Goal: Information Seeking & Learning: Learn about a topic

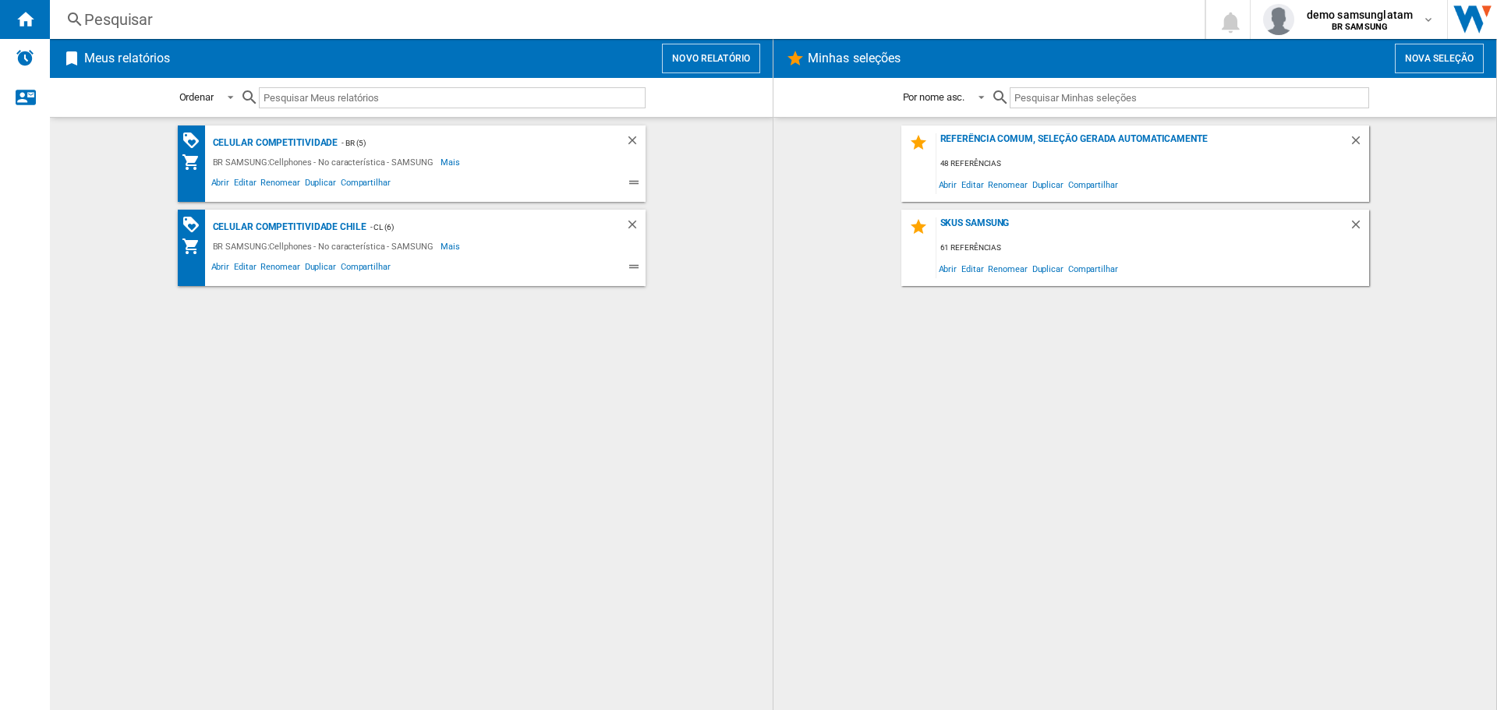
click at [723, 54] on button "Novo relatório" at bounding box center [711, 59] width 98 height 30
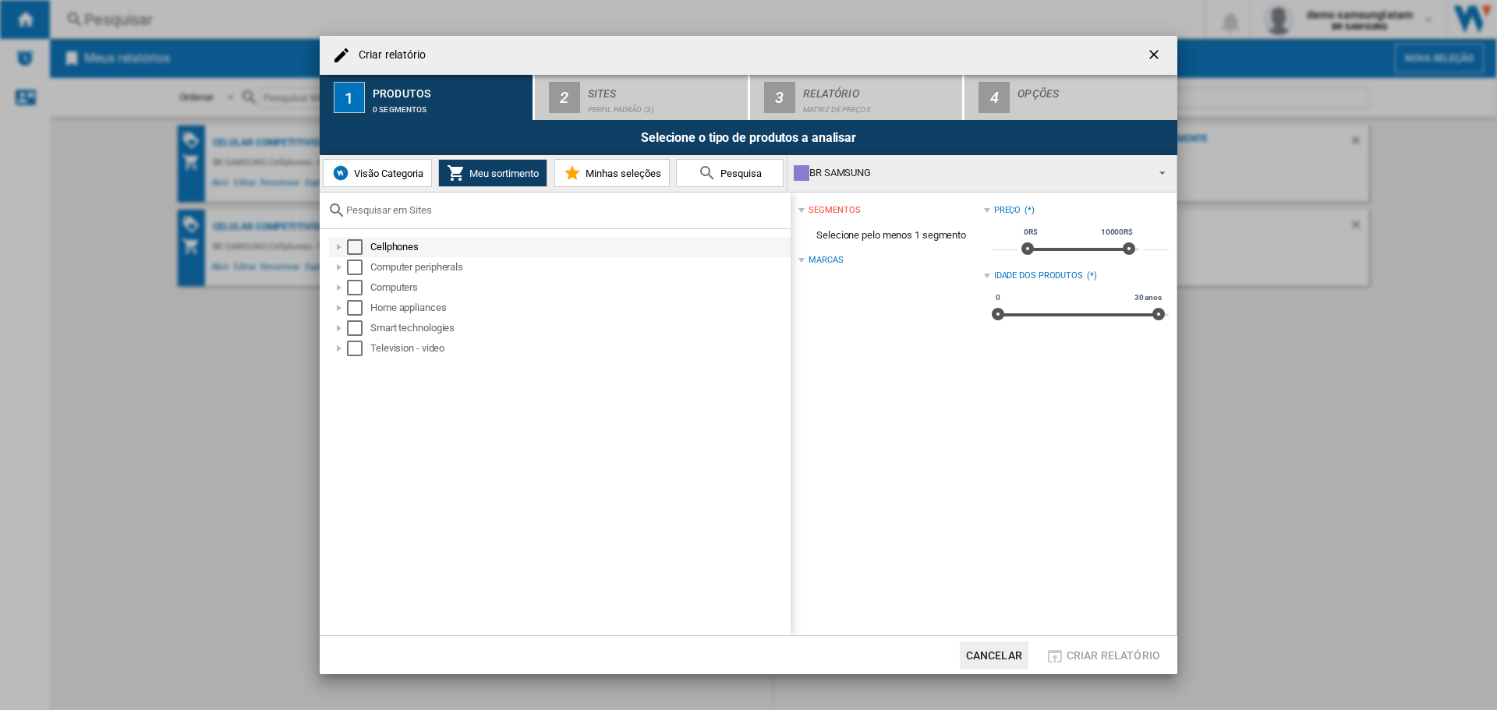
click at [352, 242] on div "Select" at bounding box center [355, 247] width 16 height 16
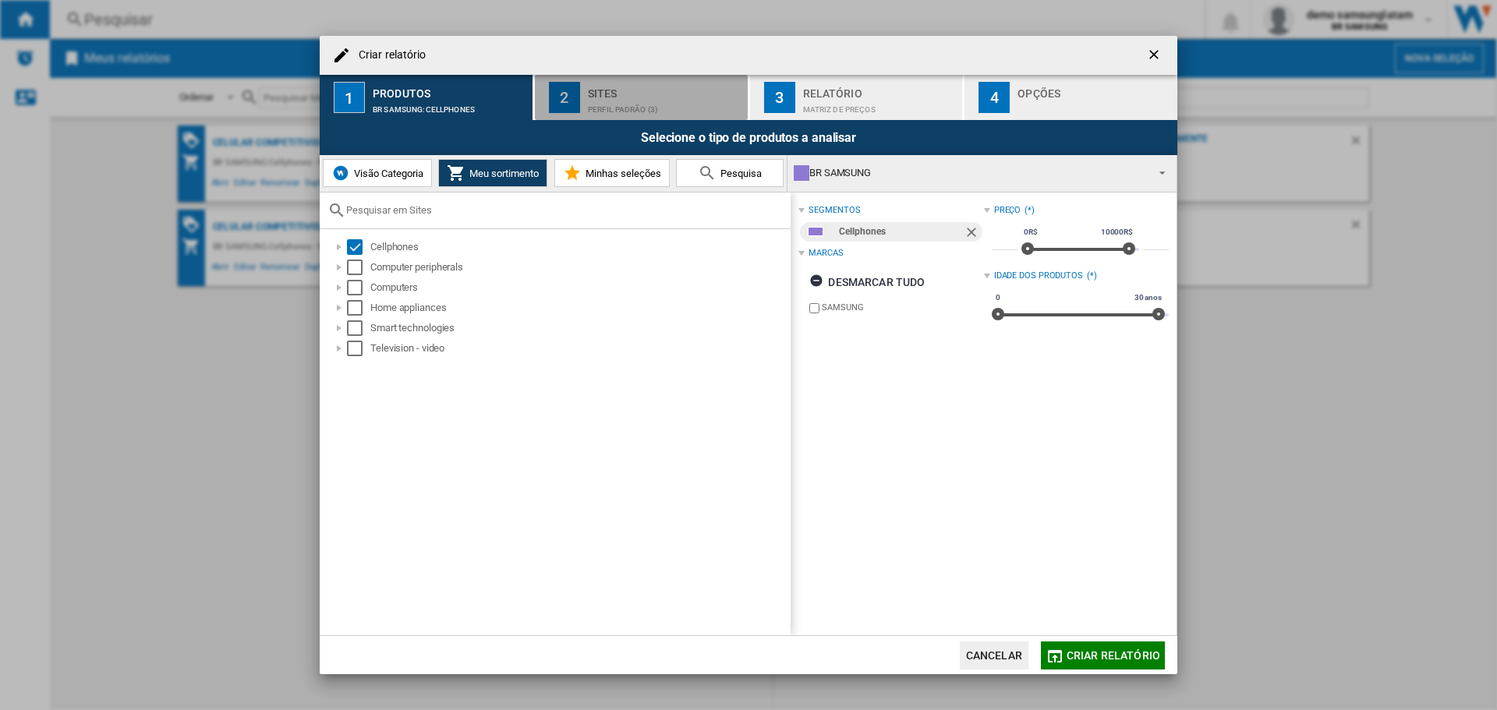
click at [635, 102] on div "Perfil padrão (3)" at bounding box center [665, 105] width 154 height 16
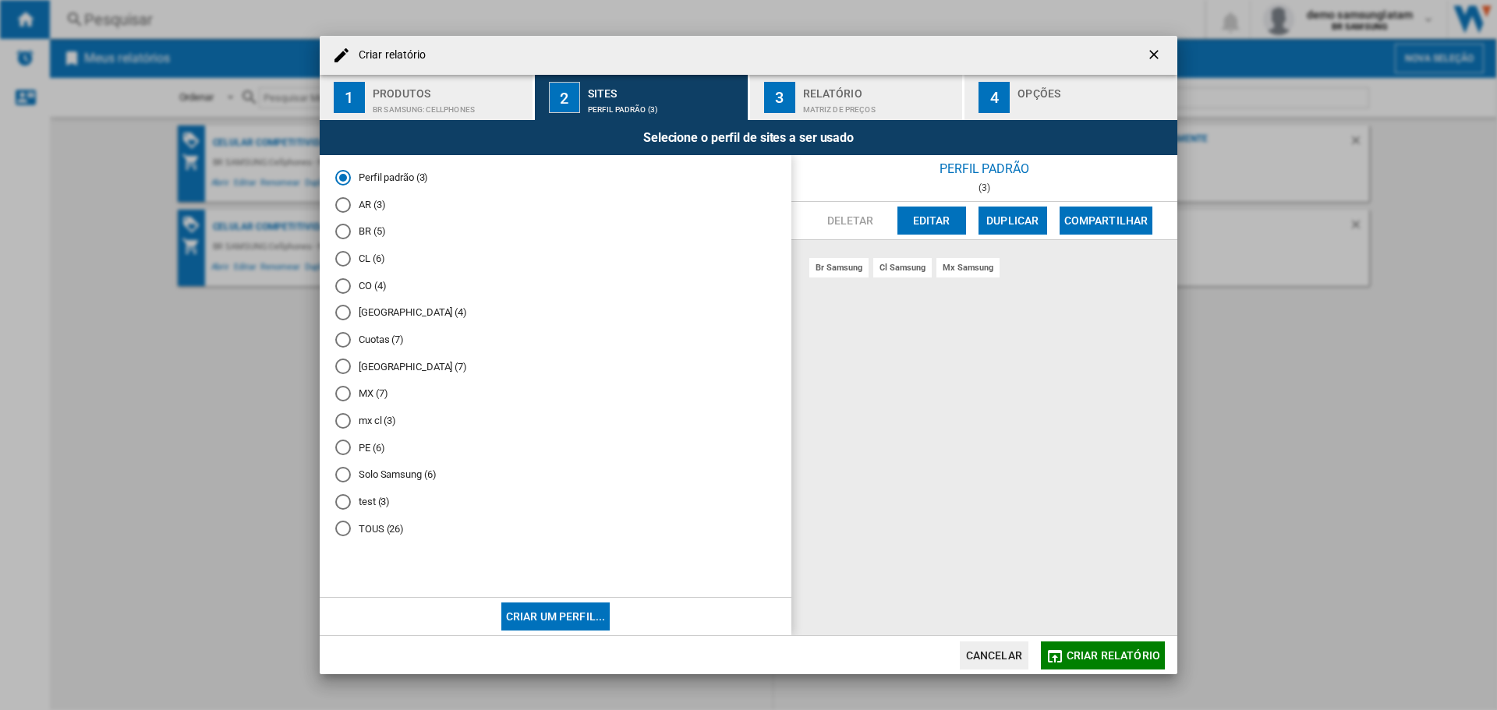
click at [1149, 656] on span "Criar relatório" at bounding box center [1113, 655] width 94 height 12
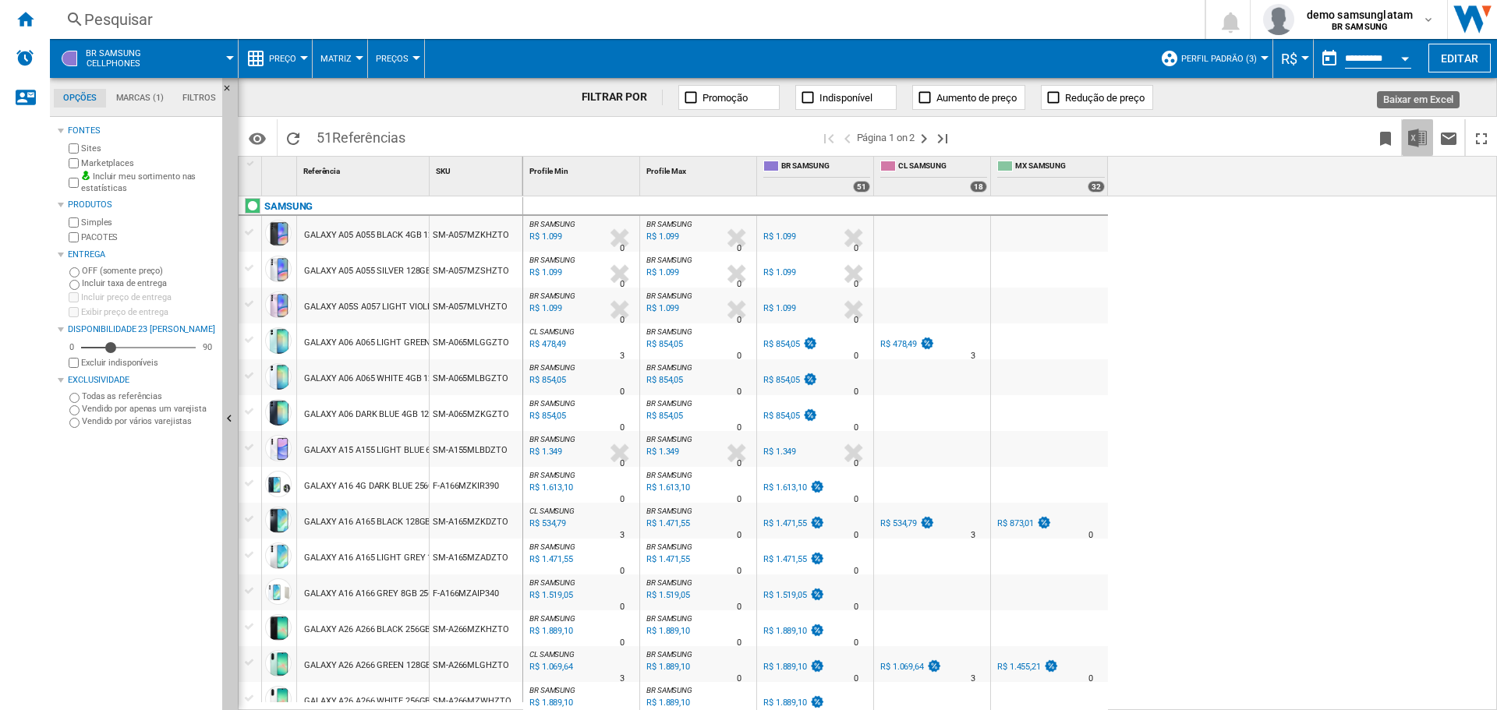
click at [1423, 135] on img "Baixar em Excel" at bounding box center [1417, 138] width 19 height 19
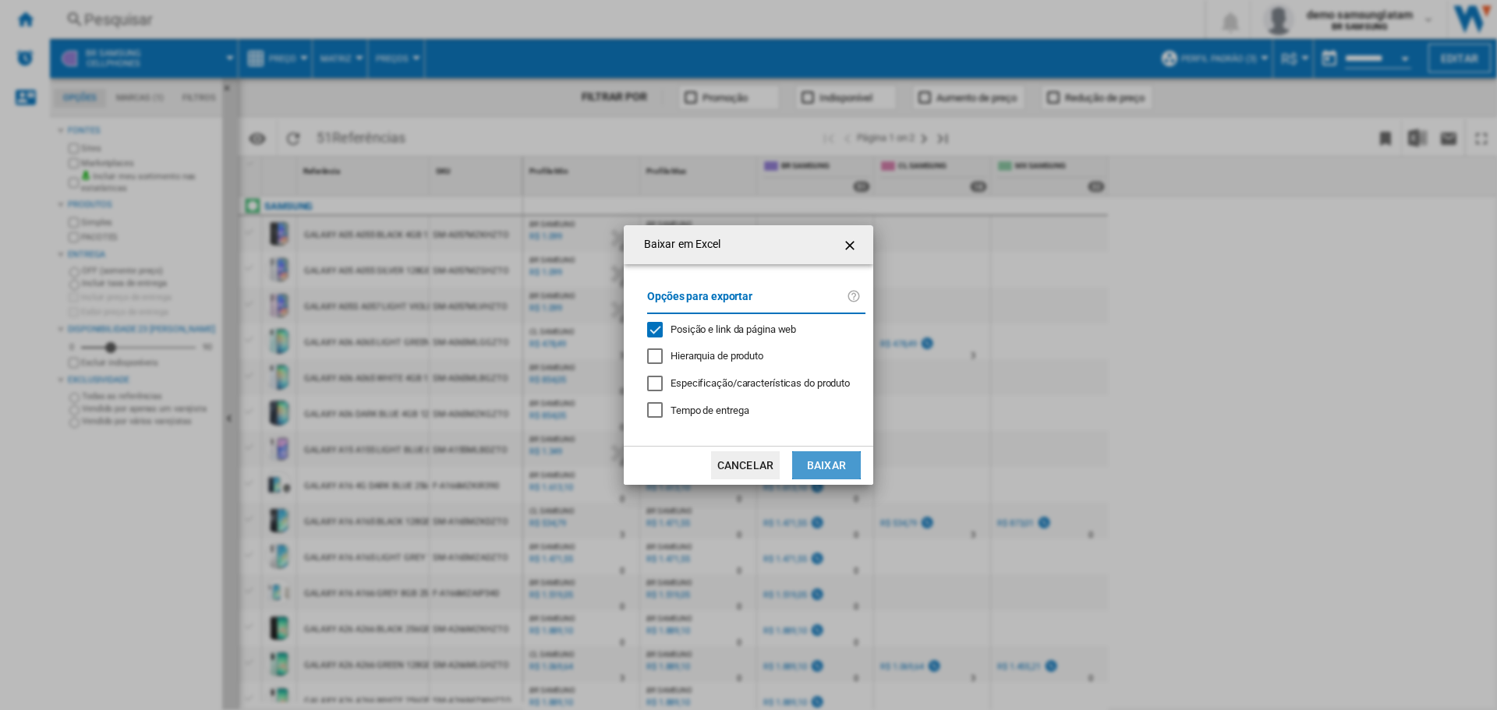
click at [819, 461] on button "Baixar" at bounding box center [826, 465] width 69 height 28
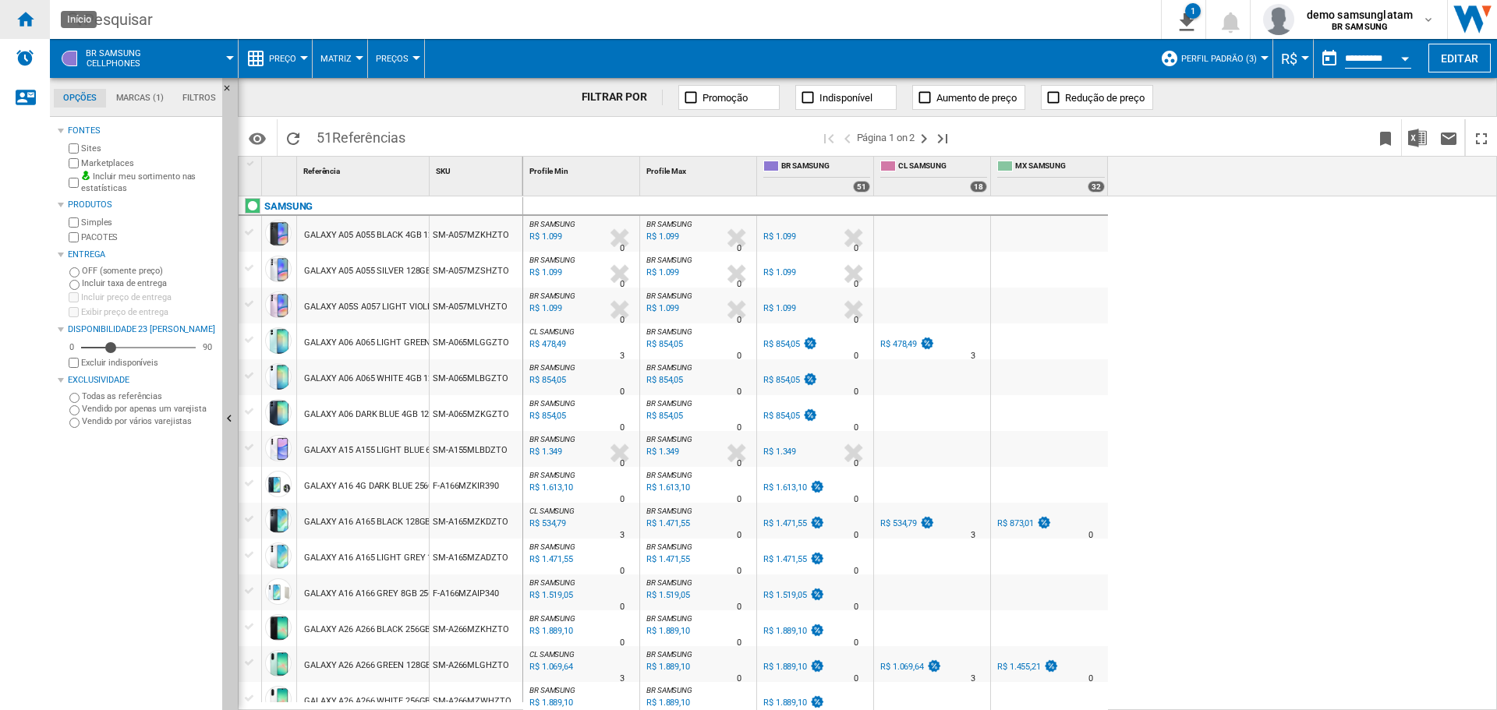
click at [25, 16] on ng-md-icon "Início" at bounding box center [25, 18] width 19 height 19
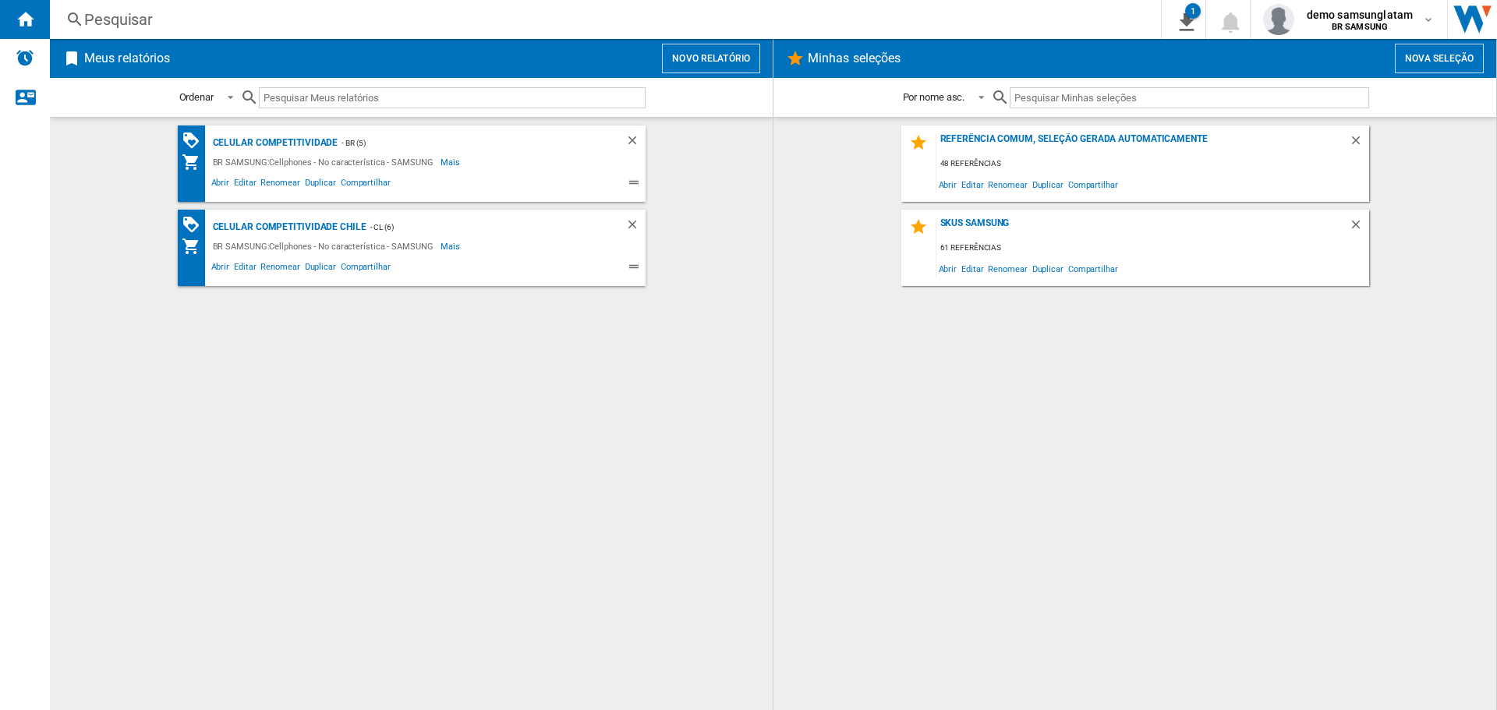
click at [1416, 65] on button "Nova seleção" at bounding box center [1439, 59] width 89 height 30
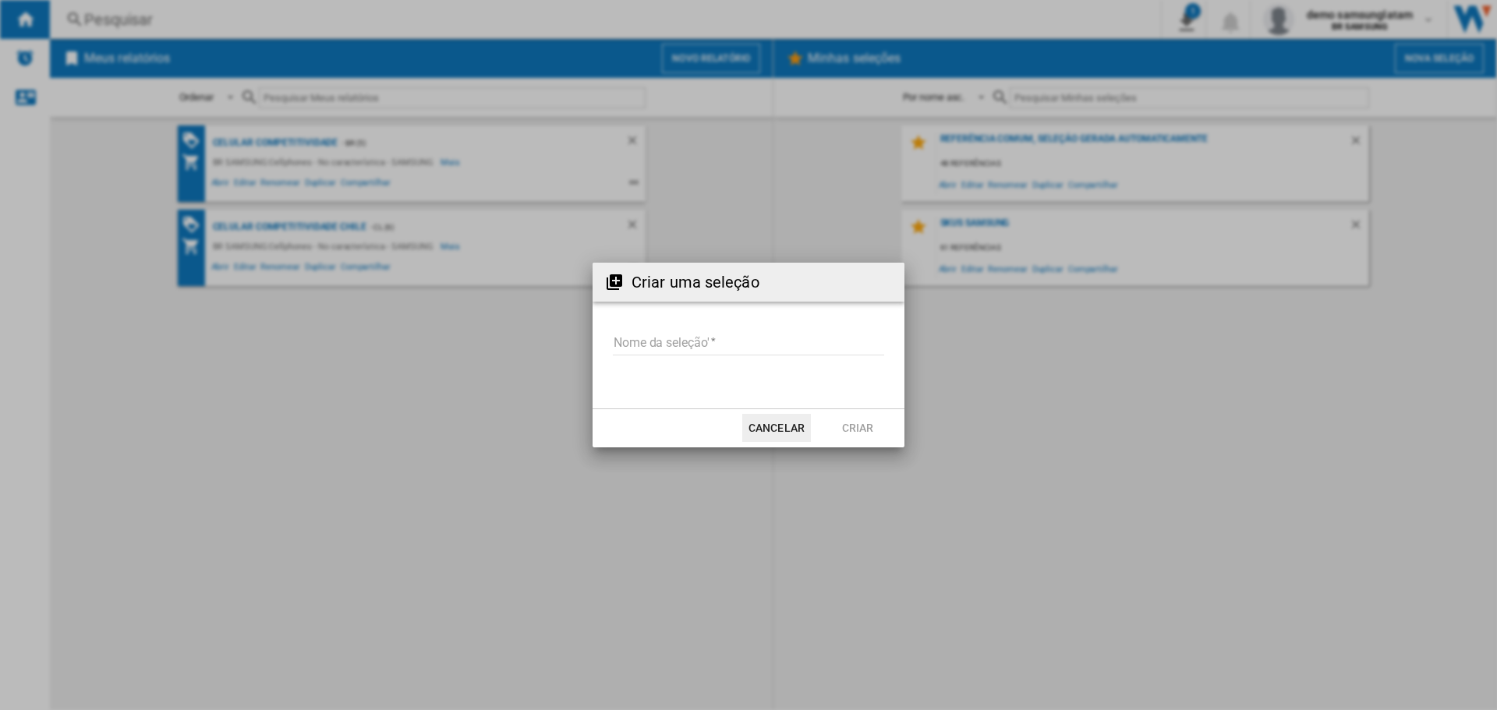
click at [722, 346] on input "Nome da seleção'" at bounding box center [748, 343] width 271 height 23
type input "*"
click at [844, 420] on button "Criar" at bounding box center [857, 428] width 69 height 28
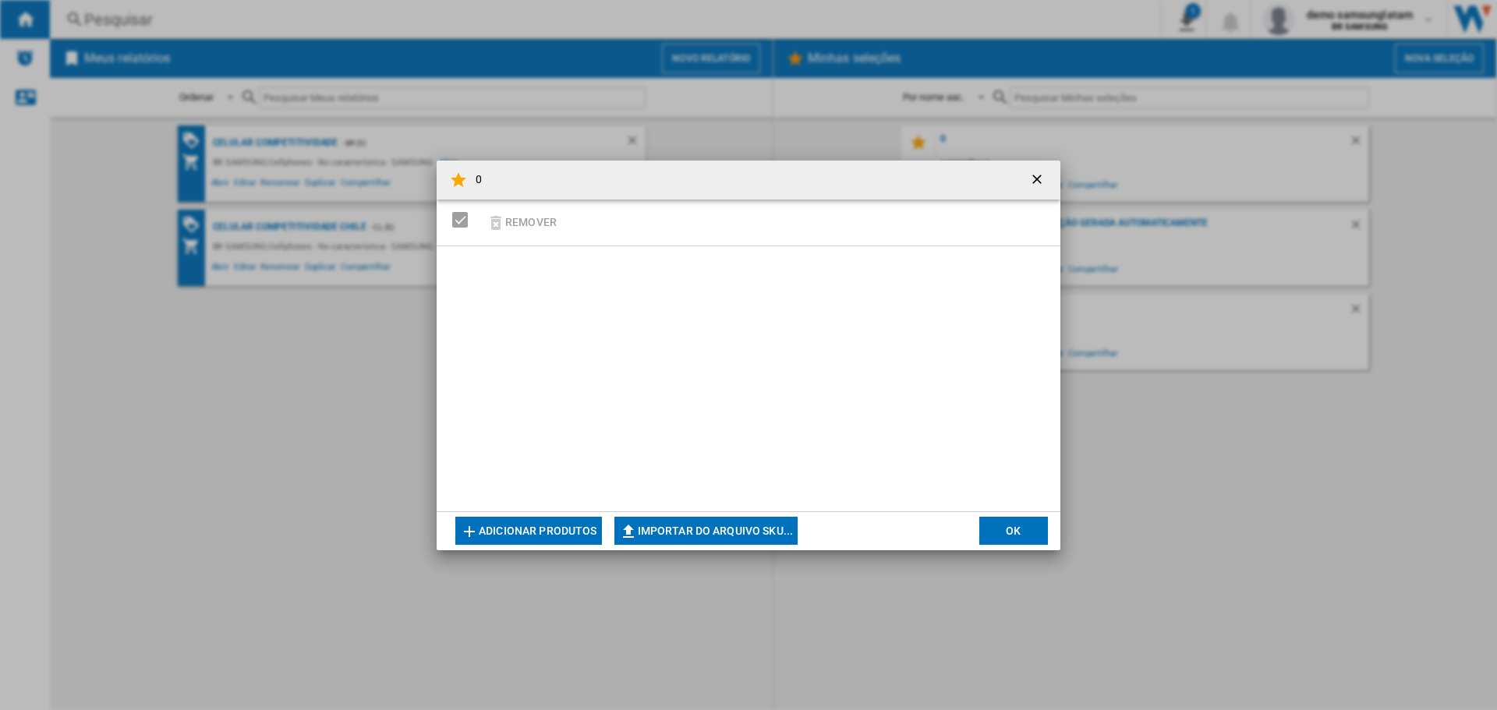
click at [768, 522] on button "Importar do arquivo SKU..." at bounding box center [706, 531] width 184 height 28
type input "**********"
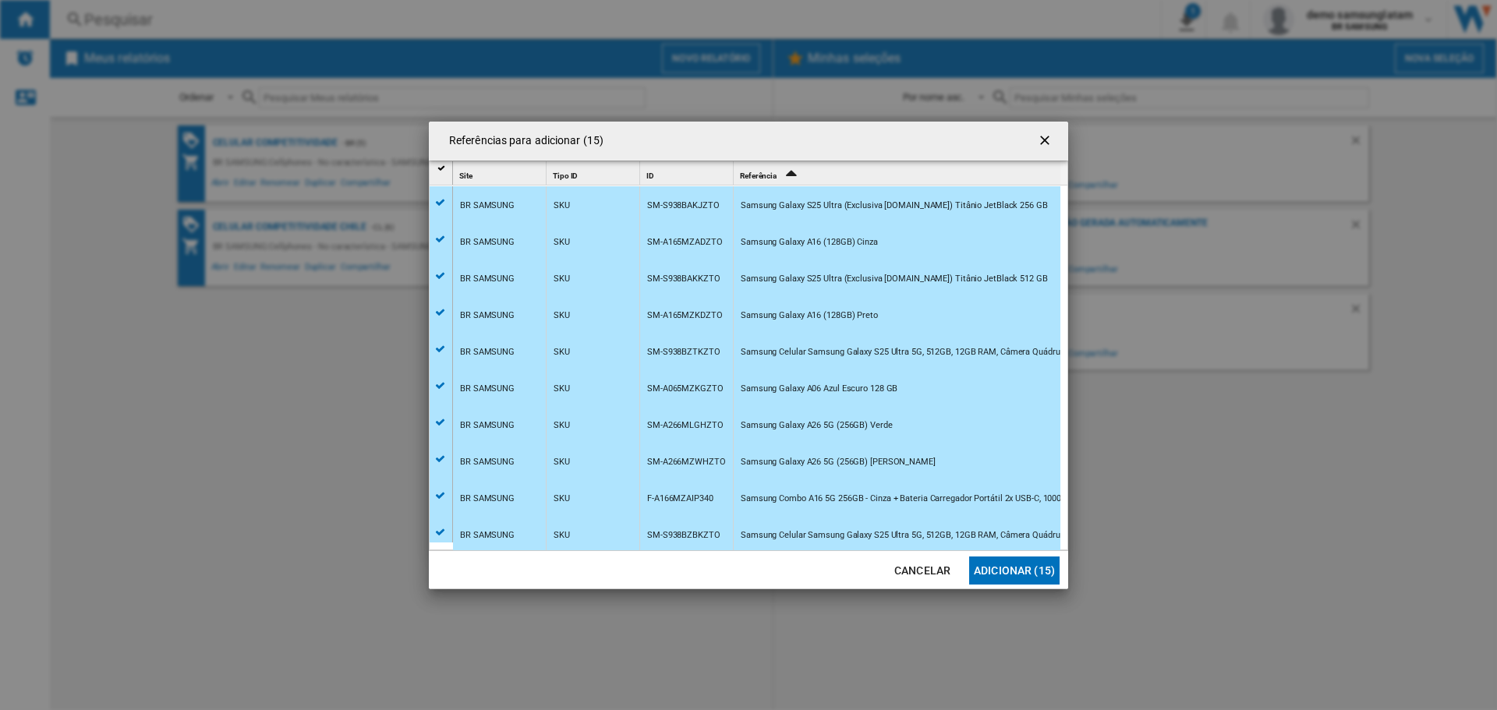
click at [1007, 565] on button "Adicionar (15)" at bounding box center [1014, 571] width 90 height 28
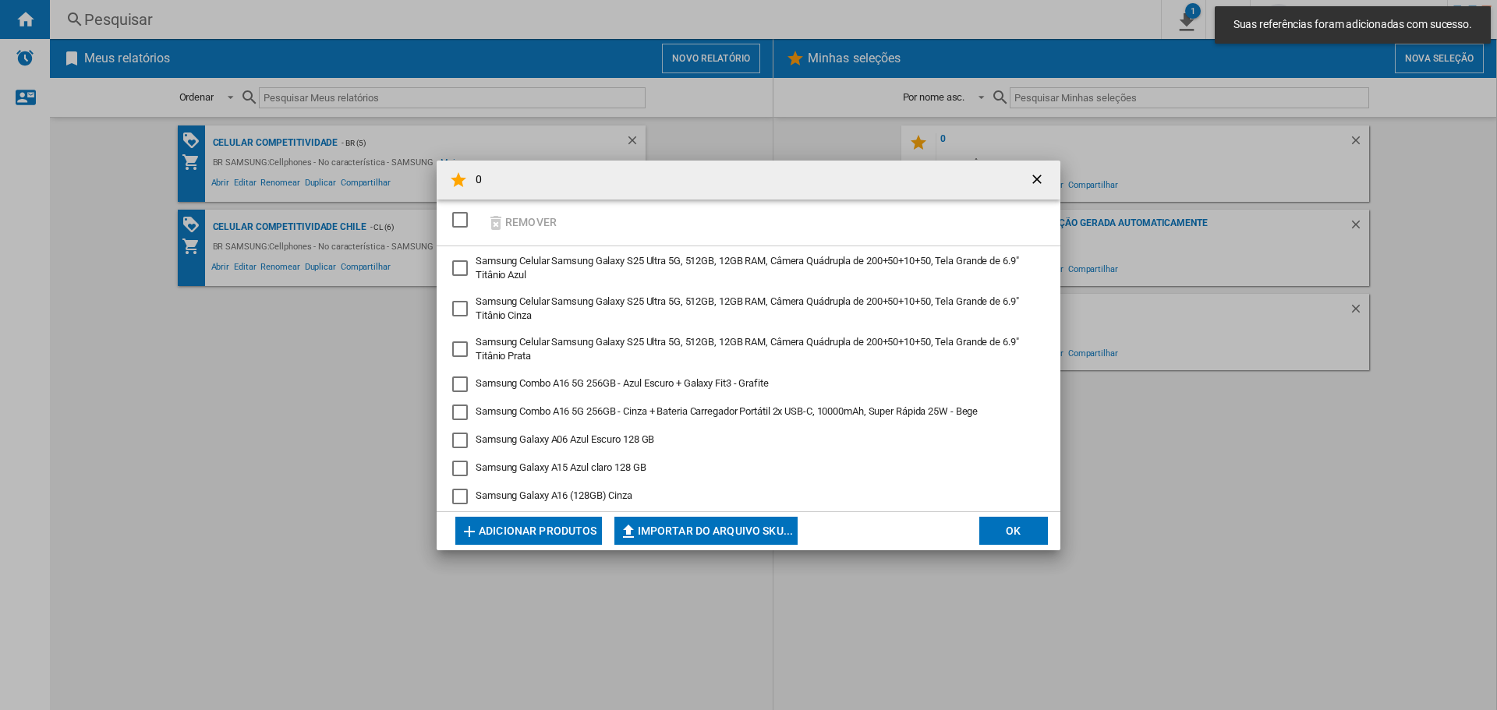
click at [1022, 546] on md-dialog-actions "Adicionar produtos Importar do arquivo SKU... Importar manualmente... OK" at bounding box center [749, 530] width 624 height 39
click at [1013, 532] on button "OK" at bounding box center [1013, 531] width 69 height 28
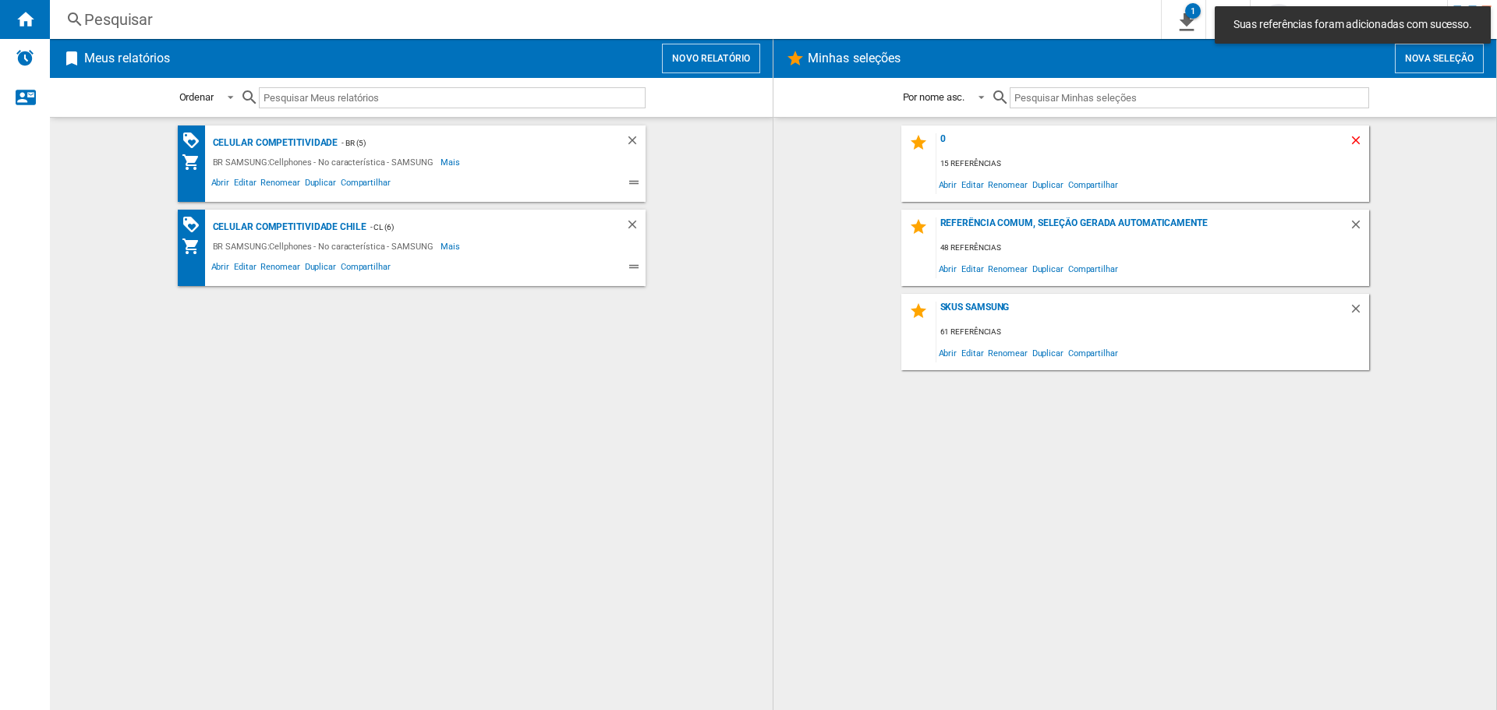
click at [1353, 134] on ng-md-icon "Deletar" at bounding box center [1358, 142] width 19 height 19
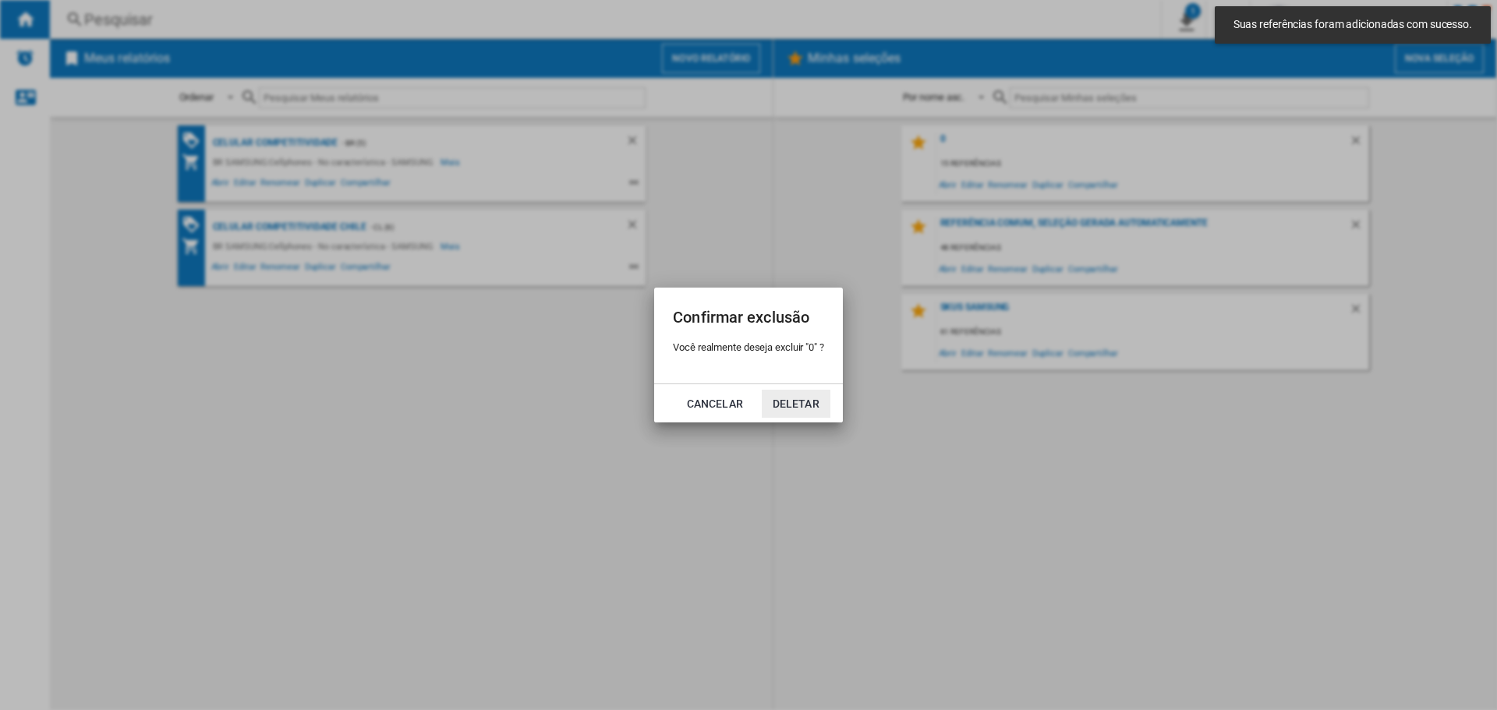
click at [783, 398] on button "Deletar" at bounding box center [796, 404] width 69 height 28
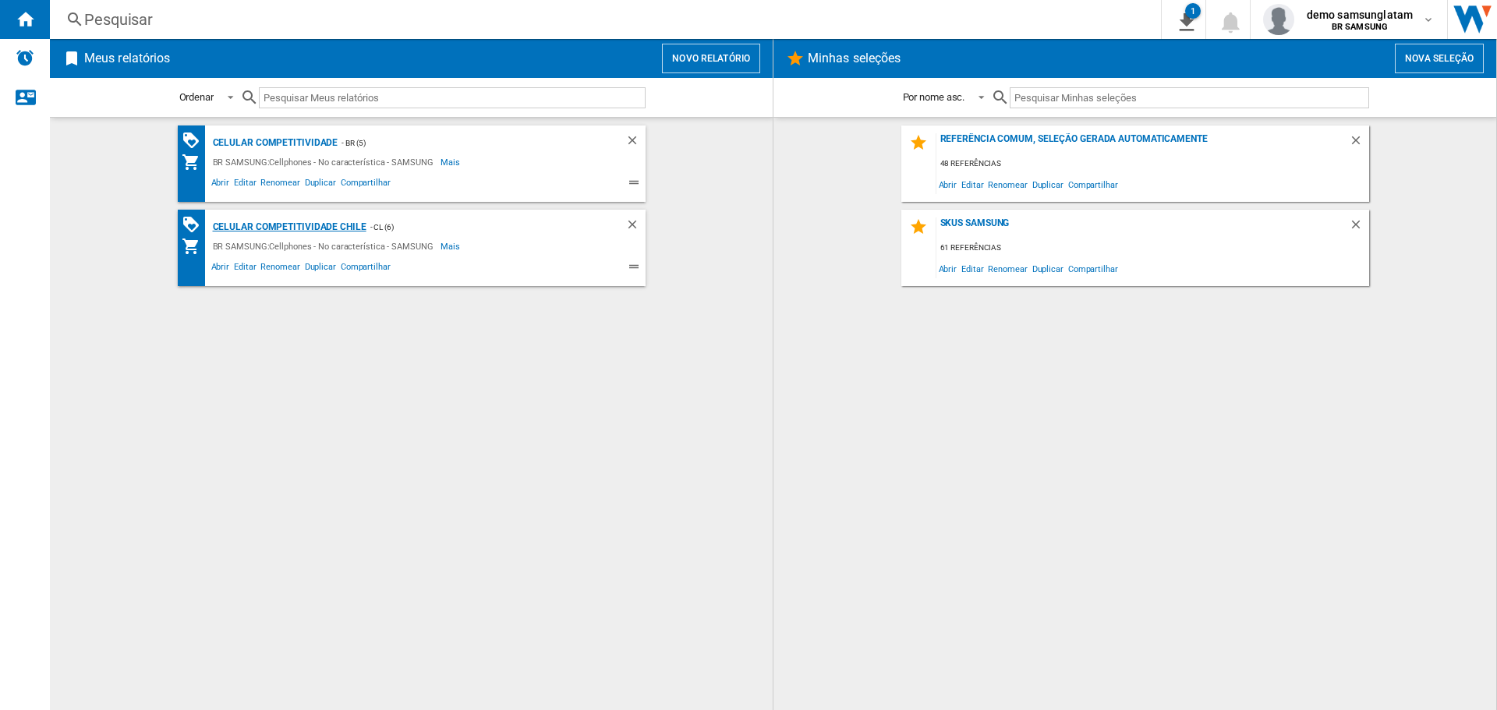
click at [268, 226] on div "Celular competitividade Chile" at bounding box center [287, 226] width 157 height 19
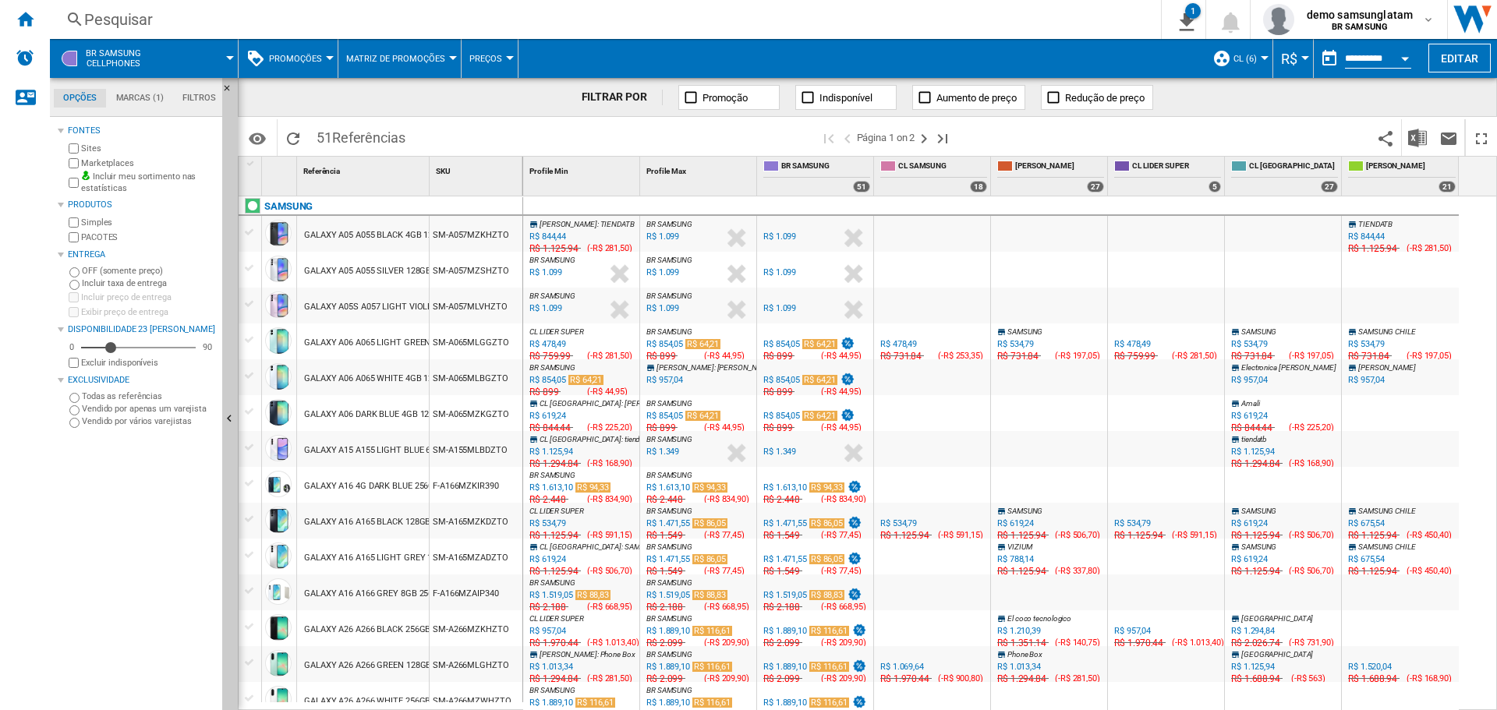
click at [544, 233] on div "R$ 844,44" at bounding box center [547, 237] width 37 height 10
click at [667, 237] on div "R$ 1.099" at bounding box center [662, 237] width 33 height 10
click at [6, 23] on div "Início" at bounding box center [25, 19] width 50 height 39
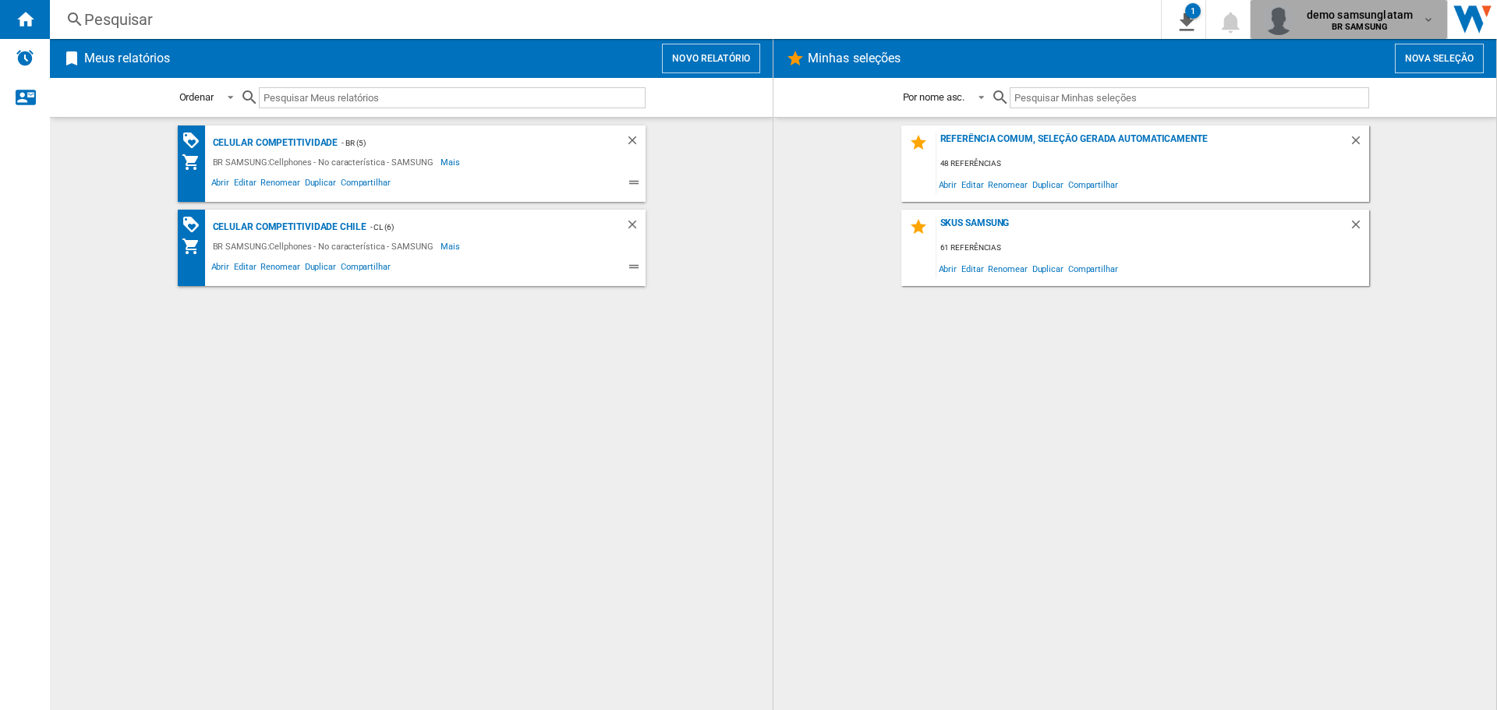
click at [1367, 15] on span "demo samsunglatam" at bounding box center [1360, 15] width 106 height 16
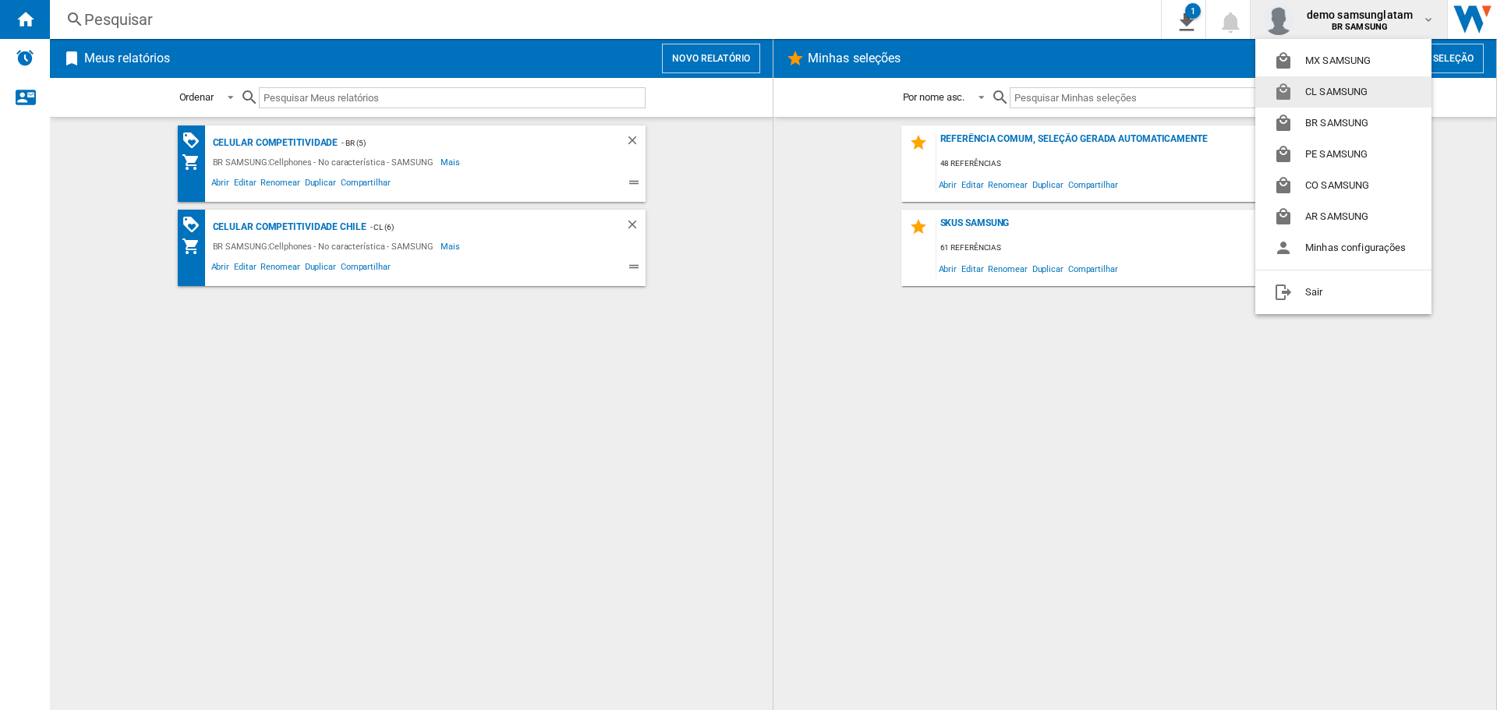
click at [1336, 94] on button "CL SAMSUNG" at bounding box center [1343, 91] width 176 height 31
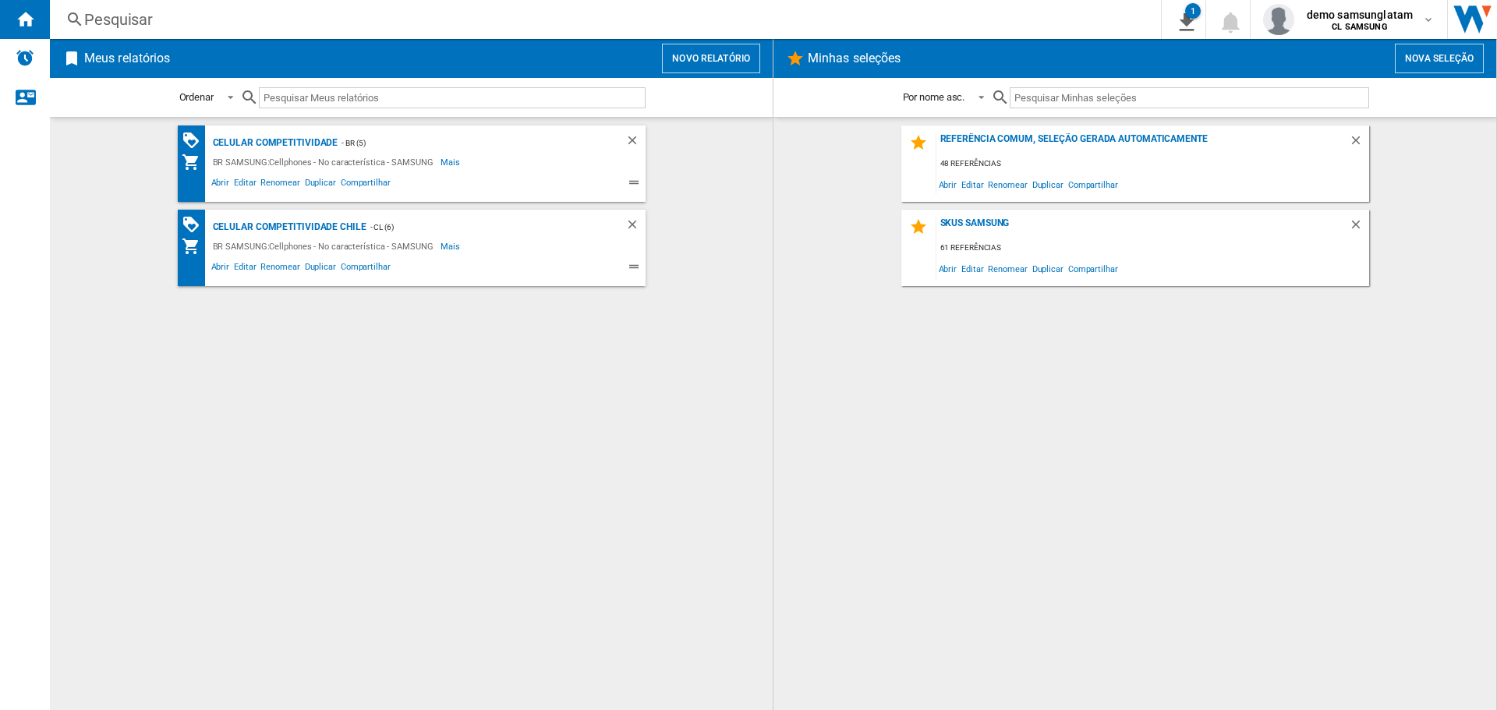
click at [681, 55] on button "Novo relatório" at bounding box center [711, 59] width 98 height 30
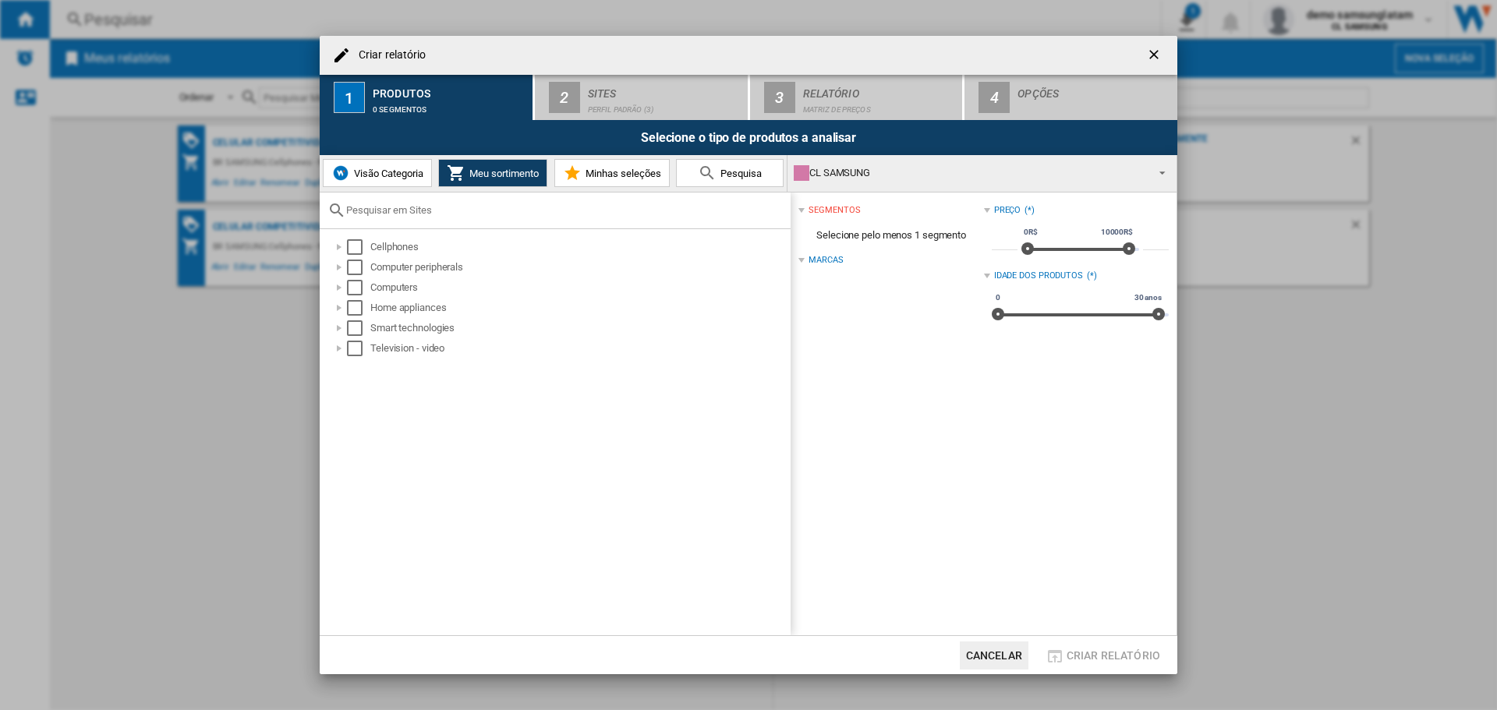
click at [379, 176] on span "Visão Categoria" at bounding box center [386, 174] width 73 height 12
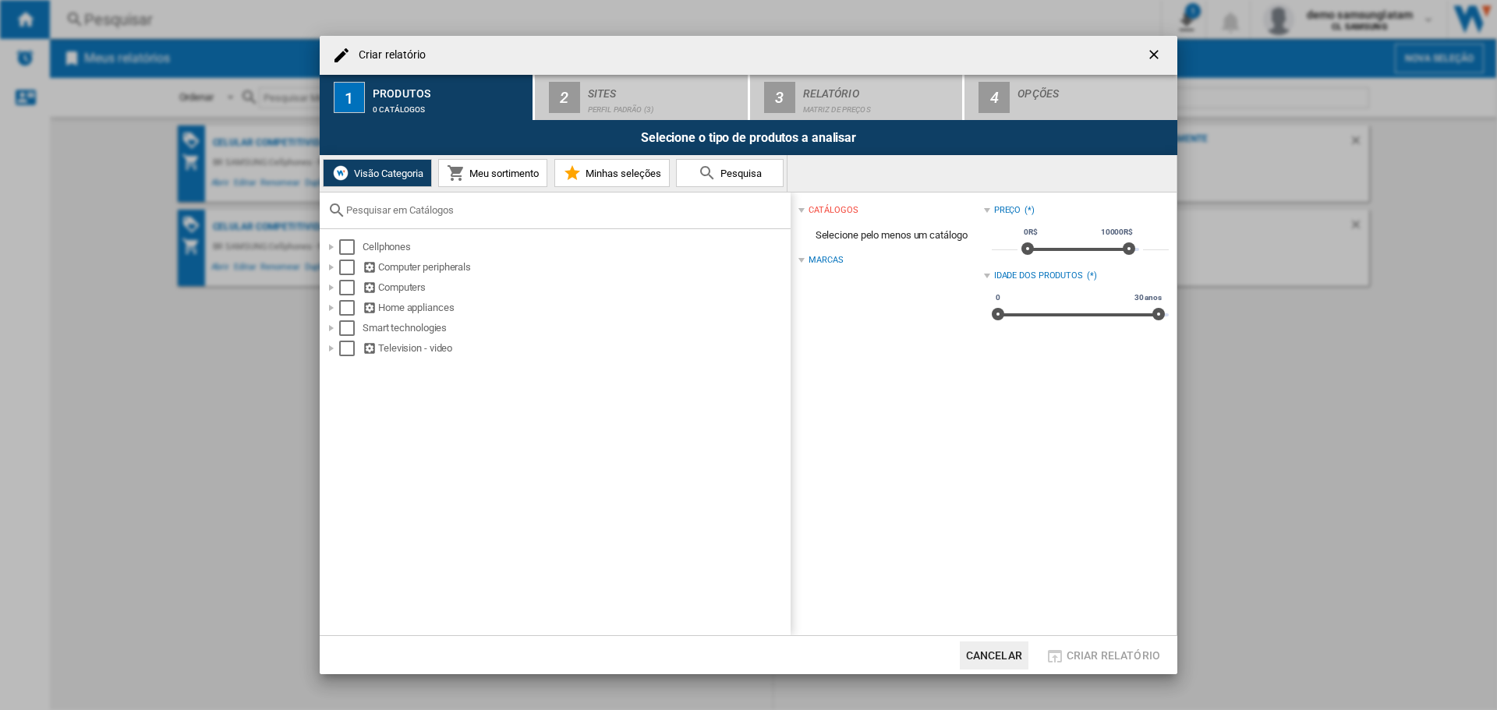
click at [456, 171] on md-icon "Criar relatório ..." at bounding box center [456, 173] width 19 height 19
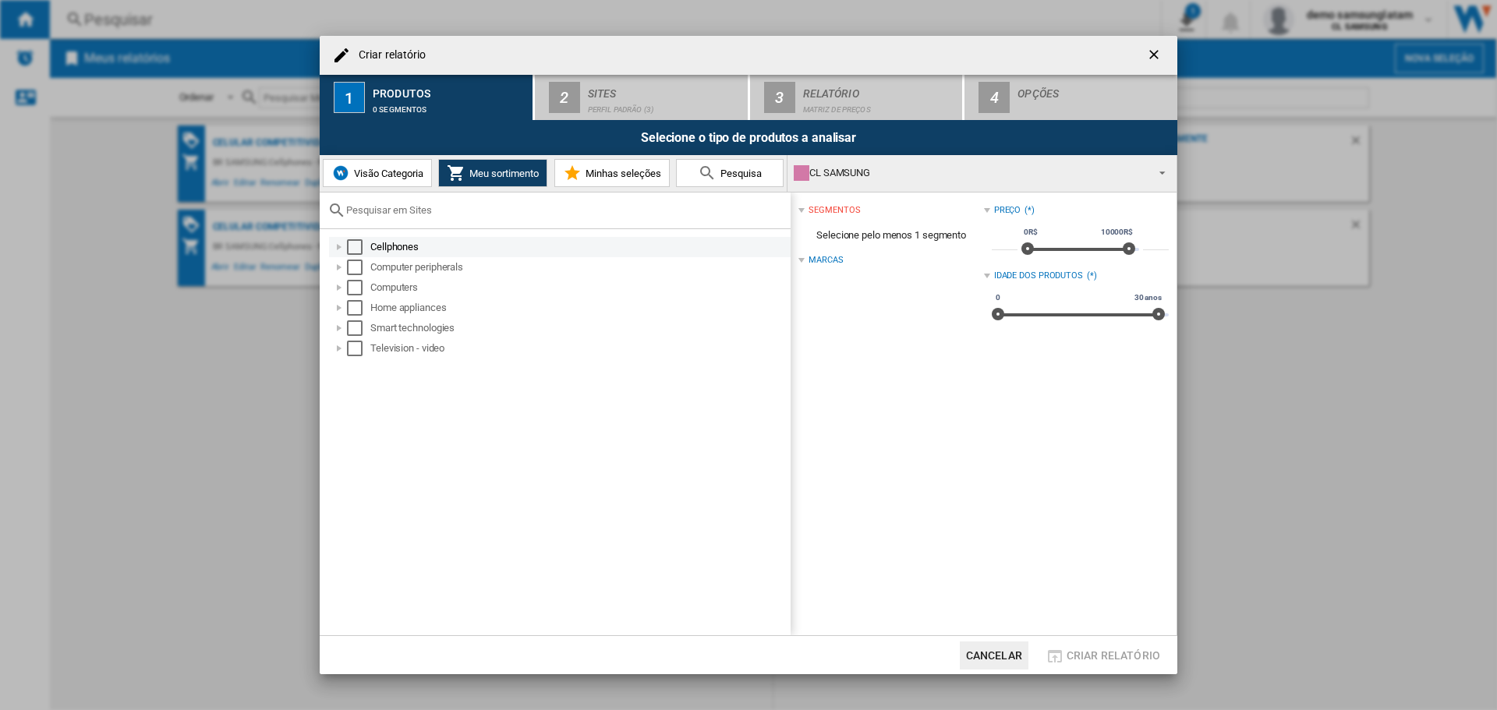
click at [335, 247] on div "Criar relatório ..." at bounding box center [339, 247] width 16 height 16
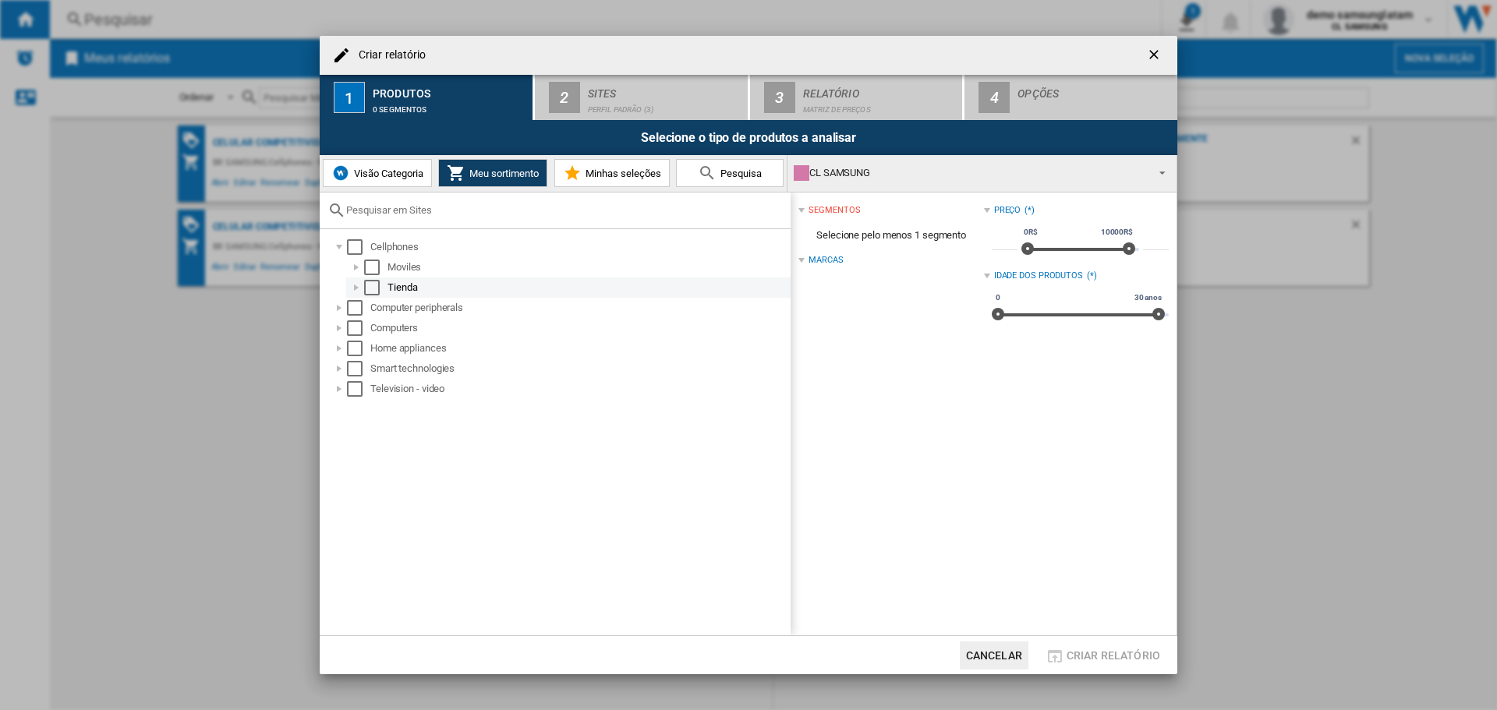
click at [356, 291] on div "Criar relatório ..." at bounding box center [356, 288] width 16 height 16
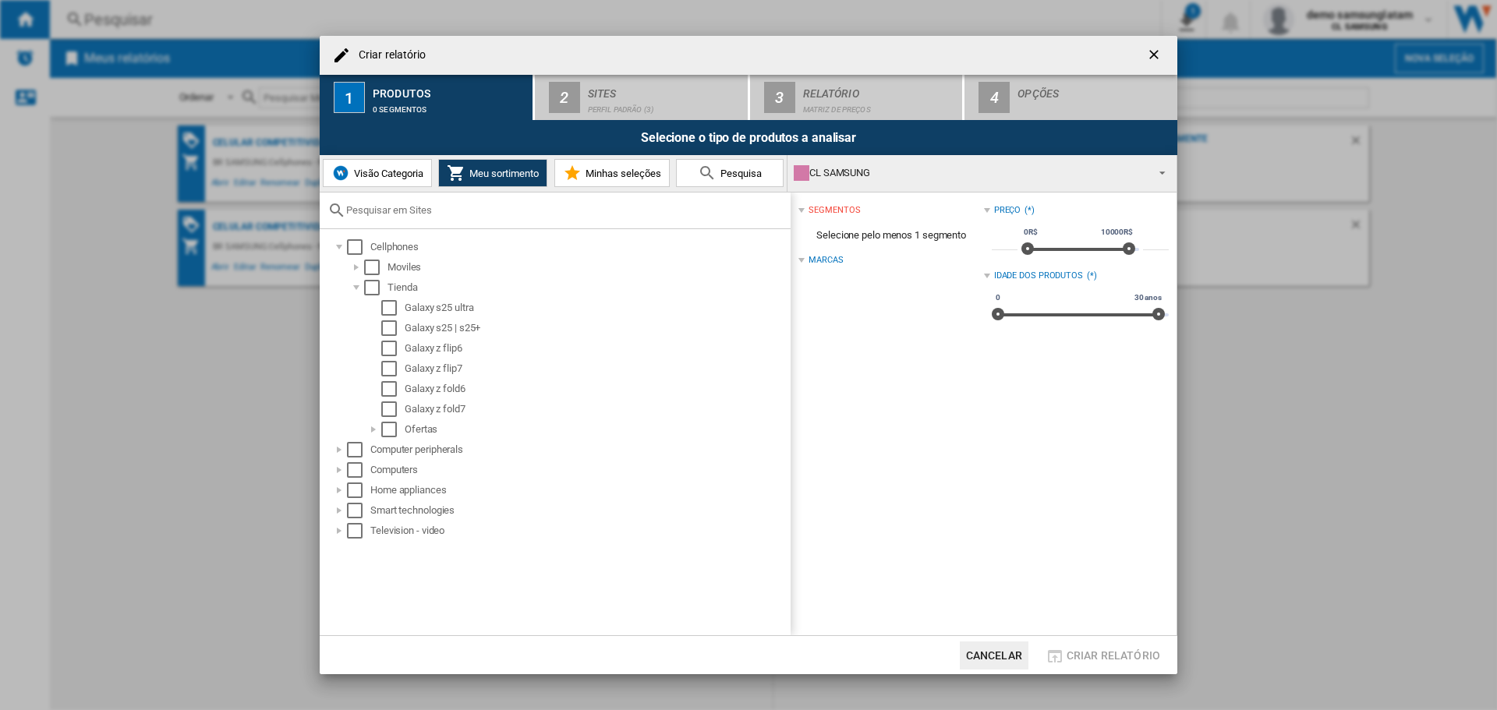
click at [395, 170] on span "Visão Categoria" at bounding box center [386, 174] width 73 height 12
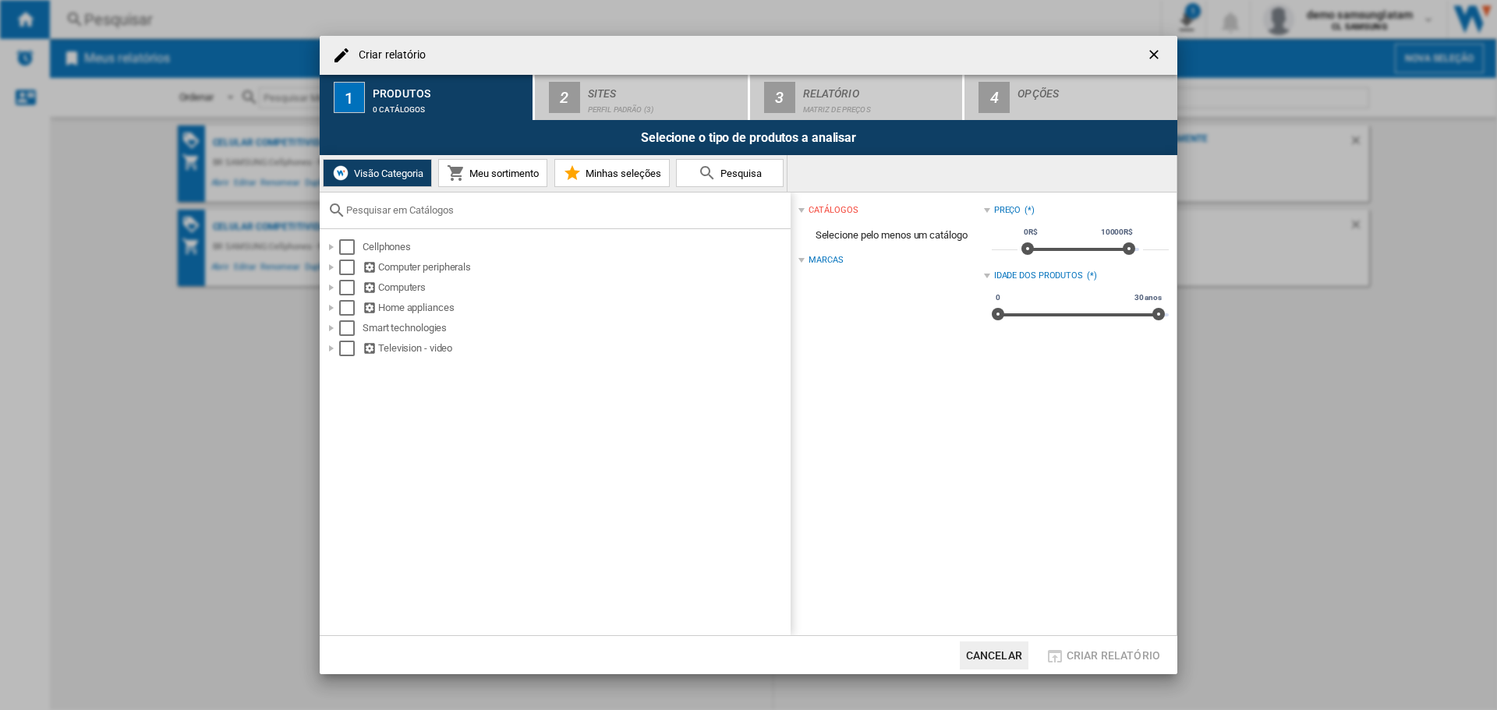
click at [473, 182] on button "Meu sortimento" at bounding box center [492, 173] width 109 height 28
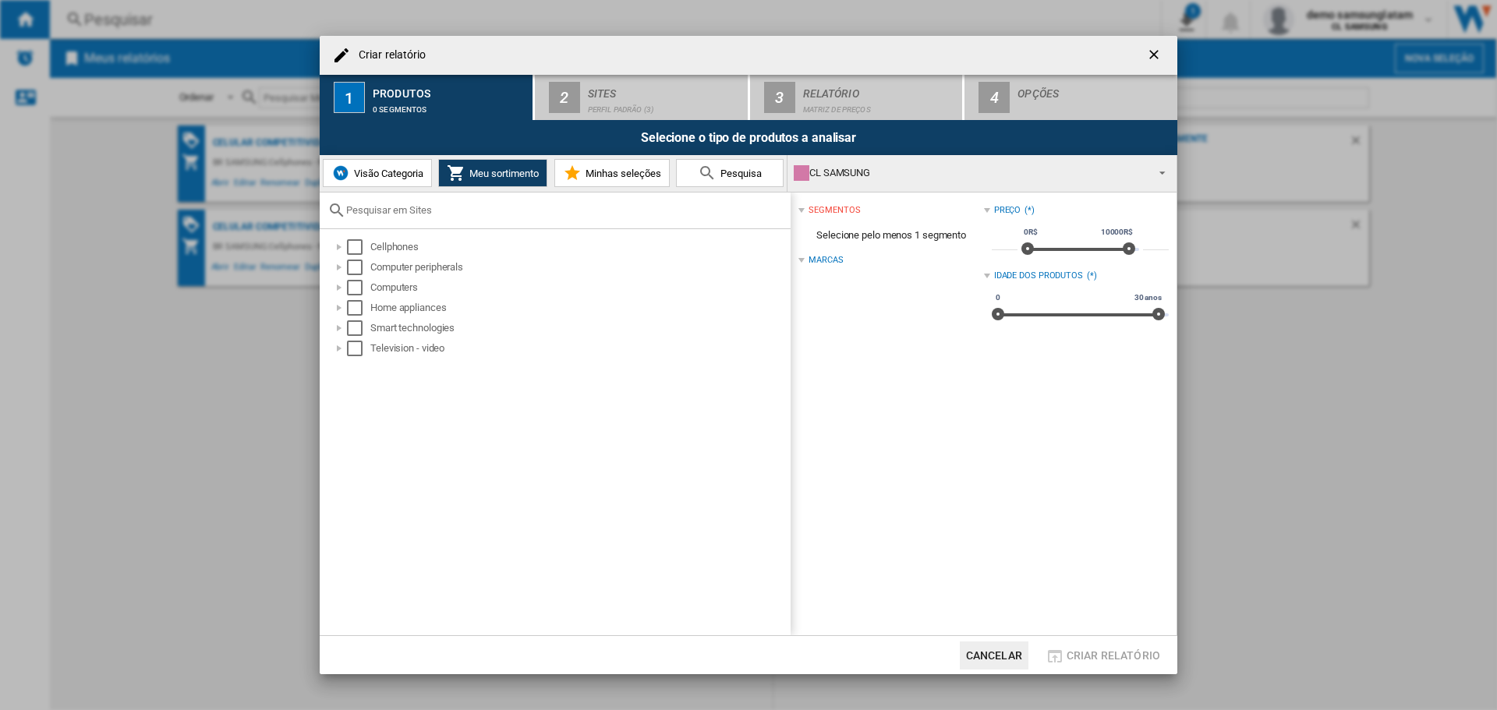
click at [379, 169] on span "Visão Categoria" at bounding box center [386, 174] width 73 height 12
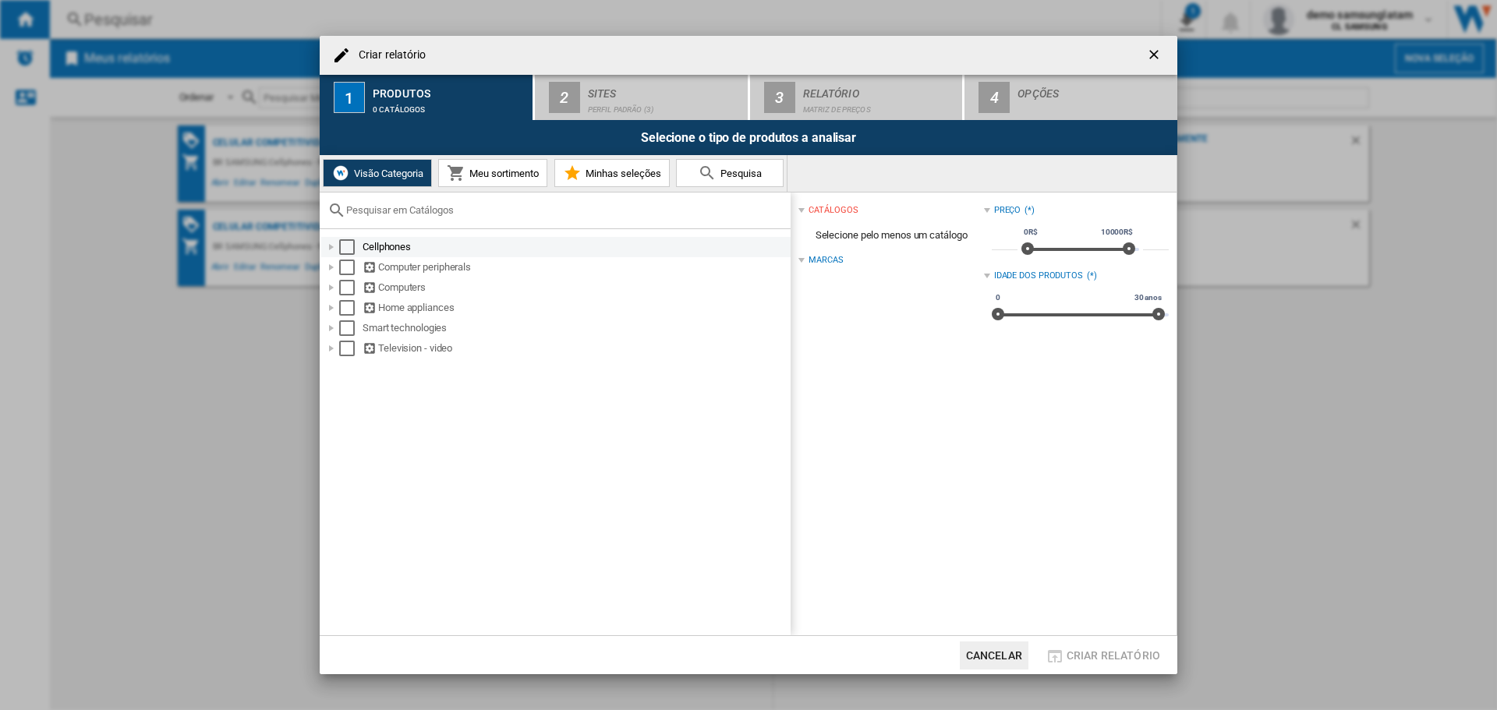
click at [333, 248] on div "Criar relatório ..." at bounding box center [332, 247] width 16 height 16
click at [454, 172] on md-icon "Criar relatório ..." at bounding box center [456, 173] width 19 height 19
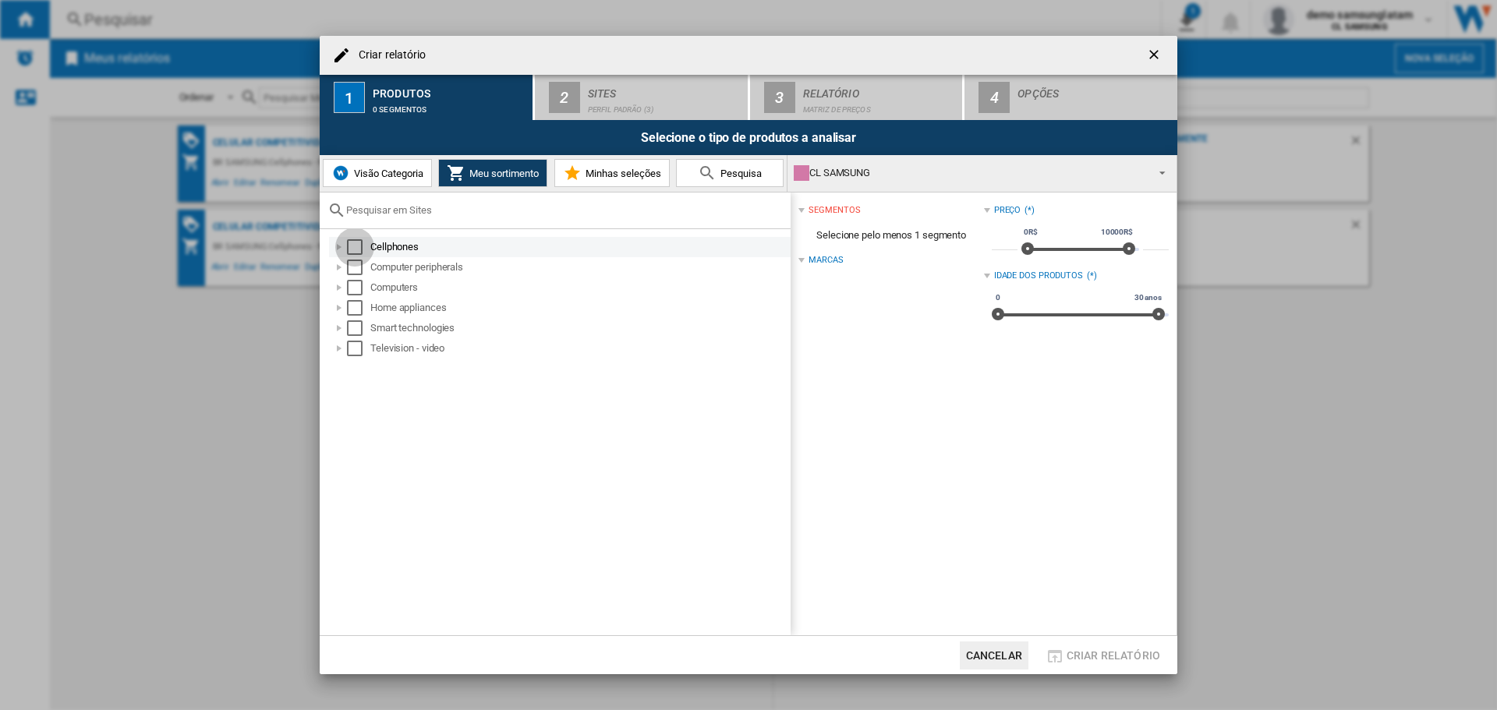
click at [354, 247] on div "Select" at bounding box center [355, 247] width 16 height 16
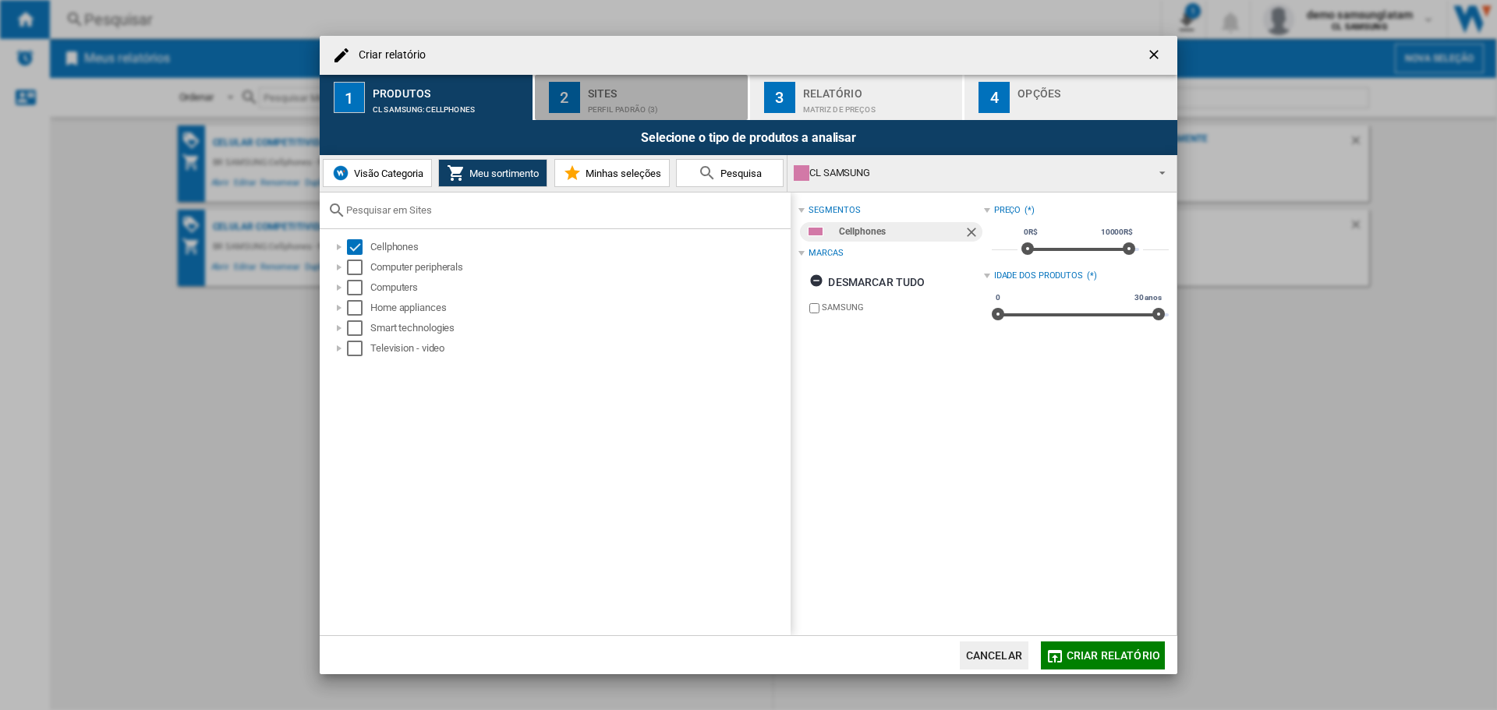
click at [647, 100] on div "Perfil padrão (3)" at bounding box center [665, 105] width 154 height 16
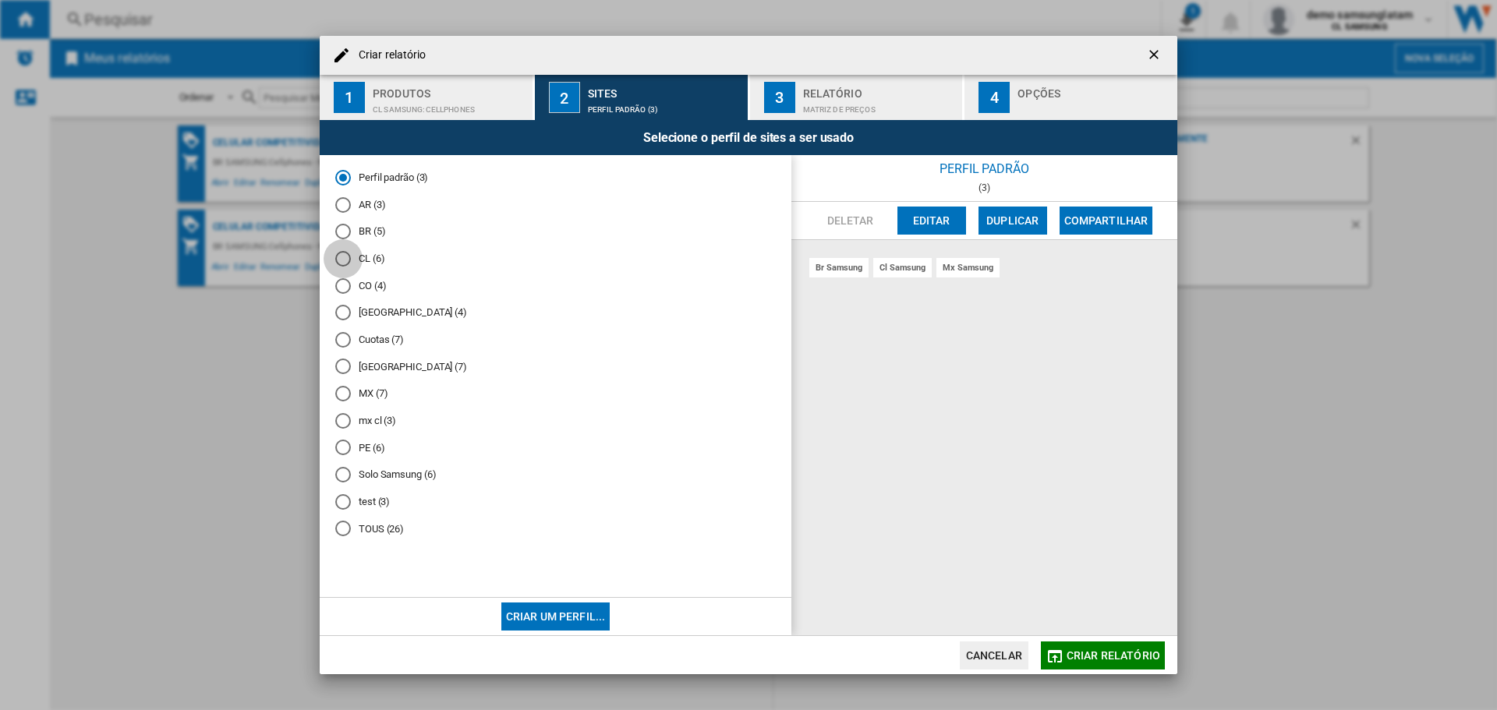
click at [342, 257] on div "CL (6)" at bounding box center [343, 259] width 16 height 16
click at [834, 94] on div "Relatório" at bounding box center [880, 89] width 154 height 16
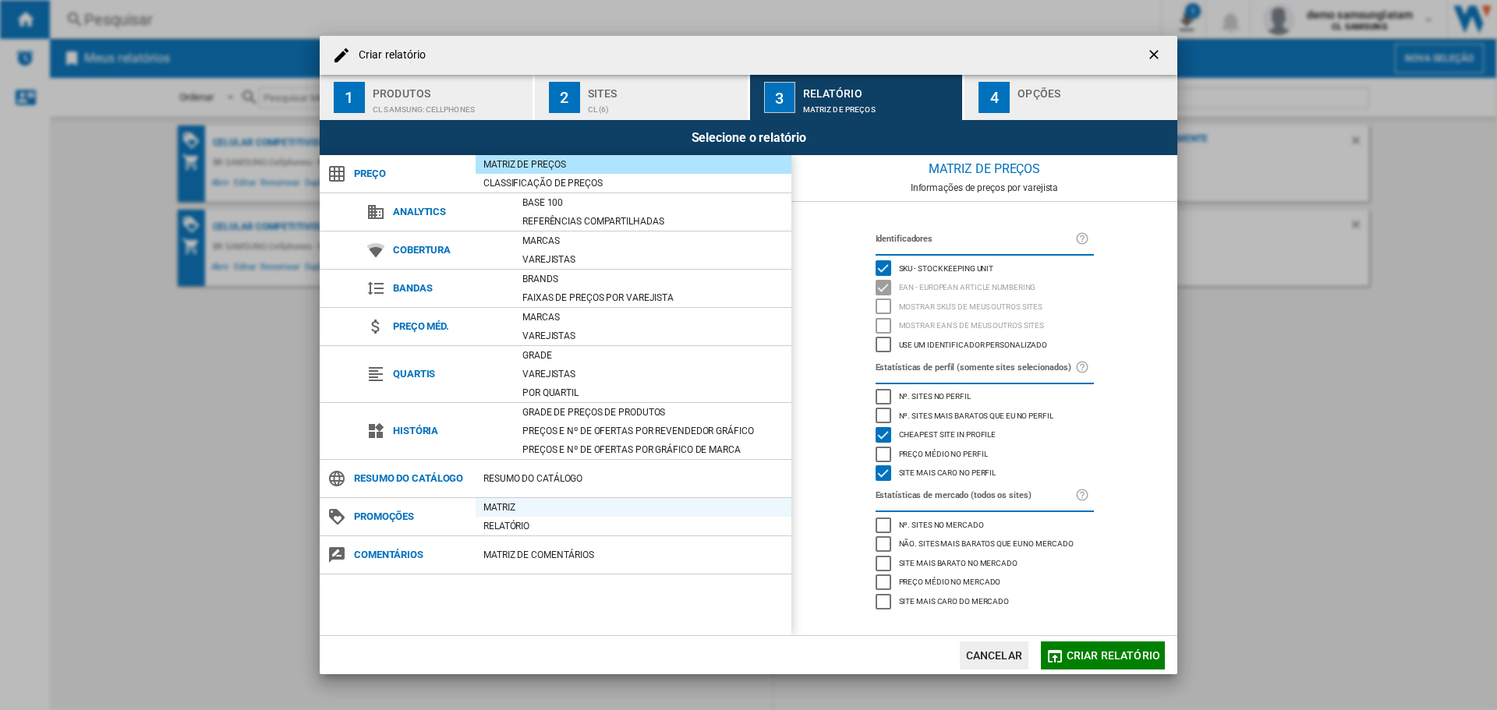
click at [539, 501] on div "Matriz" at bounding box center [634, 508] width 316 height 16
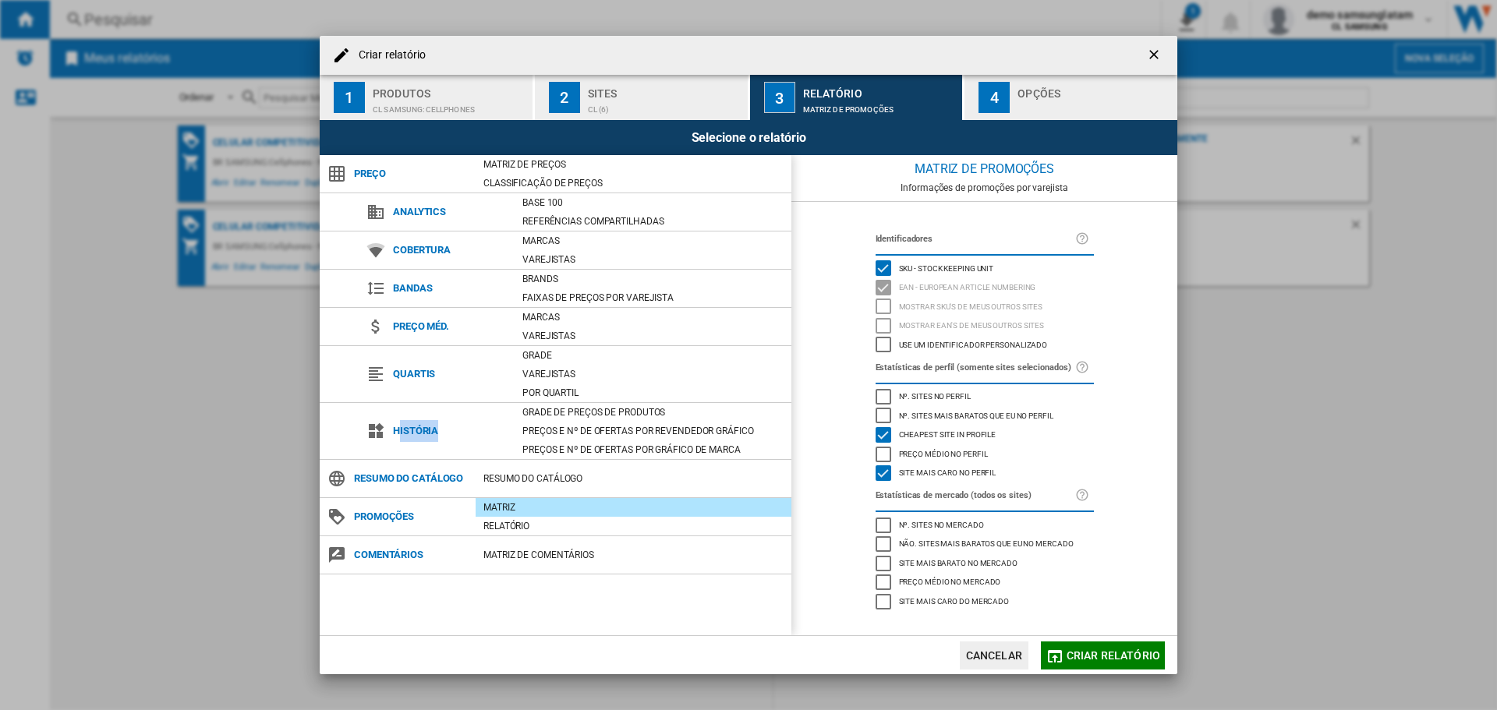
drag, startPoint x: 398, startPoint y: 435, endPoint x: 461, endPoint y: 430, distance: 63.4
click at [461, 430] on span "História" at bounding box center [449, 431] width 129 height 22
drag, startPoint x: 396, startPoint y: 372, endPoint x: 437, endPoint y: 371, distance: 40.5
click at [437, 371] on span "Quartis" at bounding box center [449, 374] width 129 height 22
drag, startPoint x: 400, startPoint y: 286, endPoint x: 451, endPoint y: 285, distance: 50.7
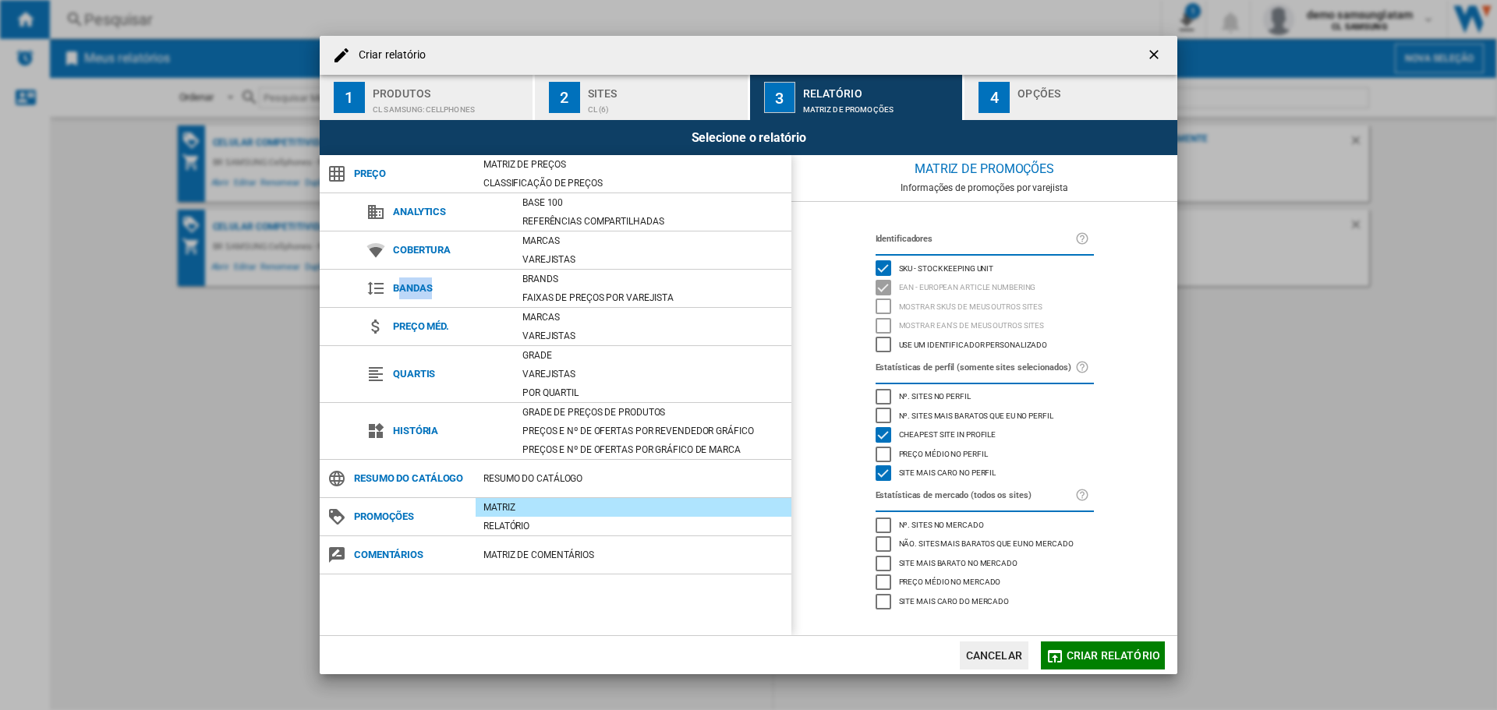
click at [451, 285] on span "Bandas" at bounding box center [449, 289] width 129 height 22
click at [433, 288] on span "Bandas" at bounding box center [449, 289] width 129 height 22
click at [924, 394] on span "Nº. sites no perfil" at bounding box center [935, 395] width 72 height 11
click at [931, 416] on span "Nº. sites mais baratos que eu no perfil" at bounding box center [976, 414] width 154 height 11
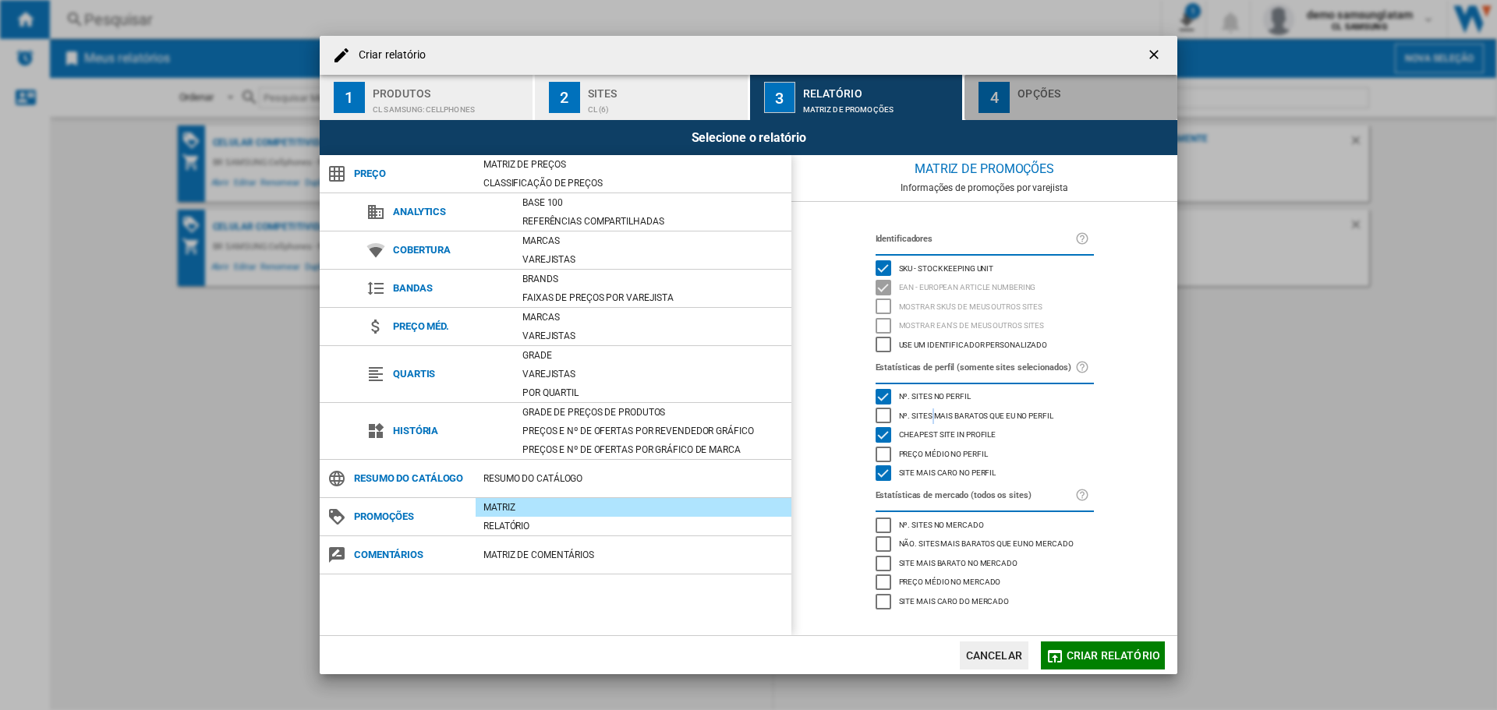
click at [1075, 99] on div "Criar relatório ..." at bounding box center [1094, 105] width 154 height 16
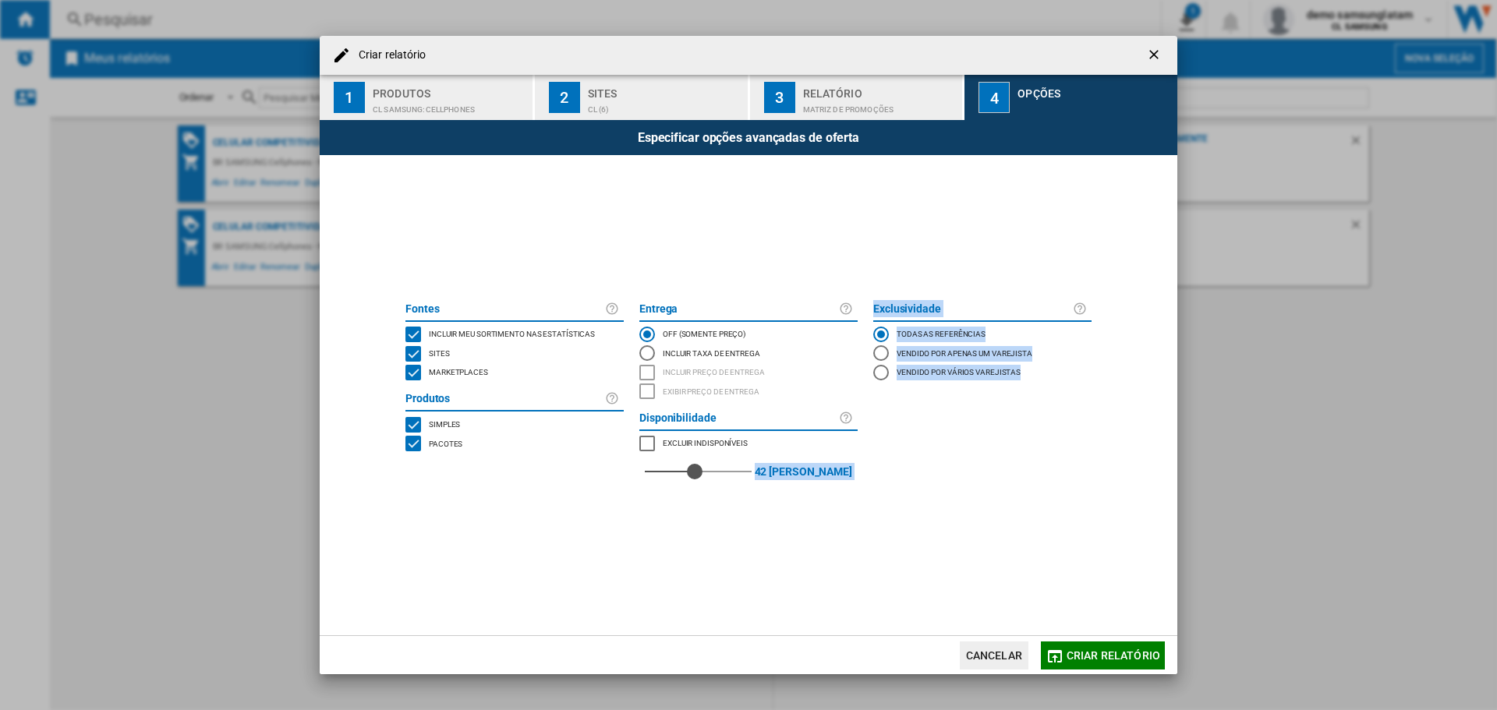
drag, startPoint x: 687, startPoint y: 474, endPoint x: 717, endPoint y: 494, distance: 36.5
click at [717, 494] on div "[PERSON_NAME] Incluir meu sortimento nas estatísticas Sites Marketplaces Produt…" at bounding box center [749, 395] width 702 height 481
drag, startPoint x: 779, startPoint y: 527, endPoint x: 759, endPoint y: 528, distance: 19.5
click at [777, 528] on span "Criar relatório ..." at bounding box center [749, 564] width 702 height 141
click at [744, 497] on span "Criar relatório ..." at bounding box center [749, 564] width 702 height 141
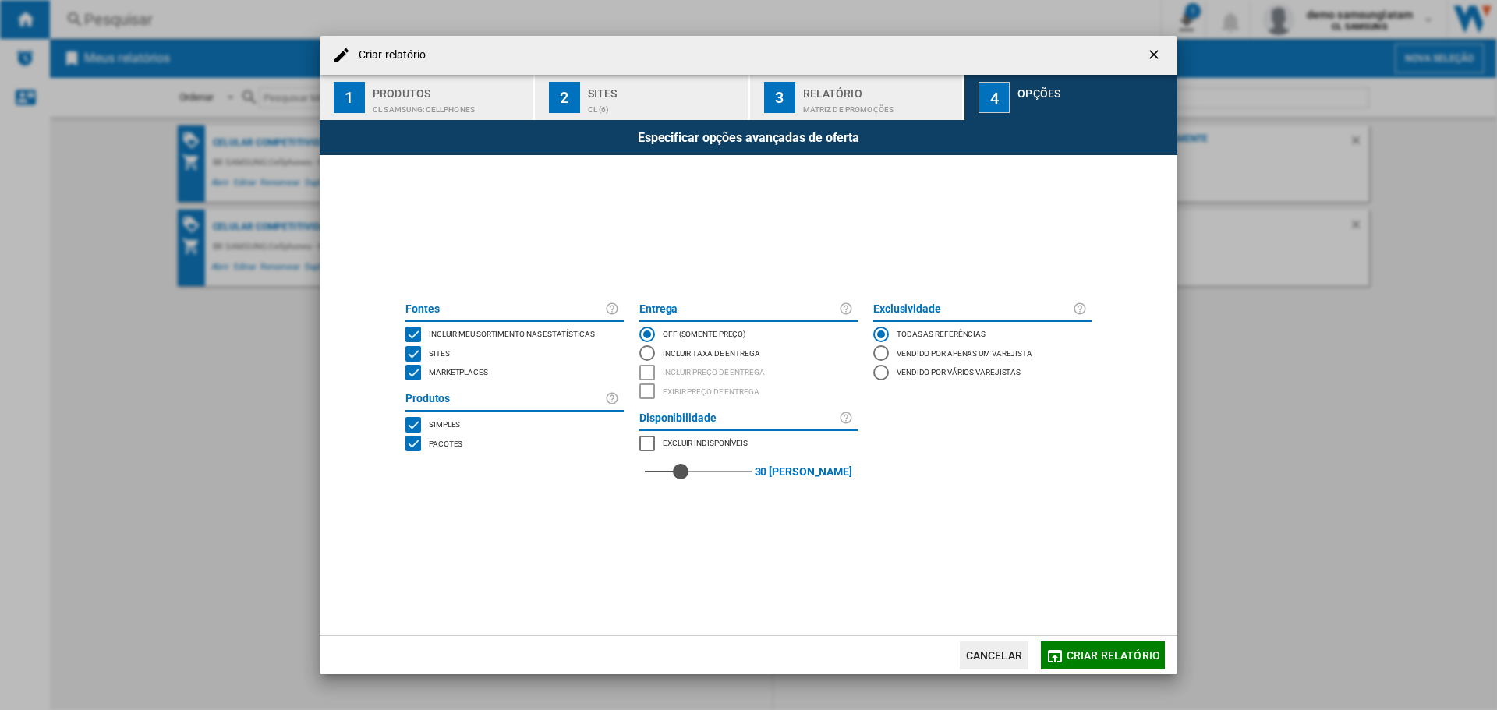
drag, startPoint x: 654, startPoint y: 472, endPoint x: 705, endPoint y: 472, distance: 50.7
click at [688, 472] on div "red" at bounding box center [681, 472] width 16 height 16
click at [1125, 650] on span "Criar relatório" at bounding box center [1113, 655] width 94 height 12
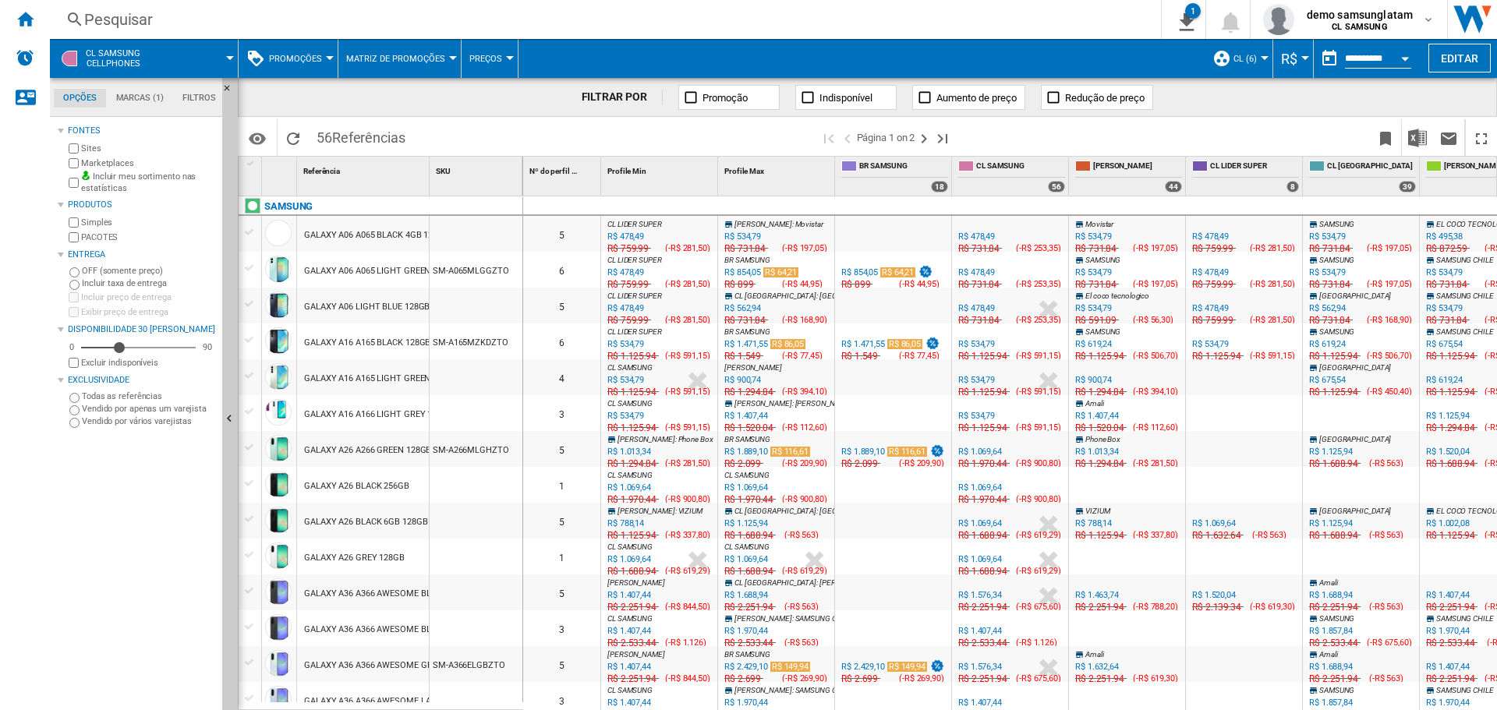
click at [1281, 55] on span "R$" at bounding box center [1289, 59] width 16 height 16
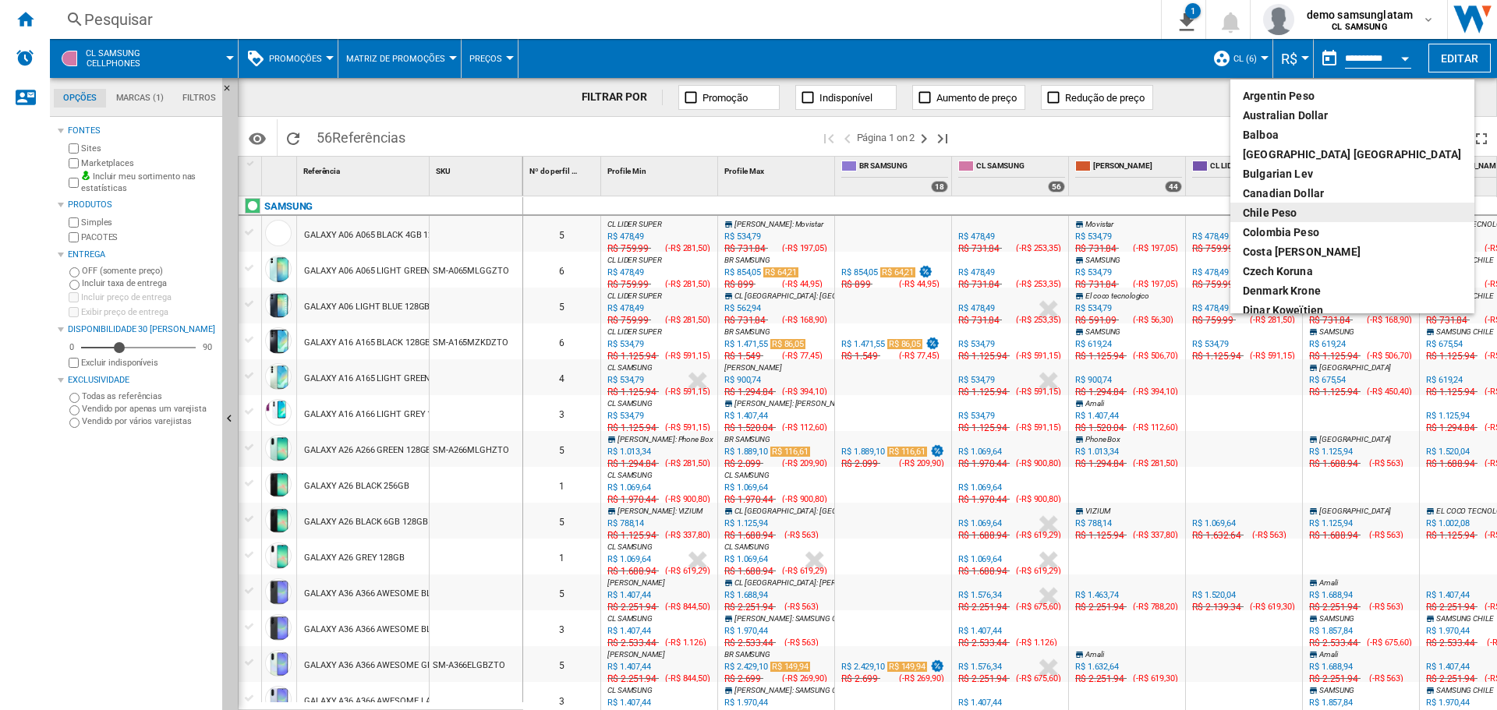
click at [1284, 213] on div "Chile Peso" at bounding box center [1352, 213] width 219 height 16
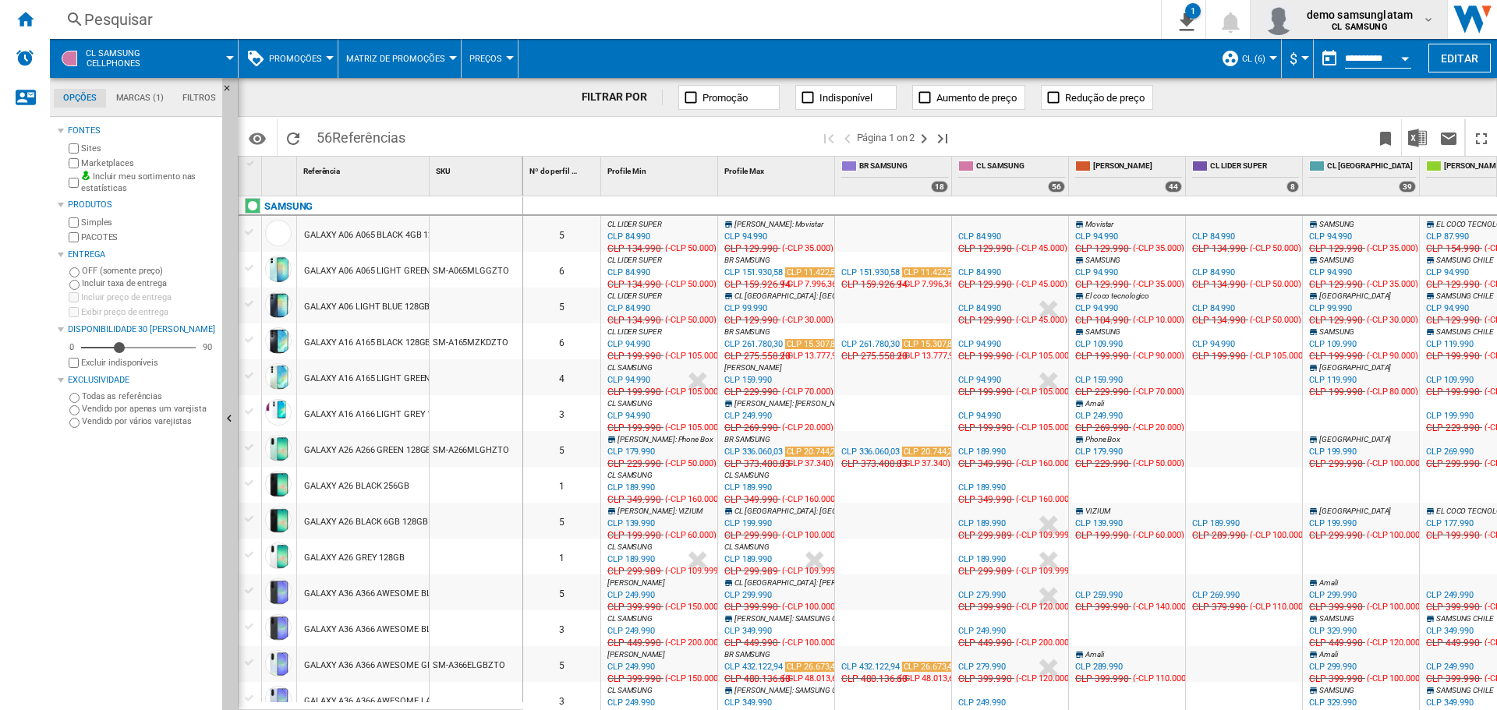
click at [1342, 14] on span "demo samsunglatam" at bounding box center [1360, 15] width 106 height 16
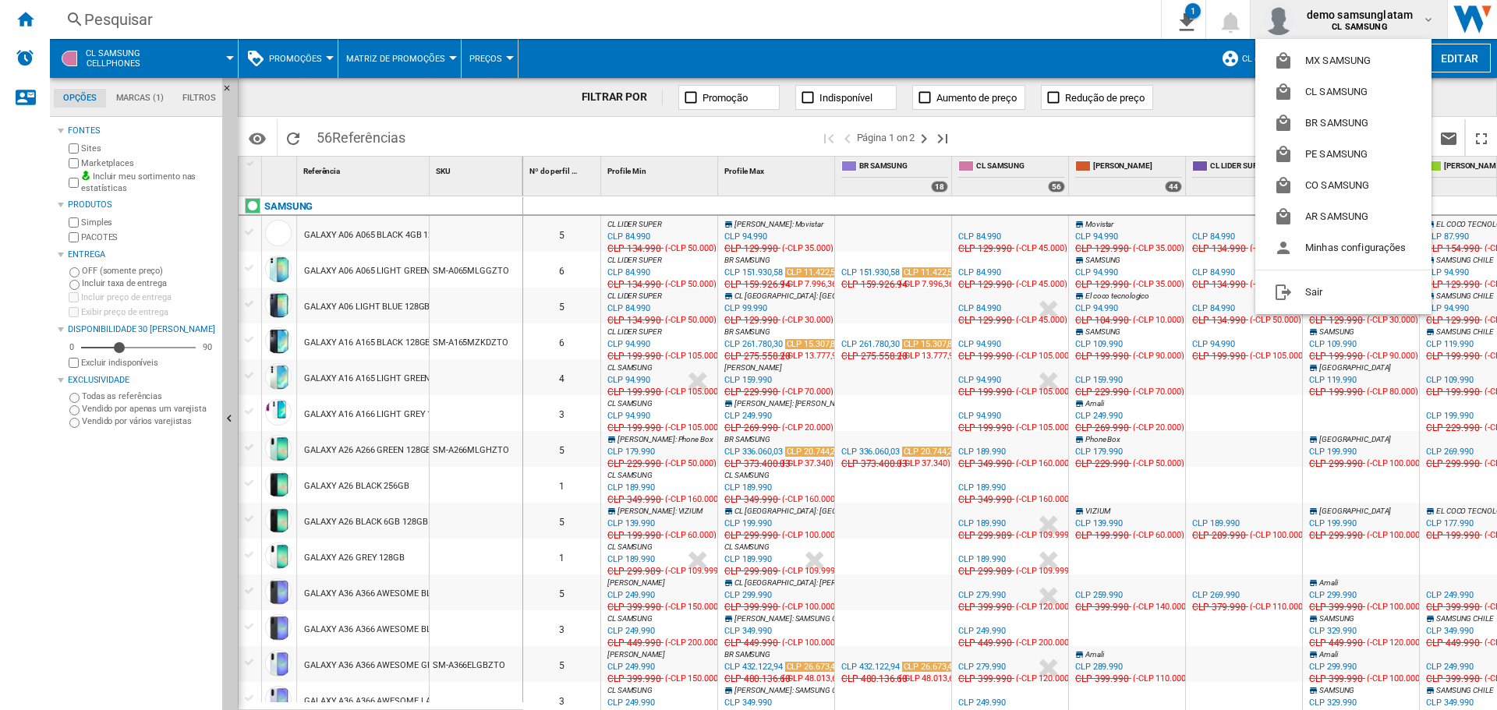
click at [1381, 17] on md-backdrop at bounding box center [748, 355] width 1497 height 710
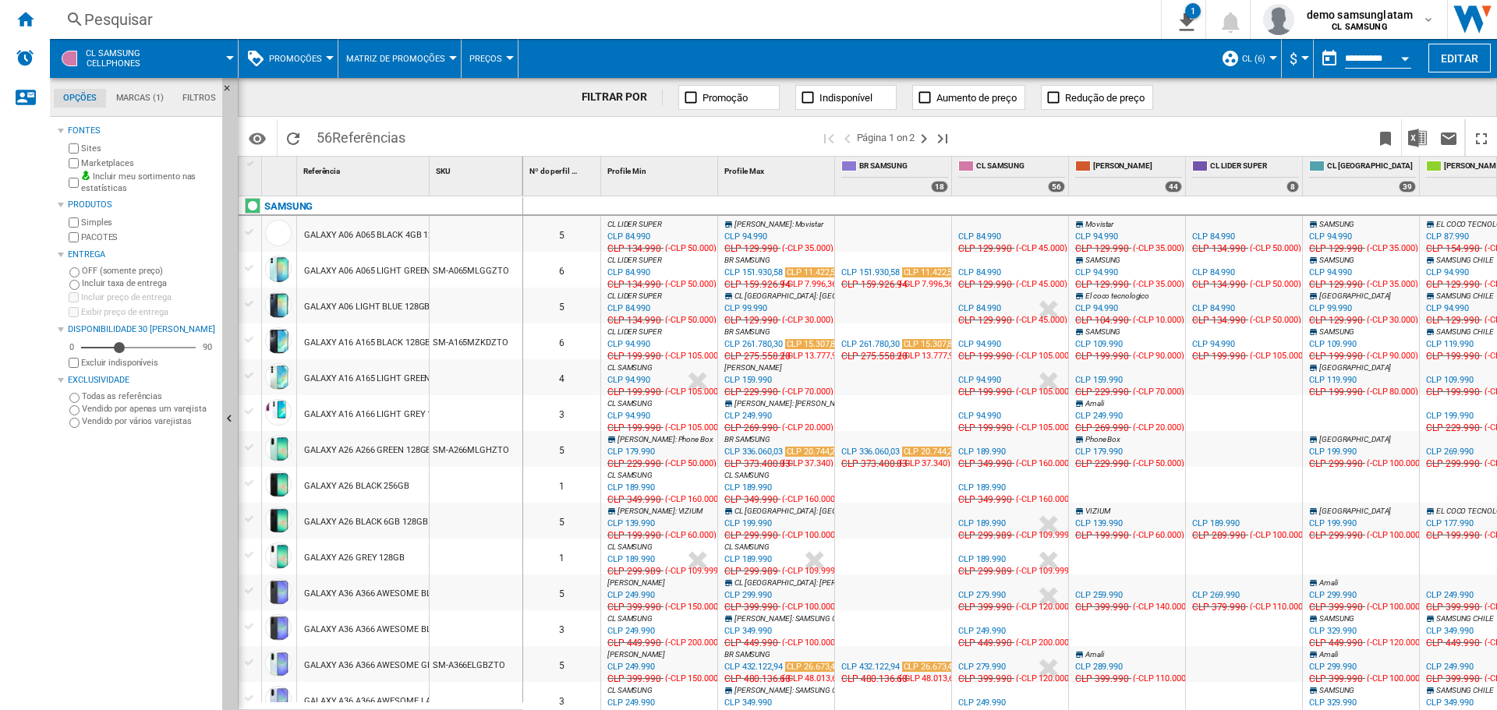
click at [642, 235] on div "CLP 84.990" at bounding box center [628, 237] width 43 height 10
click at [755, 380] on div "CLP 159.990" at bounding box center [748, 380] width 48 height 10
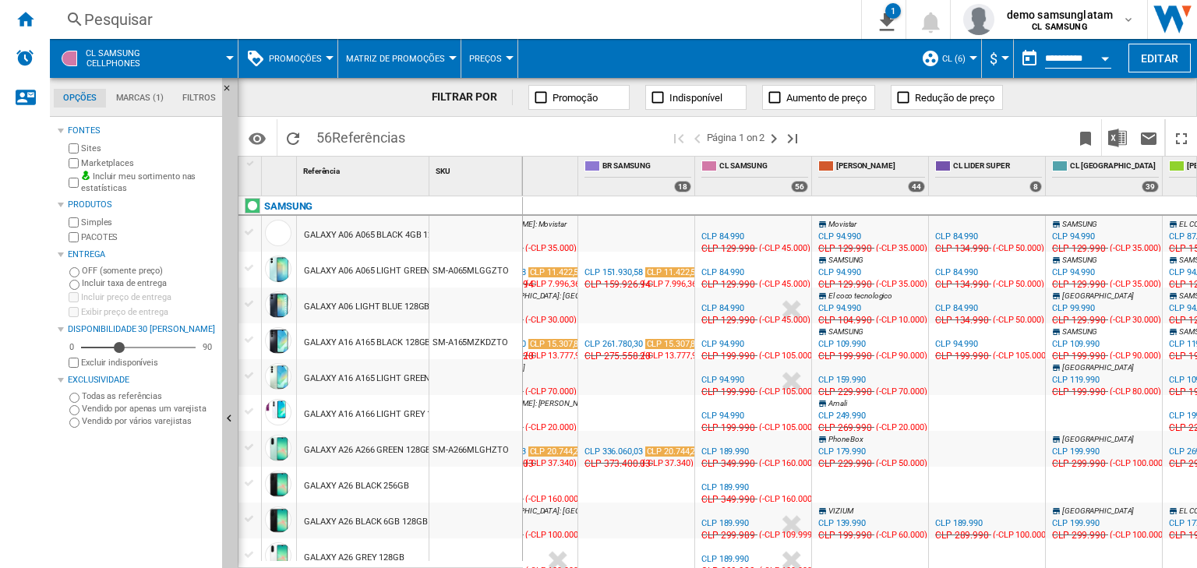
scroll to position [0, 183]
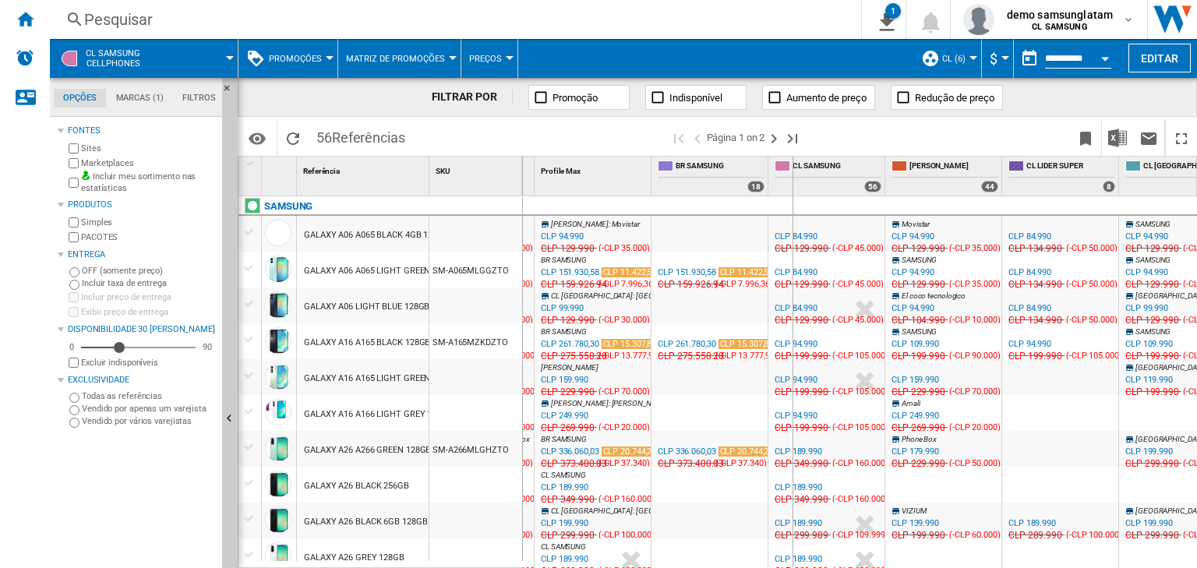
drag, startPoint x: 767, startPoint y: 159, endPoint x: 792, endPoint y: 163, distance: 25.2
click at [792, 163] on div "CL SAMSUNG 56" at bounding box center [827, 176] width 117 height 39
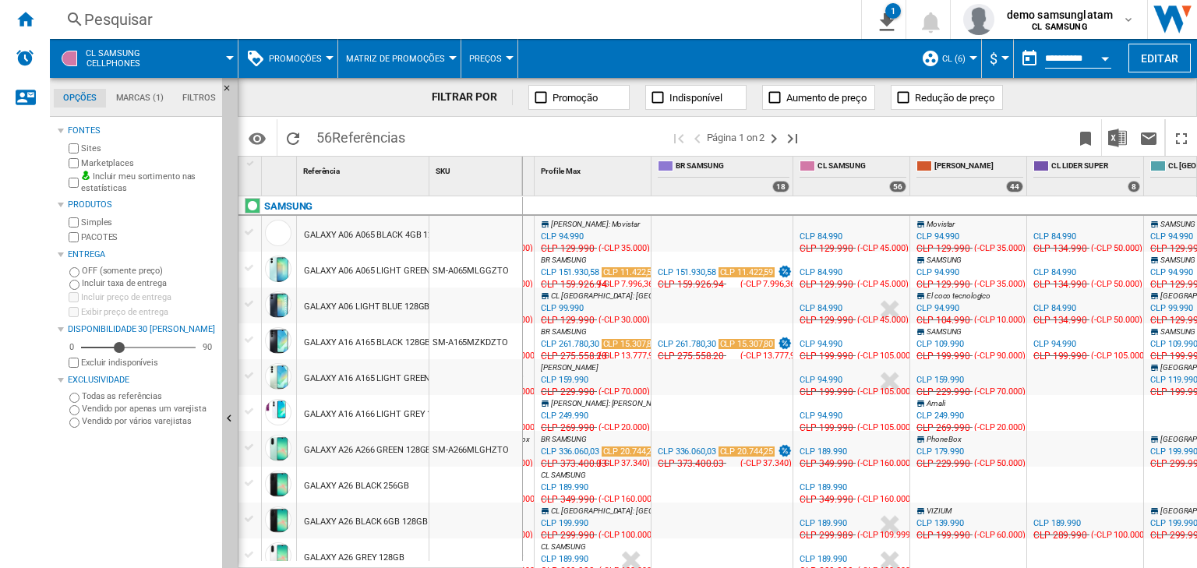
scroll to position [0, 0]
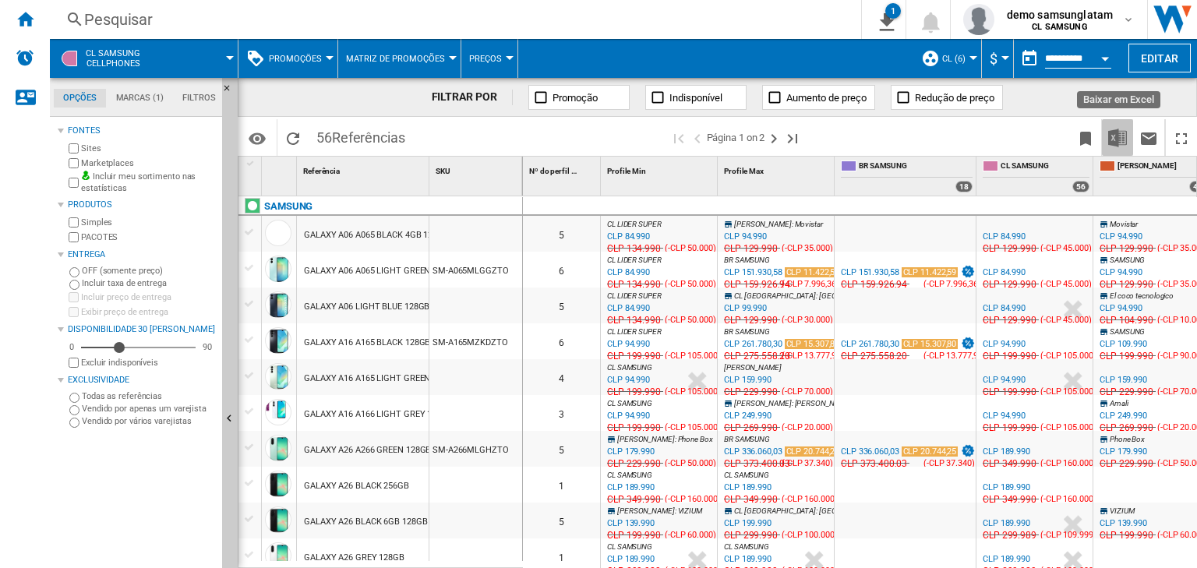
click at [1112, 129] on img "Baixar em Excel" at bounding box center [1118, 138] width 19 height 19
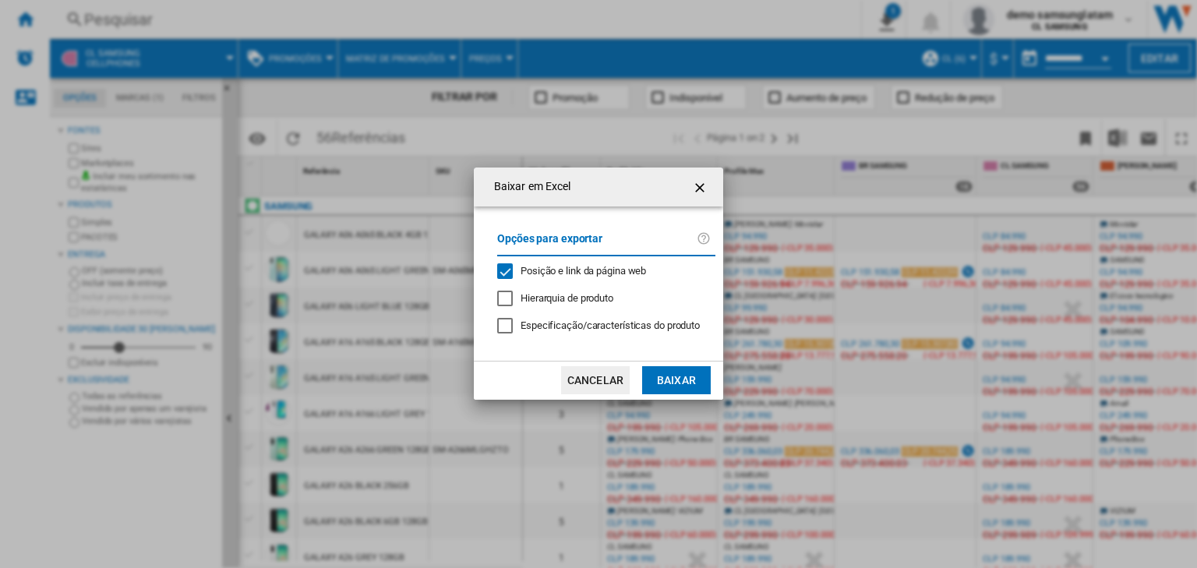
click at [597, 384] on button "Cancelar" at bounding box center [595, 380] width 69 height 28
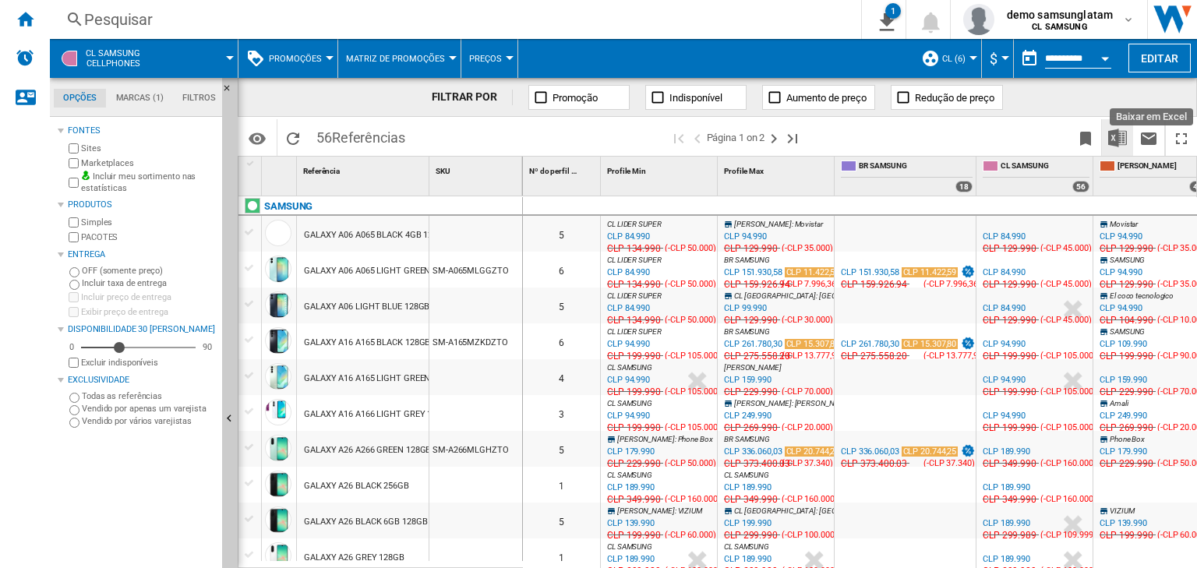
click at [1109, 134] on img "Baixar em Excel" at bounding box center [1118, 138] width 19 height 19
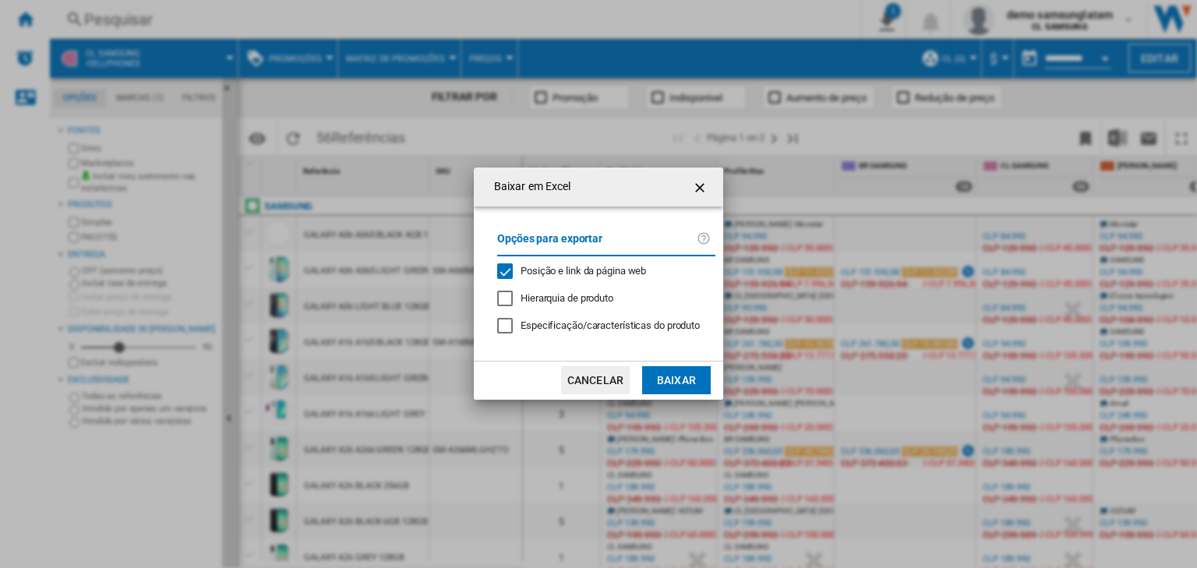
click at [666, 382] on button "Baixar" at bounding box center [676, 380] width 69 height 28
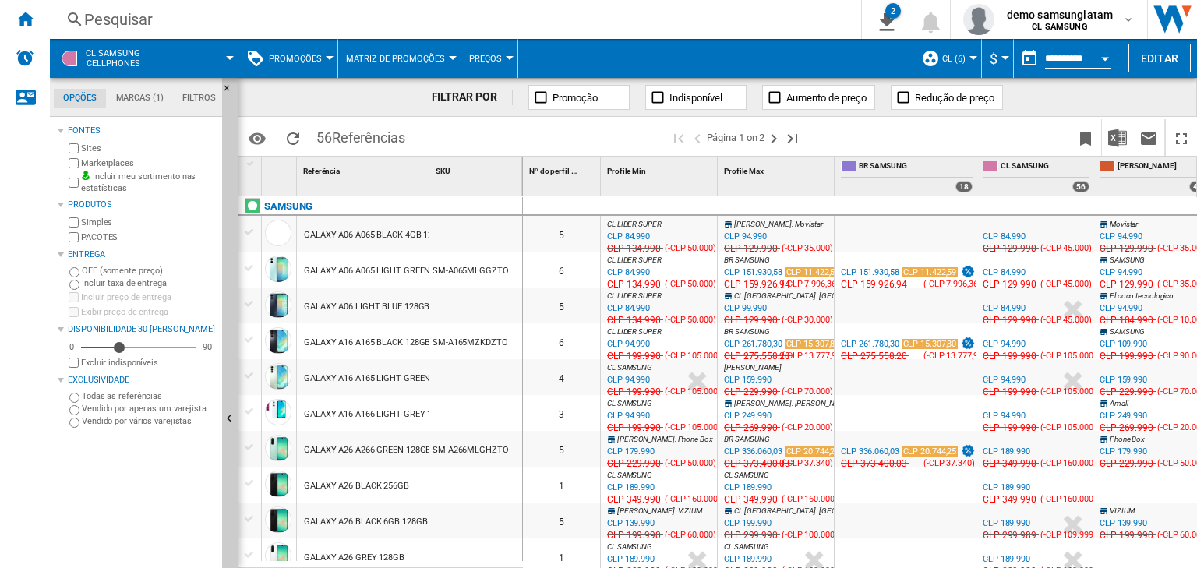
click at [331, 57] on div at bounding box center [330, 58] width 8 height 4
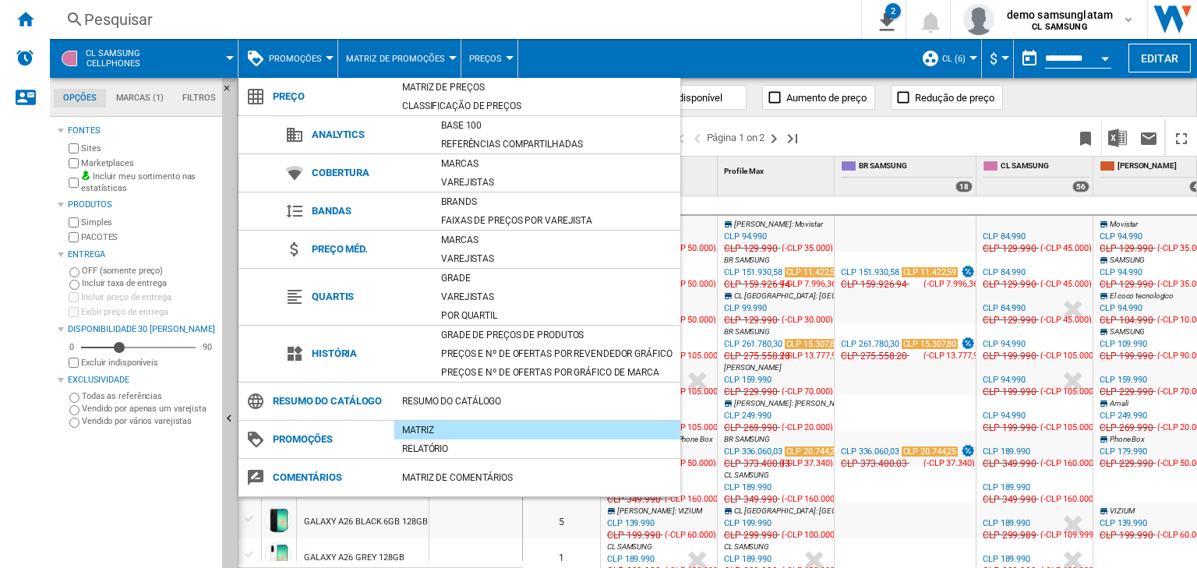
click at [1032, 126] on md-backdrop at bounding box center [598, 284] width 1197 height 568
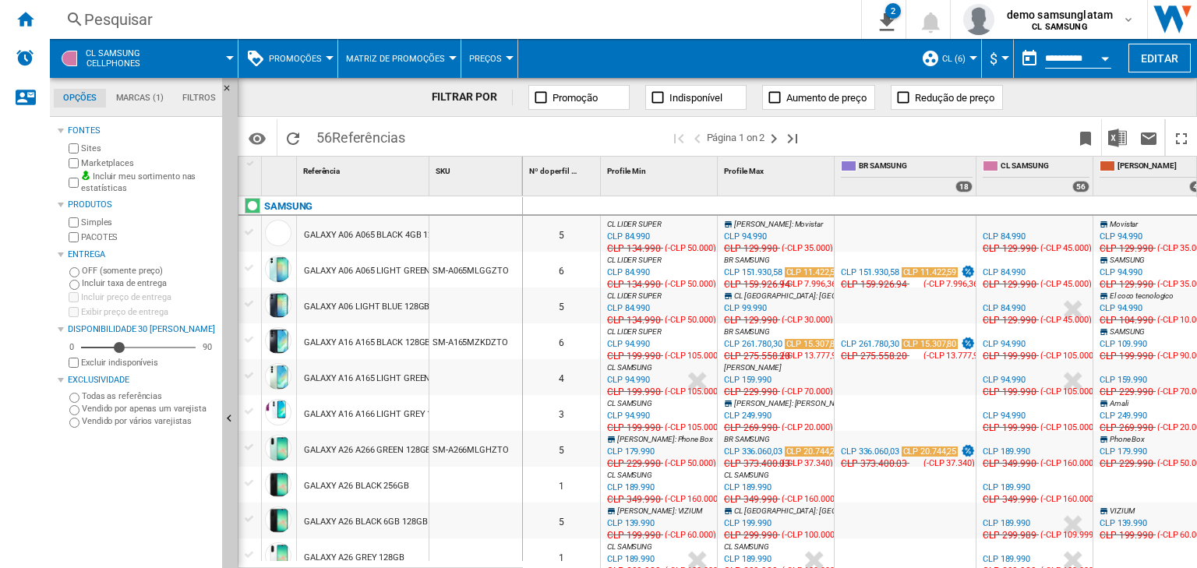
click at [1106, 57] on div "Open calendar" at bounding box center [1106, 59] width 8 height 4
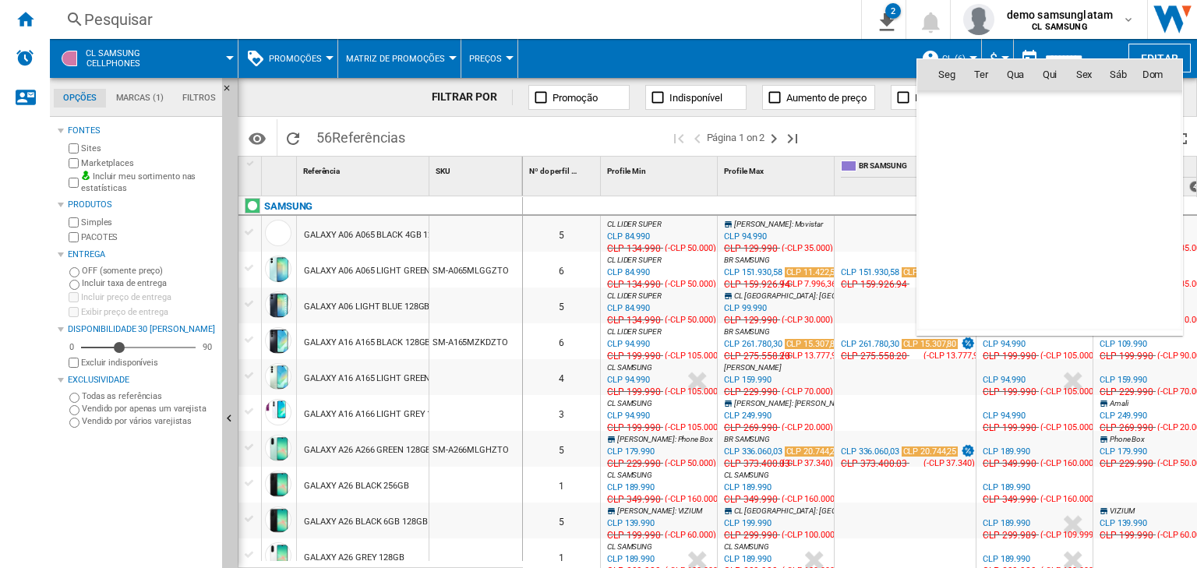
scroll to position [7437, 0]
click at [321, 66] on div at bounding box center [598, 284] width 1197 height 568
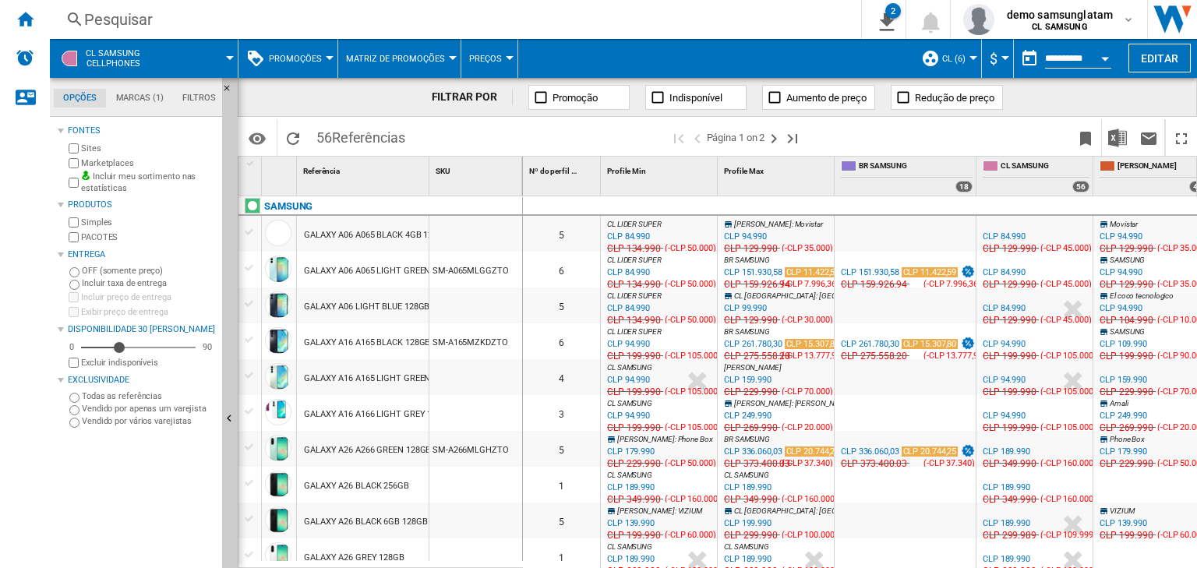
click at [320, 60] on span "Promoções" at bounding box center [295, 59] width 53 height 10
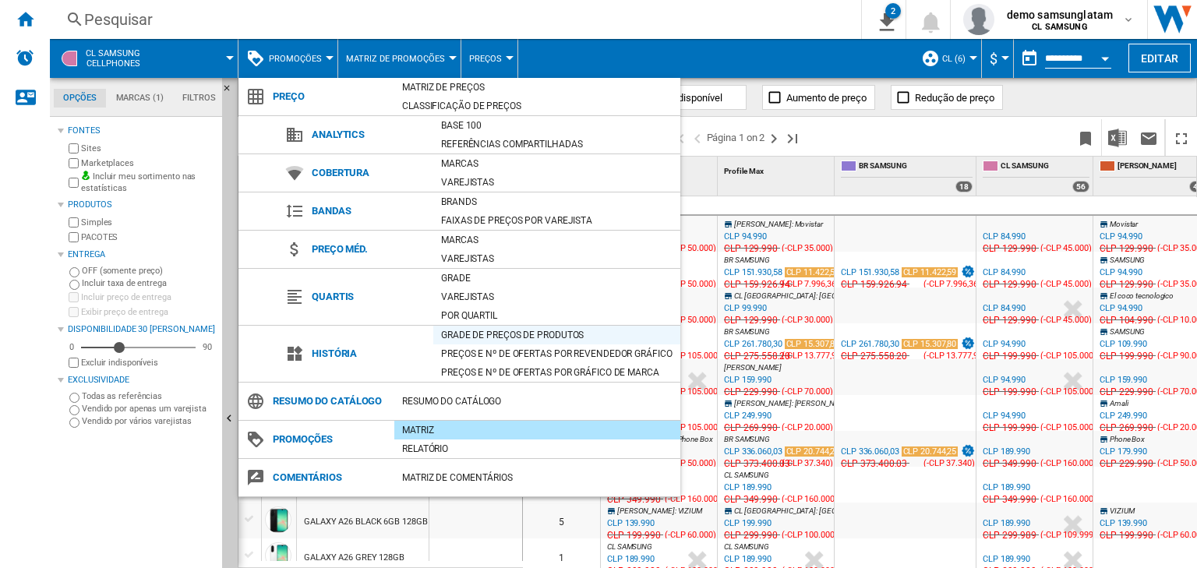
click at [509, 334] on div "Grade de preços de produtos" at bounding box center [556, 335] width 247 height 16
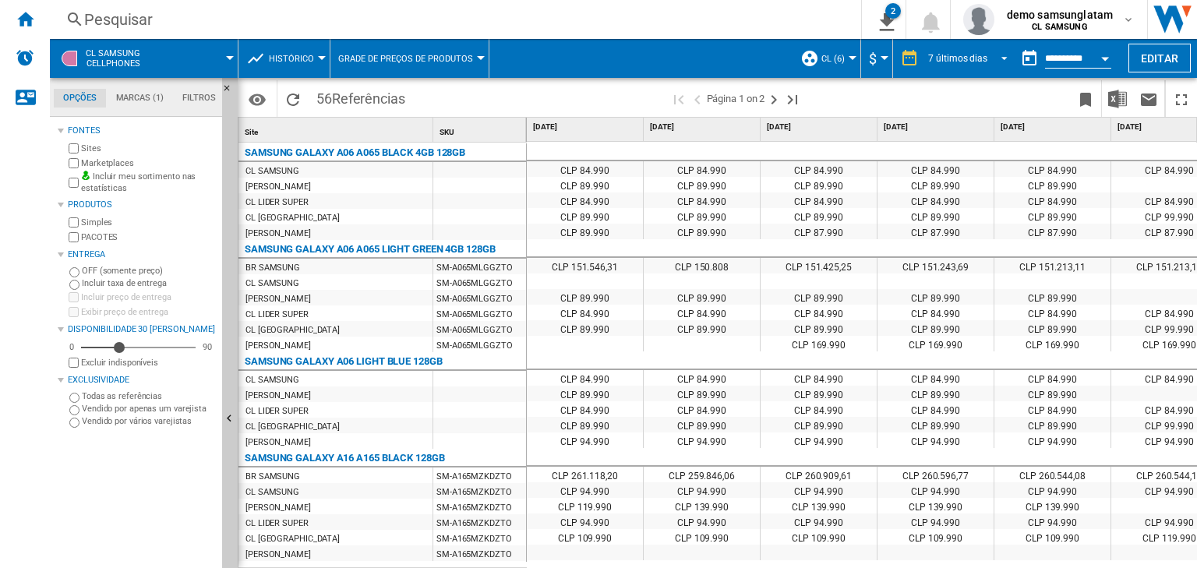
click at [988, 45] on div "7 últimos dias 1 dia 7 últimos dias 14 últimos dias 21 últimos dias 28 últimos …" at bounding box center [953, 58] width 121 height 39
click at [991, 62] on span "REPORTS.WIZARD.STEPS.REPORT.STEPS.REPORT_OPTIONS.PERIOD: 7 últimos dias" at bounding box center [1000, 57] width 19 height 14
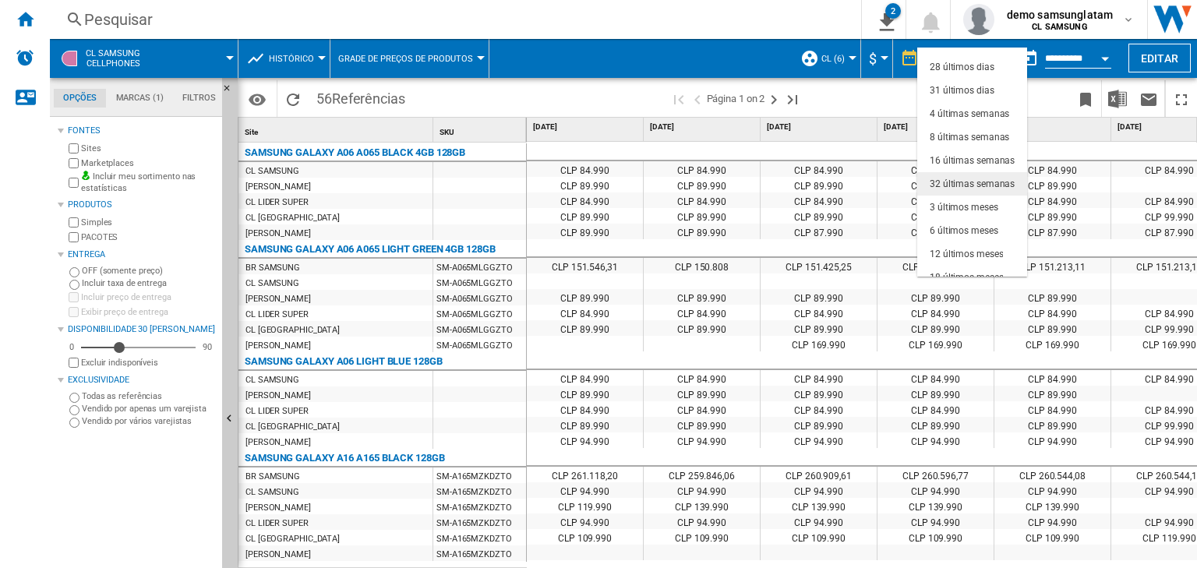
scroll to position [97, 0]
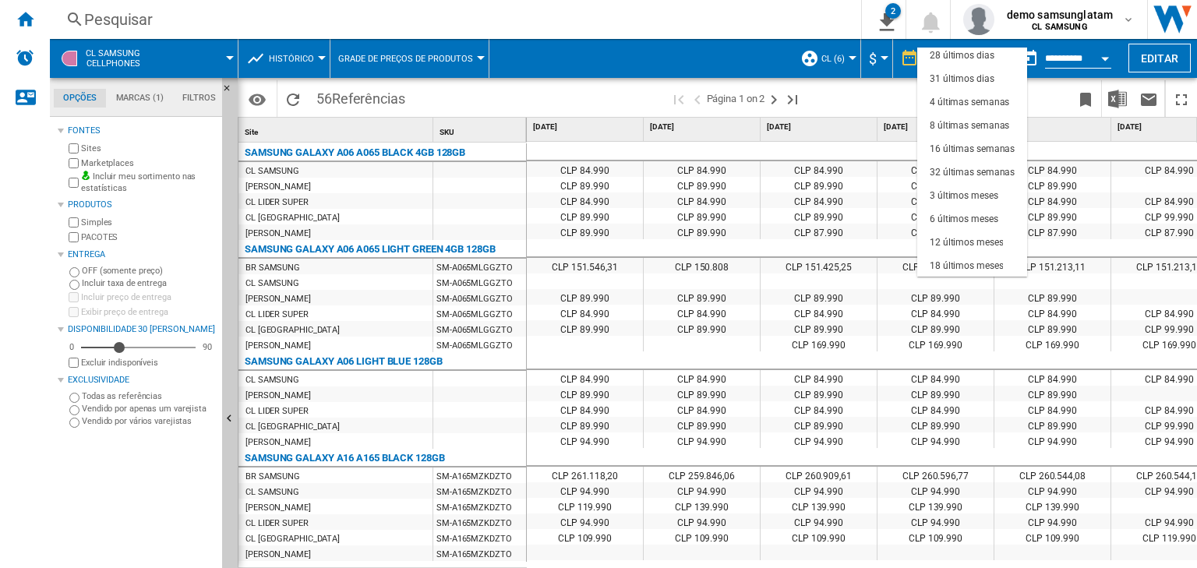
click at [628, 140] on md-backdrop at bounding box center [598, 284] width 1197 height 568
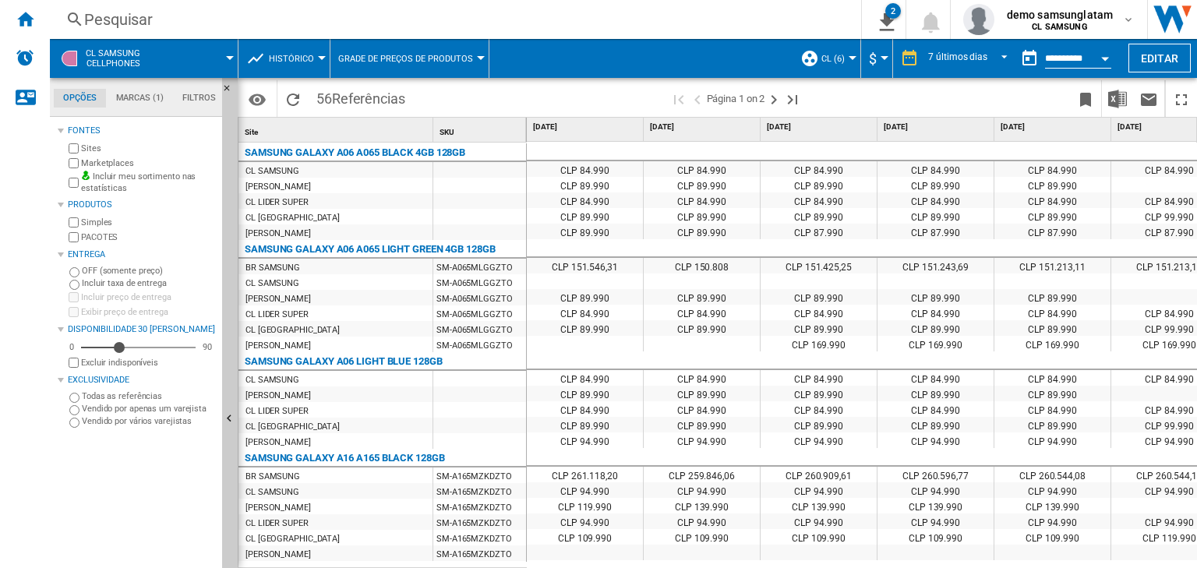
click at [1110, 58] on button "Open calendar" at bounding box center [1105, 56] width 28 height 28
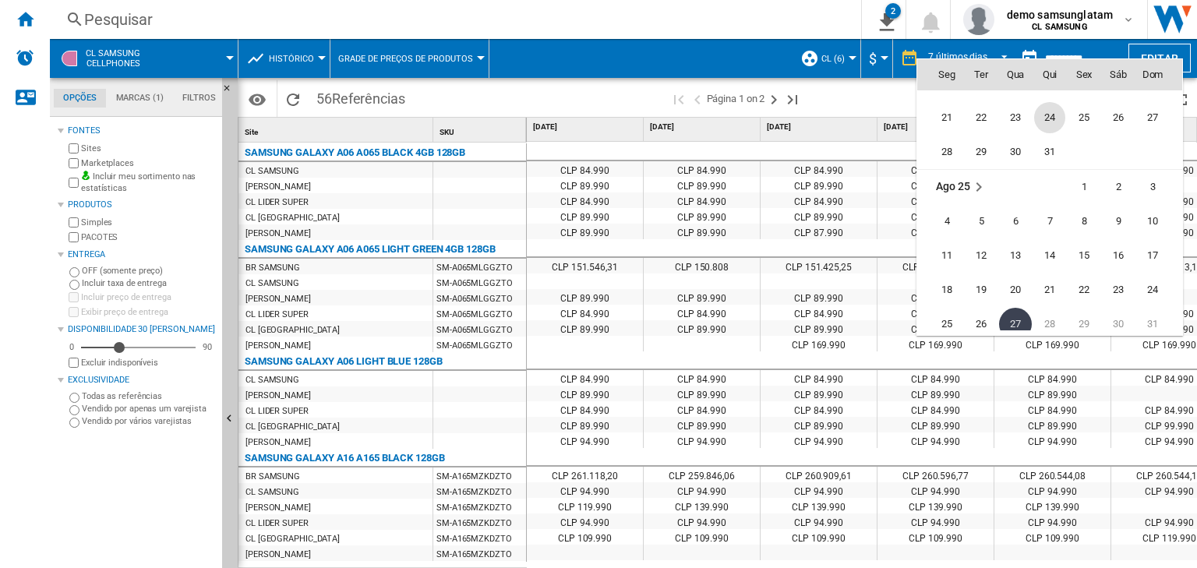
scroll to position [7333, 0]
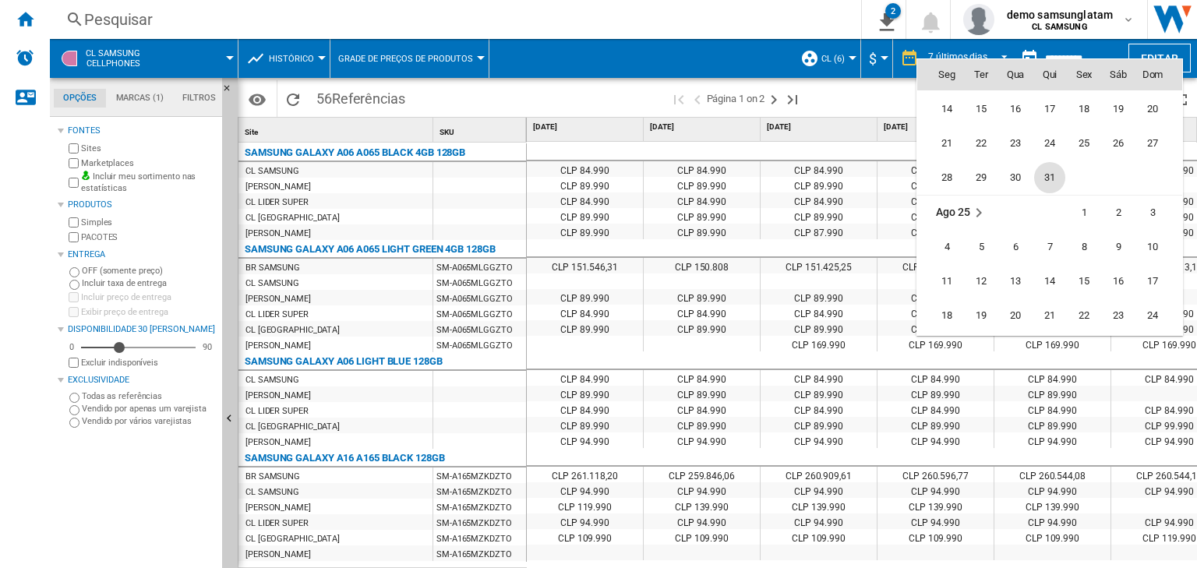
click at [1046, 172] on span "31" at bounding box center [1049, 177] width 31 height 31
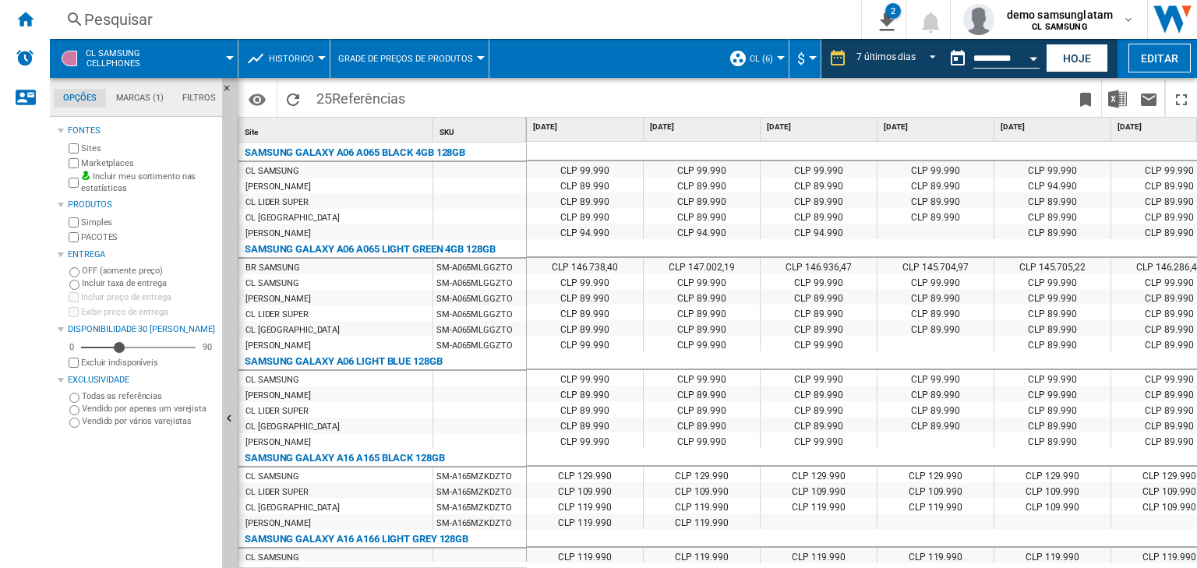
click at [402, 58] on span "Grade de preços de produtos" at bounding box center [405, 59] width 135 height 10
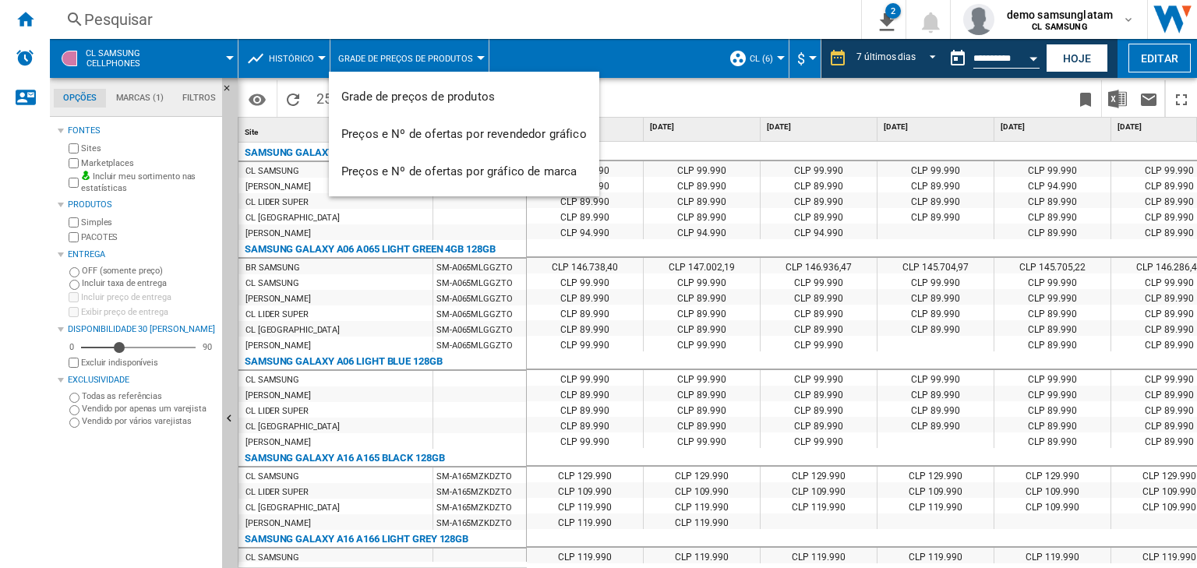
click at [670, 159] on md-backdrop at bounding box center [598, 284] width 1197 height 568
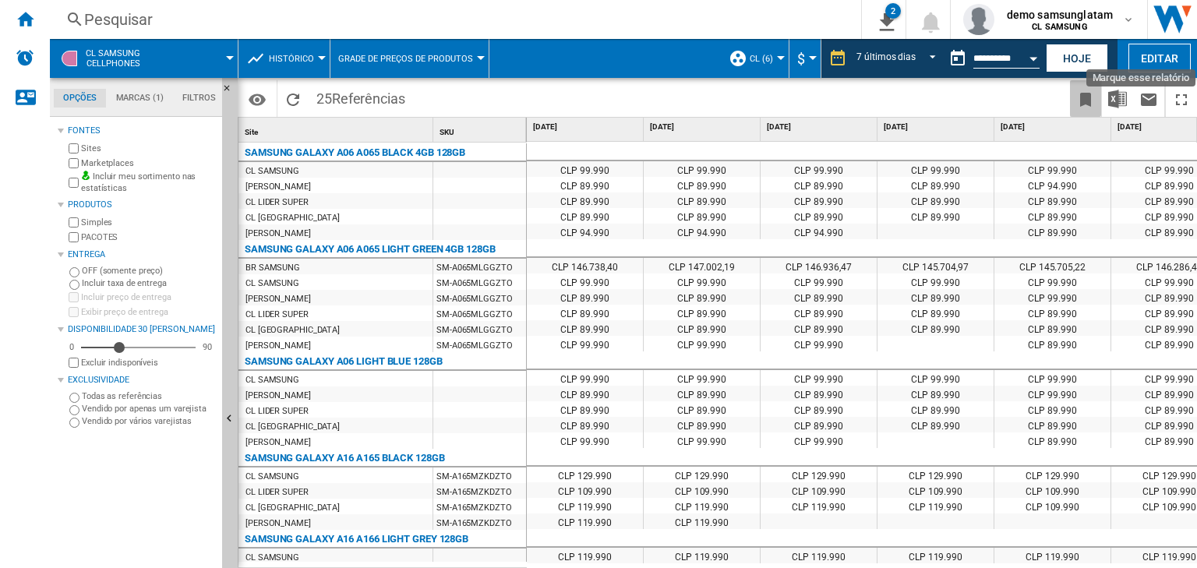
click at [1086, 98] on ng-md-icon "Marque esse relatório" at bounding box center [1086, 99] width 19 height 19
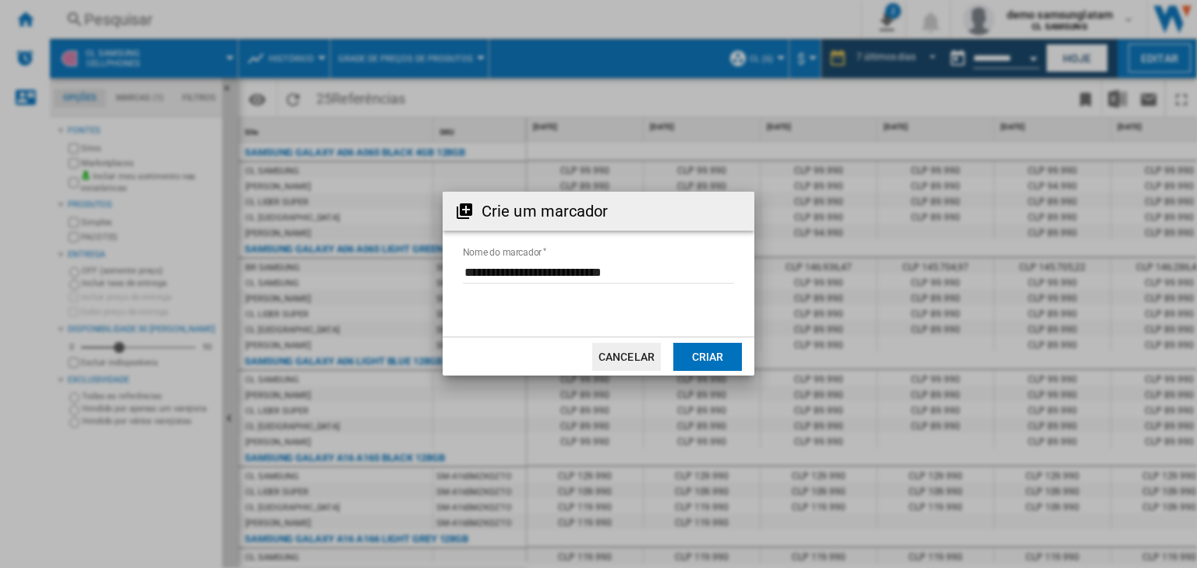
click at [728, 349] on button "Criar" at bounding box center [708, 357] width 69 height 28
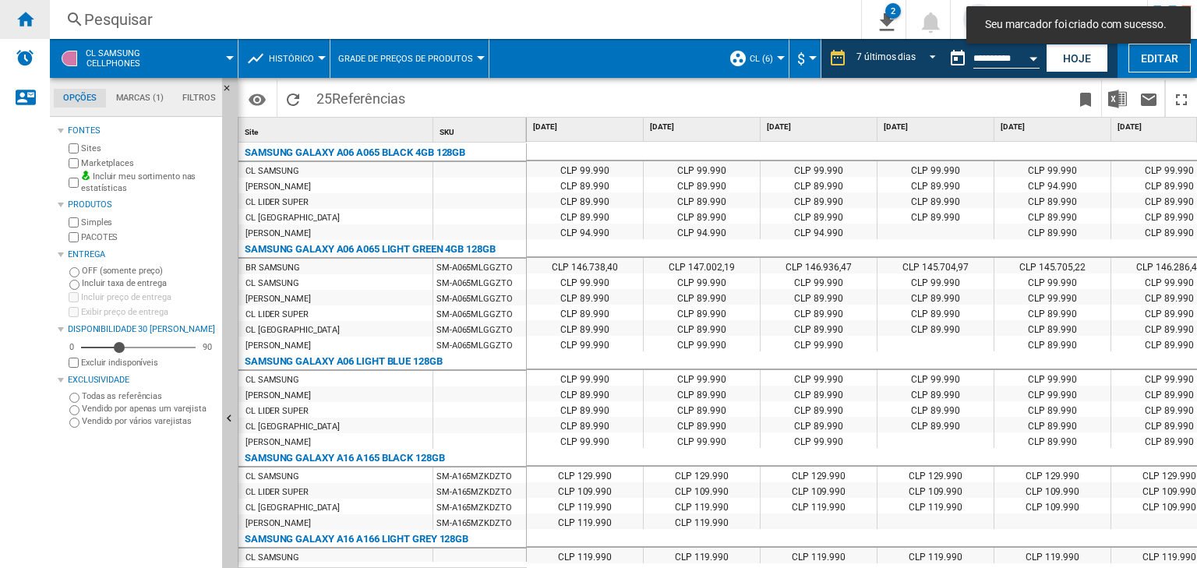
click at [26, 19] on ng-md-icon "Início" at bounding box center [25, 18] width 19 height 19
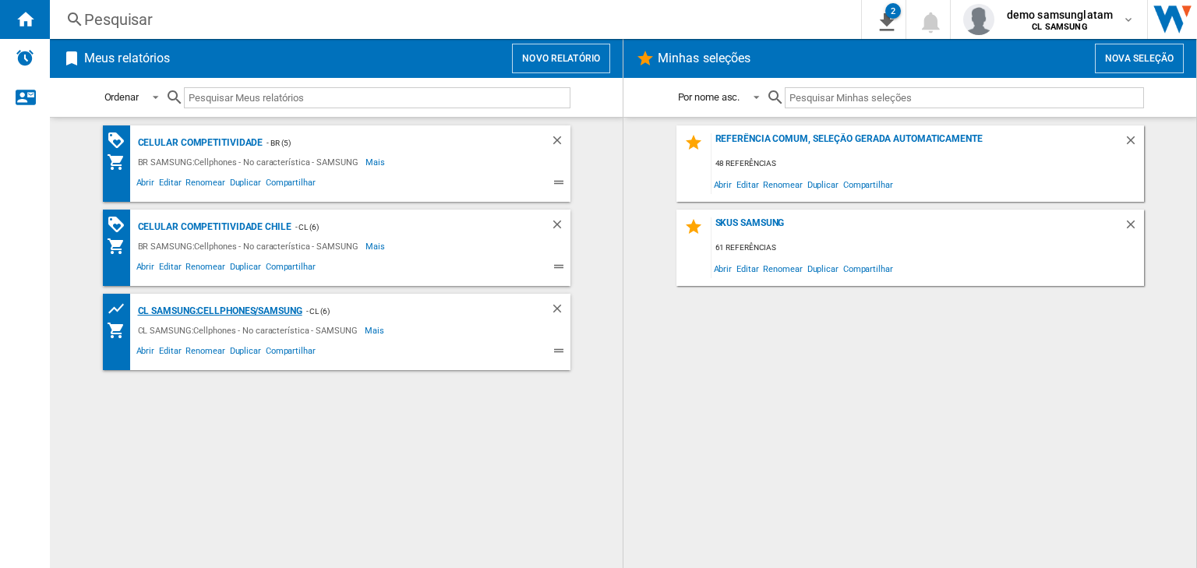
click at [198, 307] on div "CL SAMSUNG:Cellphones/SAMSUNG" at bounding box center [218, 311] width 168 height 19
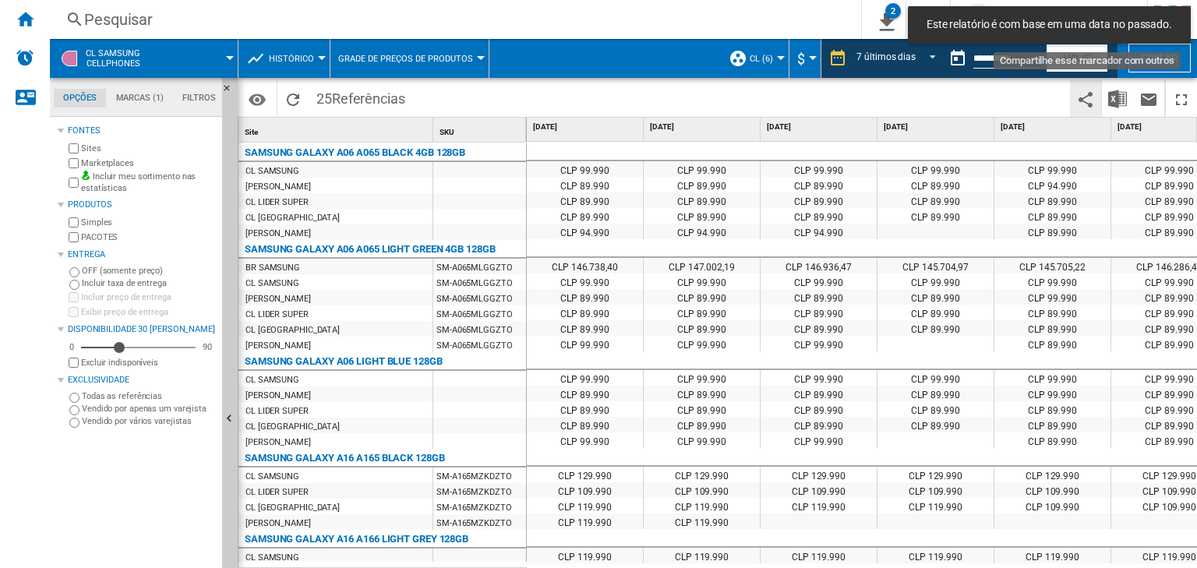
click at [1083, 97] on ng-md-icon "Compartilhe esse marcador com outros" at bounding box center [1086, 99] width 19 height 19
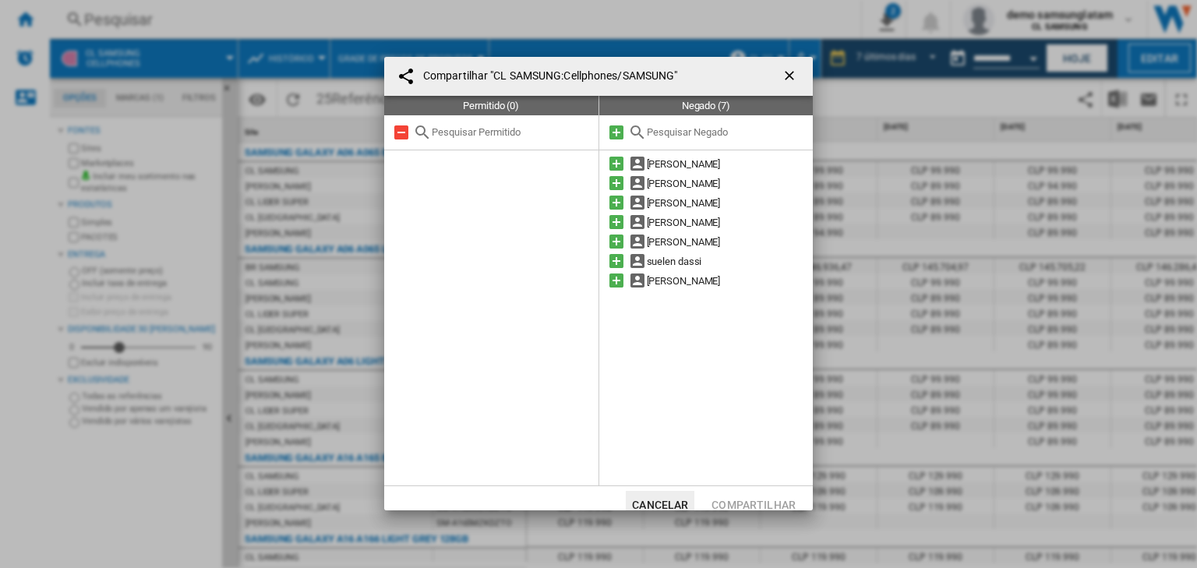
click at [789, 77] on ng-md-icon "getI18NText('BUTTONS.CLOSE_DIALOG')" at bounding box center [791, 77] width 19 height 19
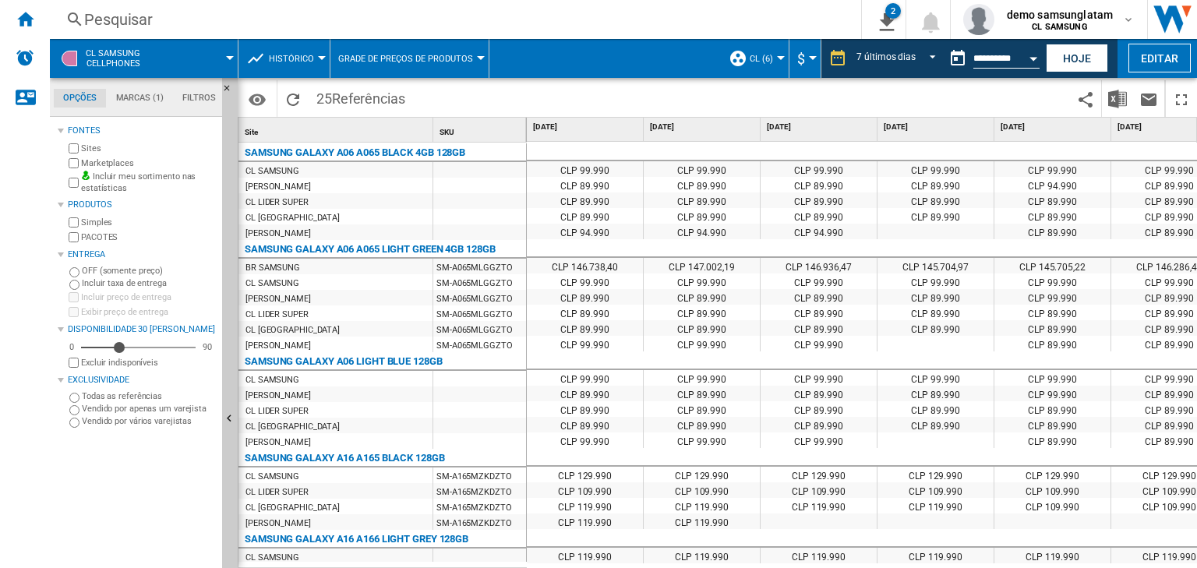
click at [299, 54] on span "Histórico" at bounding box center [291, 59] width 45 height 10
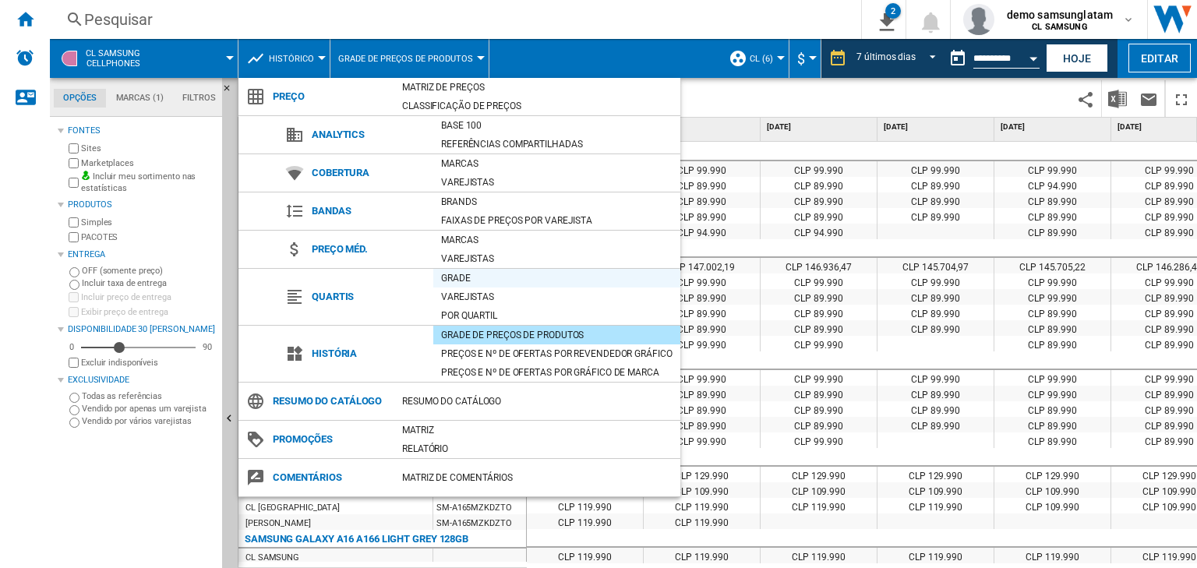
click at [466, 277] on div "Grade" at bounding box center [556, 279] width 247 height 16
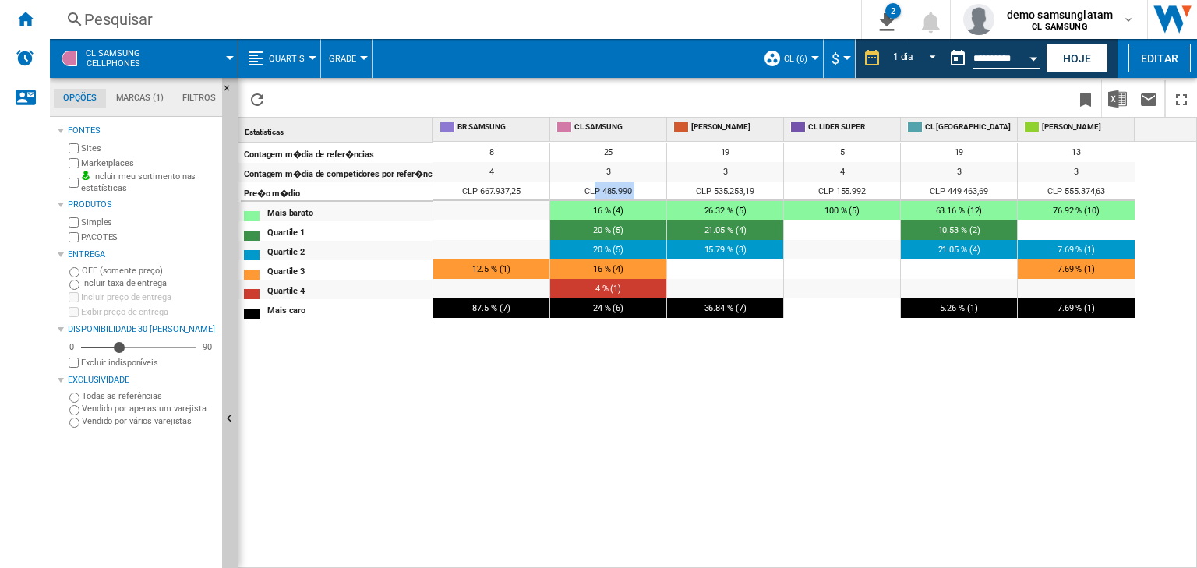
drag, startPoint x: 594, startPoint y: 188, endPoint x: 673, endPoint y: 193, distance: 78.9
click at [673, 182] on div "CLP 667.937,25 CLP 485.990 CLP 535.253,19 CLP 155.992 CLP 449.463,69 CLP 555.37…" at bounding box center [784, 182] width 702 height 0
click at [633, 185] on div "CLP 485.990" at bounding box center [608, 191] width 116 height 19
click at [616, 306] on span "27.27 % (6)" at bounding box center [609, 308] width 42 height 10
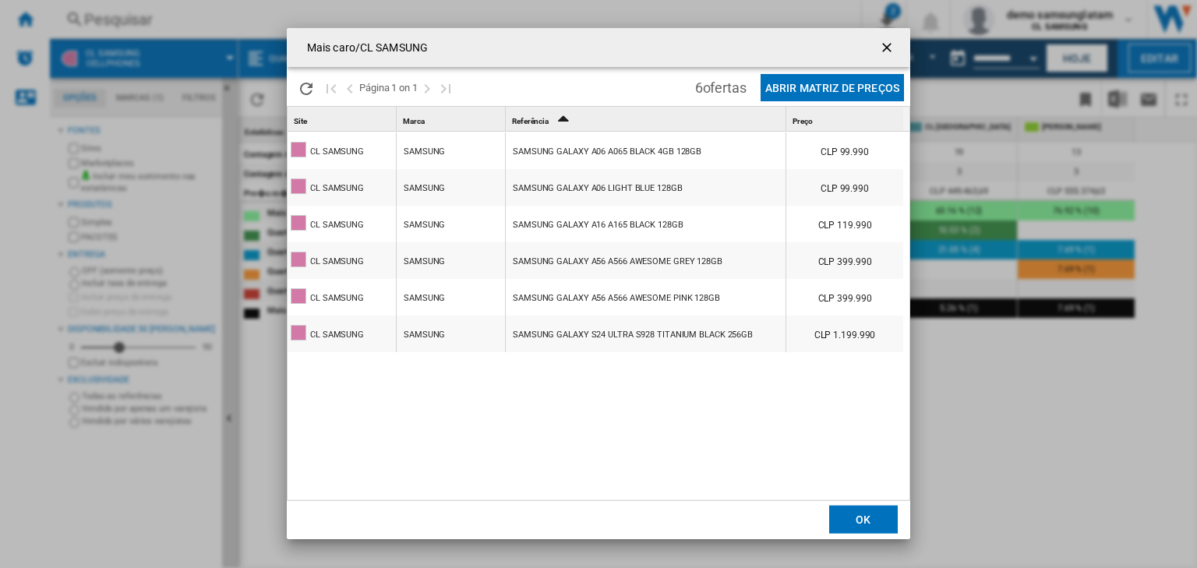
click at [789, 90] on button "Abrir Matriz de preços" at bounding box center [832, 87] width 143 height 27
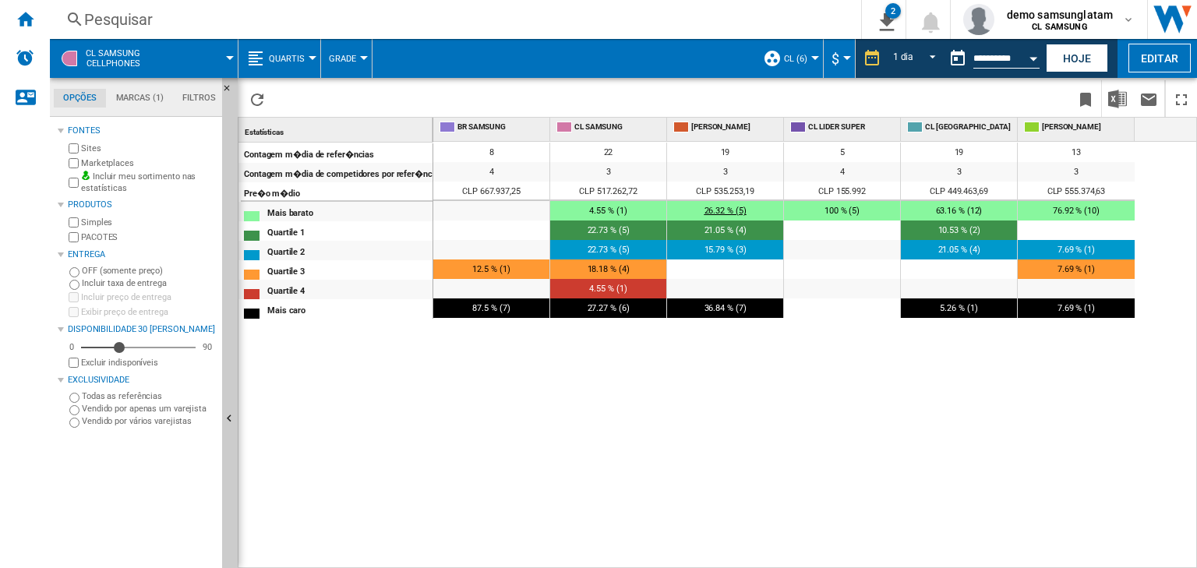
click at [734, 207] on span "26.32 % (5)" at bounding box center [726, 211] width 42 height 10
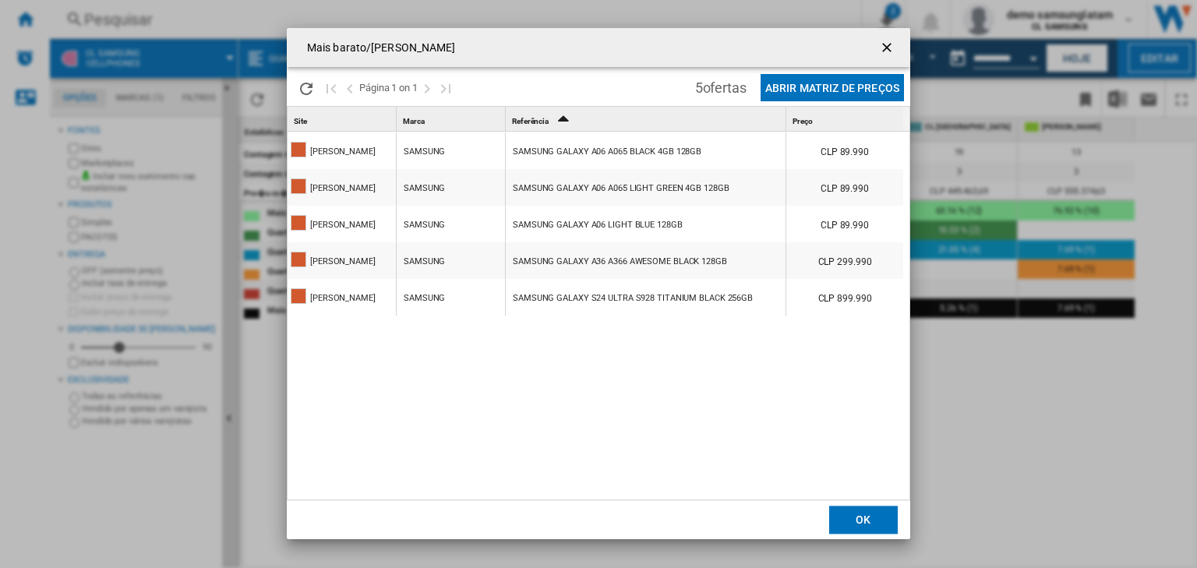
click at [886, 44] on ng-md-icon "getI18NText('BUTTONS.CLOSE_DIALOG')" at bounding box center [888, 49] width 19 height 19
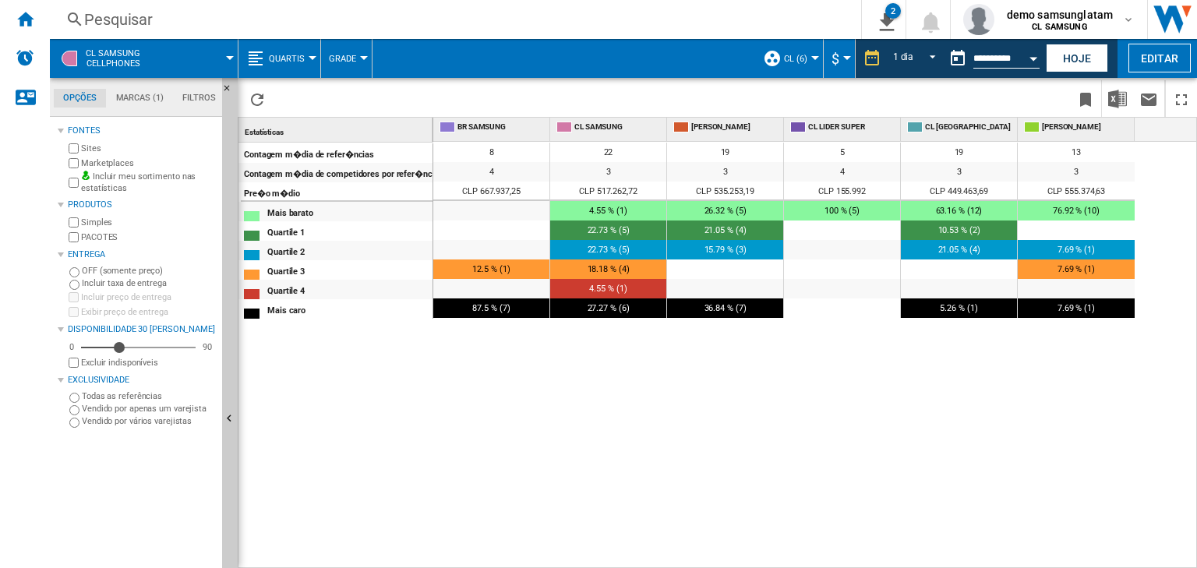
click at [306, 56] on button "Quartis" at bounding box center [291, 58] width 44 height 39
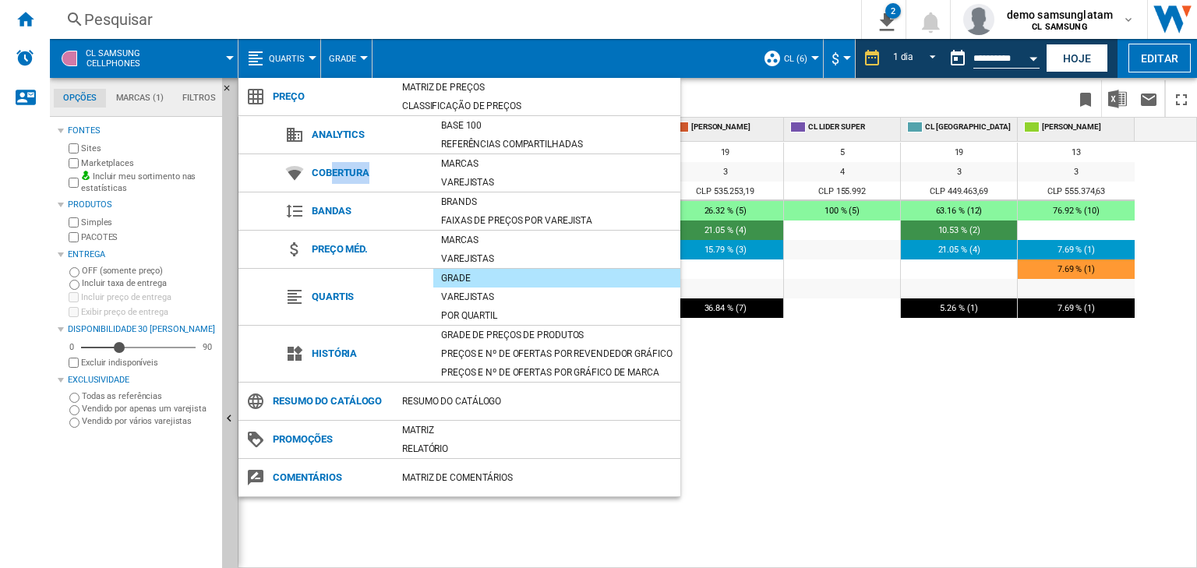
drag, startPoint x: 332, startPoint y: 171, endPoint x: 408, endPoint y: 177, distance: 75.9
click at [408, 177] on span "Cobertura" at bounding box center [368, 173] width 129 height 22
click at [462, 181] on div "Varejistas" at bounding box center [556, 183] width 247 height 16
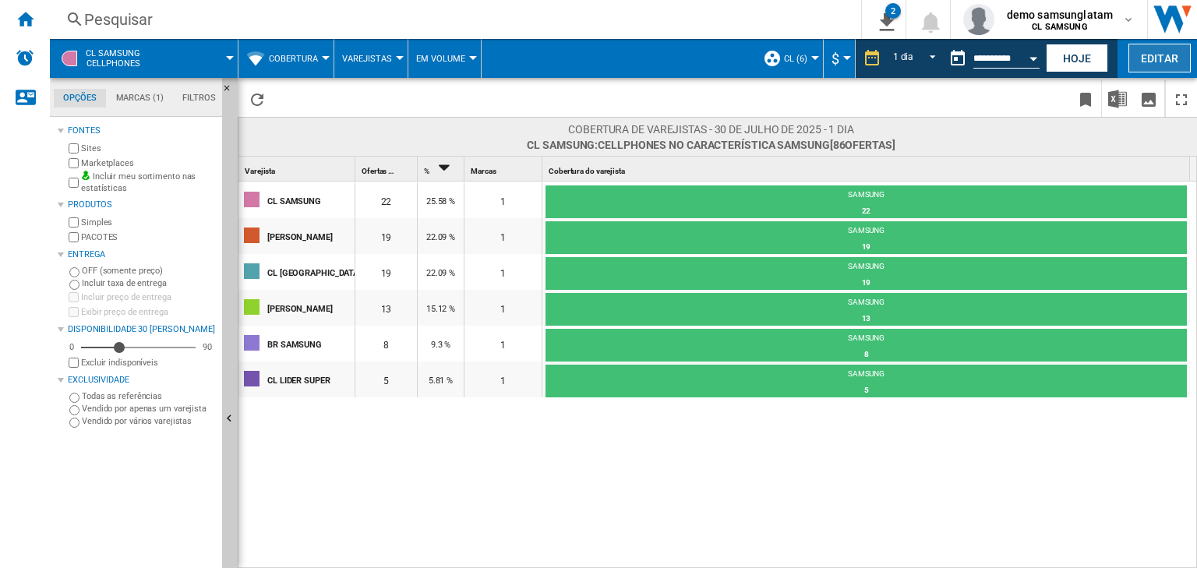
click at [1158, 56] on button "Editar" at bounding box center [1160, 58] width 62 height 29
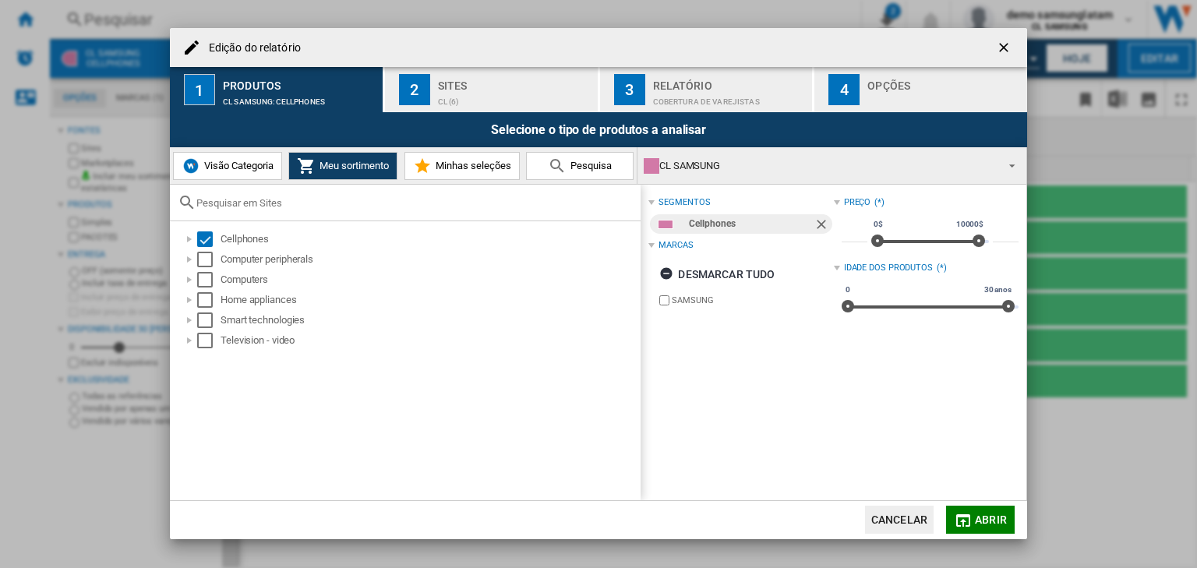
click at [253, 154] on button "Visão Categoria" at bounding box center [227, 166] width 109 height 28
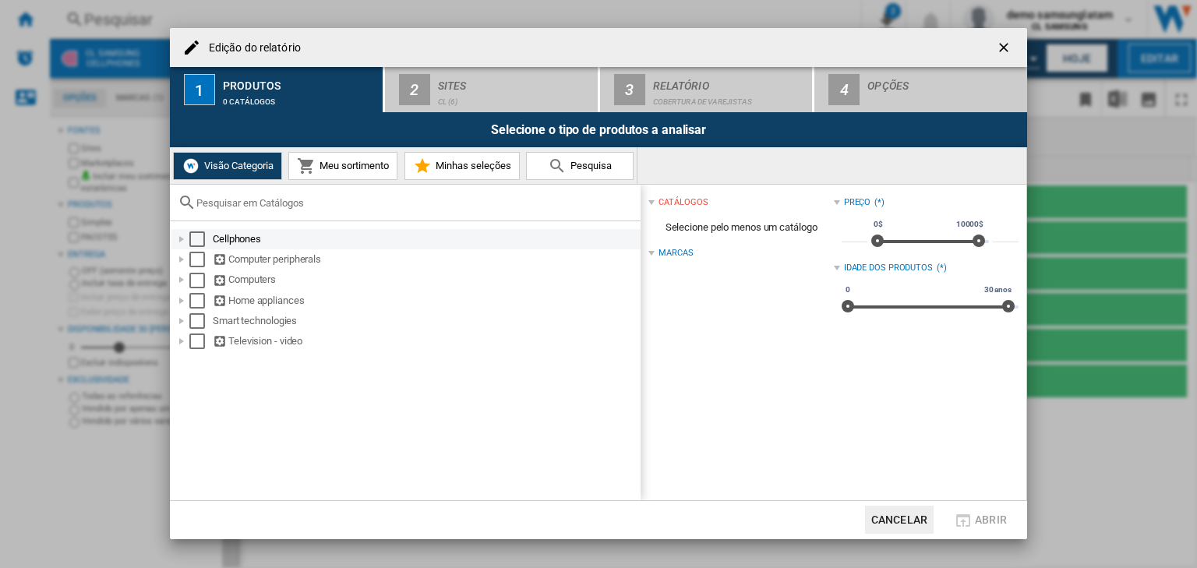
click at [196, 240] on div "Select" at bounding box center [197, 240] width 16 height 16
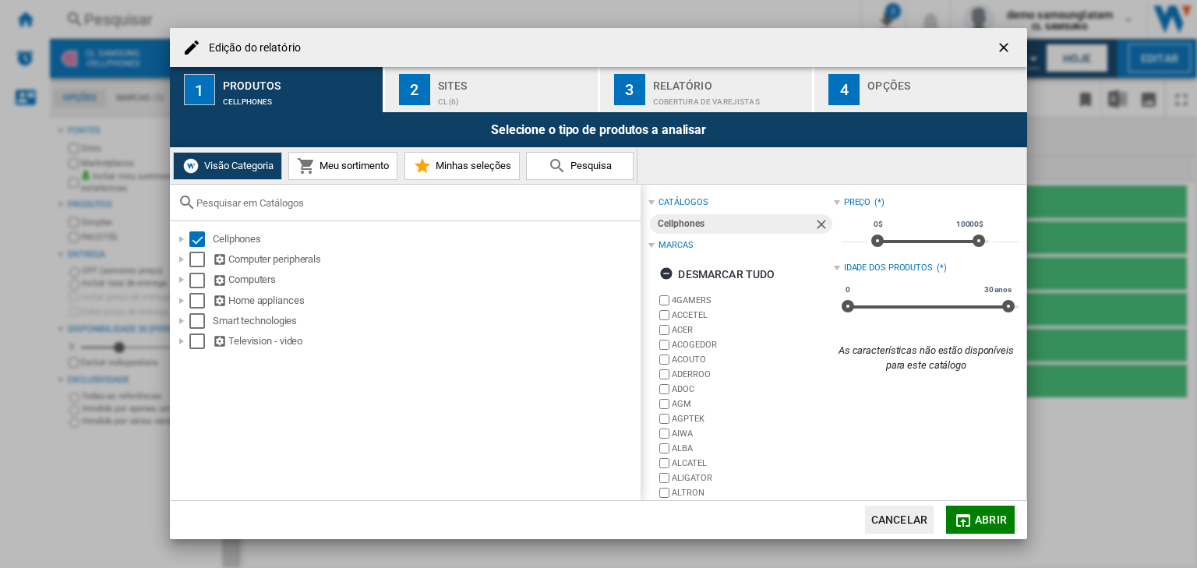
click at [974, 512] on button "Abrir" at bounding box center [980, 520] width 69 height 28
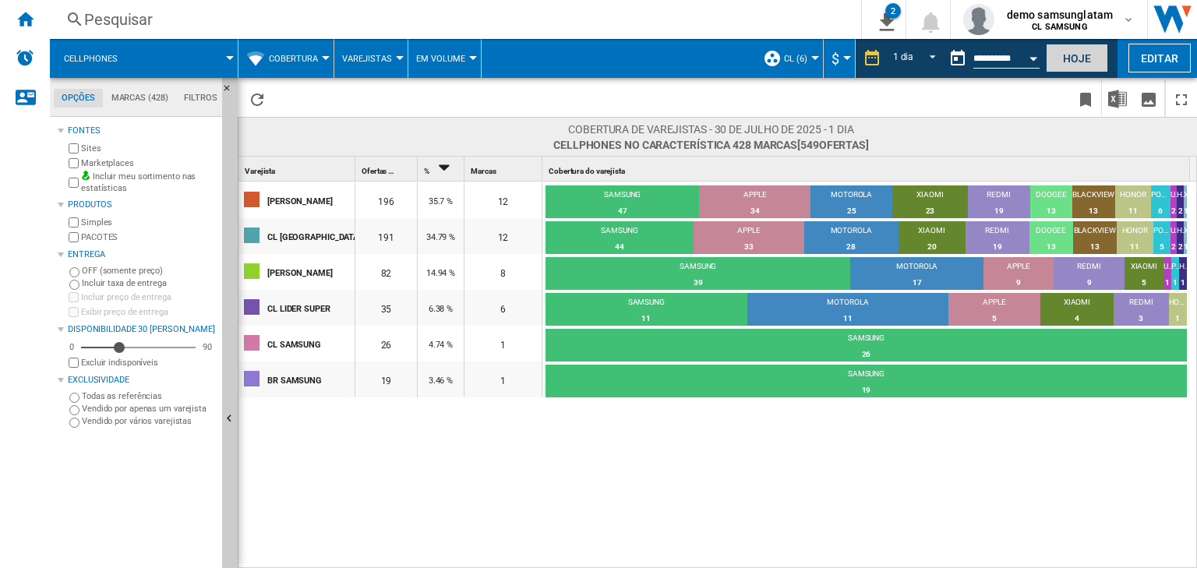
click at [1074, 56] on button "Hoje" at bounding box center [1077, 58] width 62 height 29
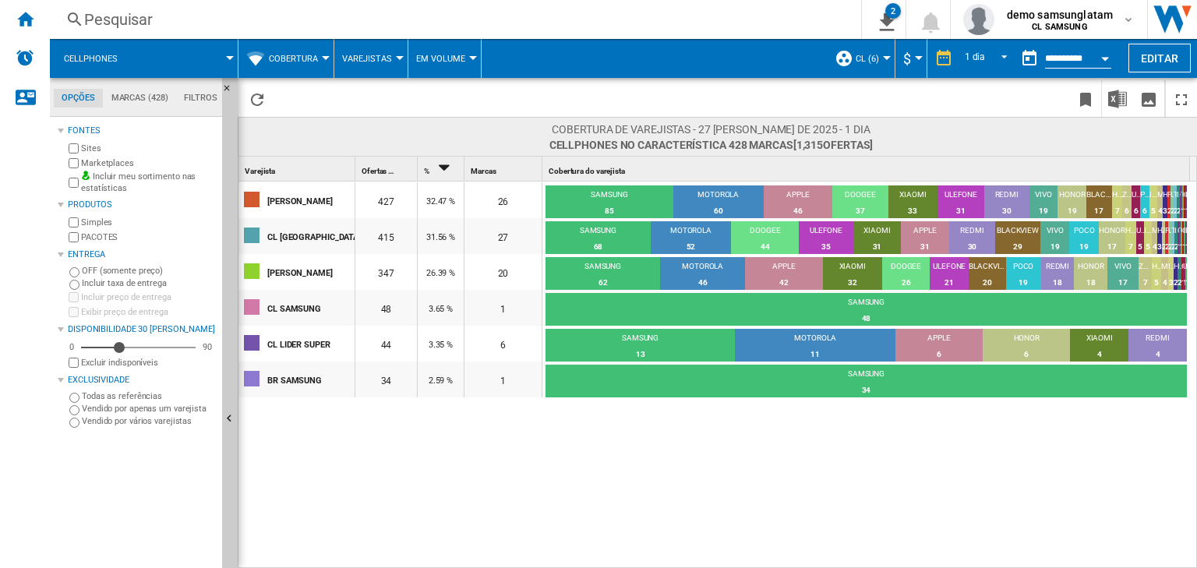
click at [309, 54] on span "Cobertura" at bounding box center [293, 59] width 49 height 10
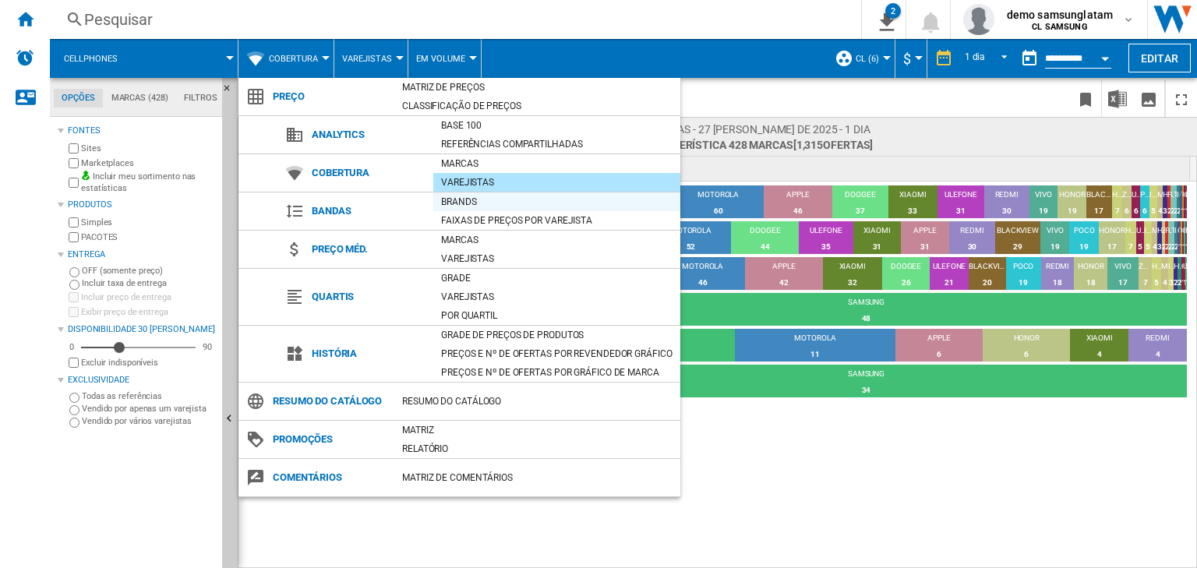
click at [464, 198] on div "Brands" at bounding box center [556, 202] width 247 height 16
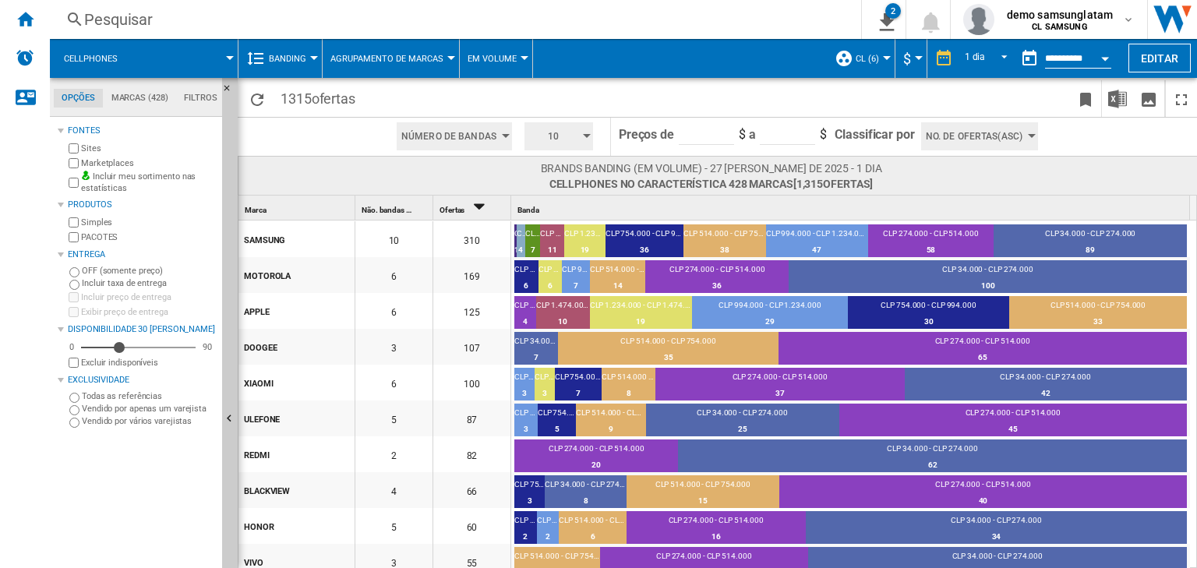
click at [401, 57] on span "Agrupamento de Marcas" at bounding box center [387, 59] width 113 height 10
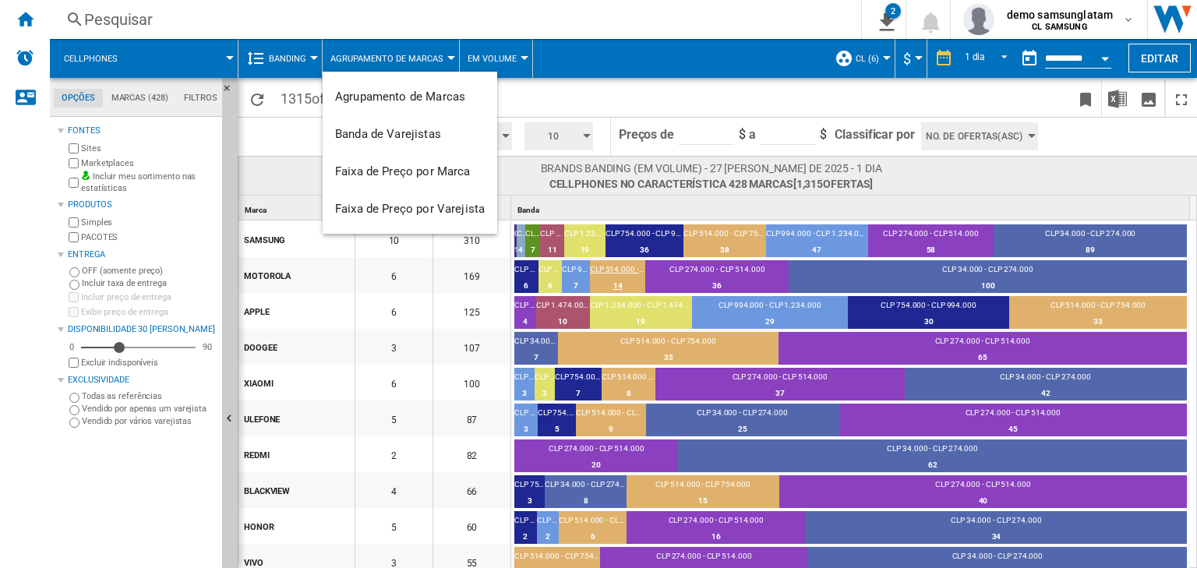
drag, startPoint x: 435, startPoint y: 200, endPoint x: 596, endPoint y: 271, distance: 175.6
click at [435, 200] on button "Faixa de Preço por Varejista" at bounding box center [410, 208] width 175 height 37
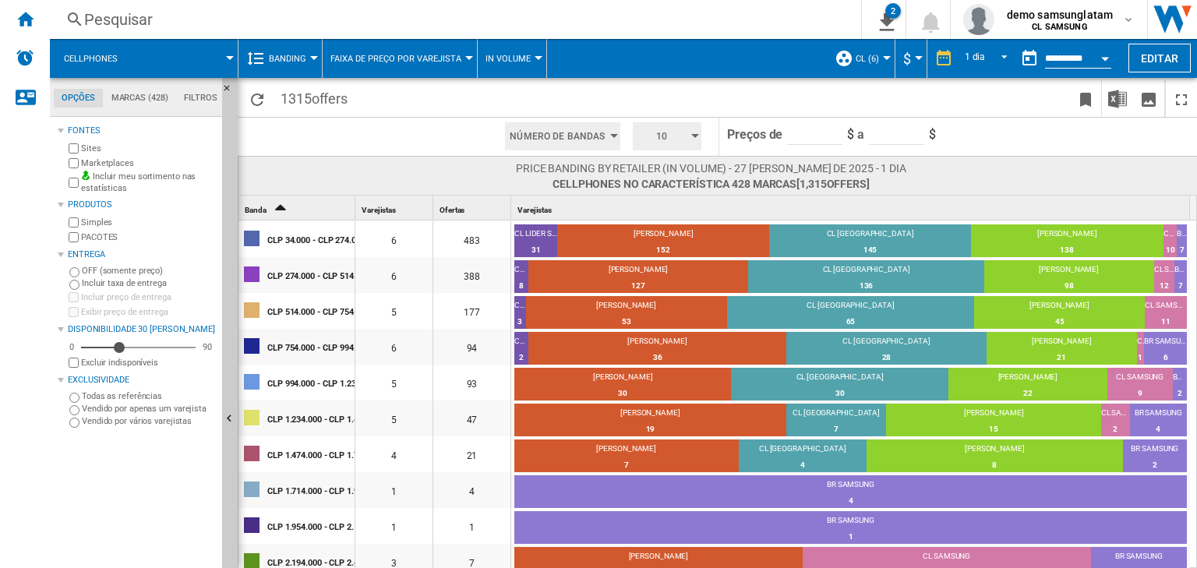
click at [182, 56] on span at bounding box center [185, 58] width 90 height 39
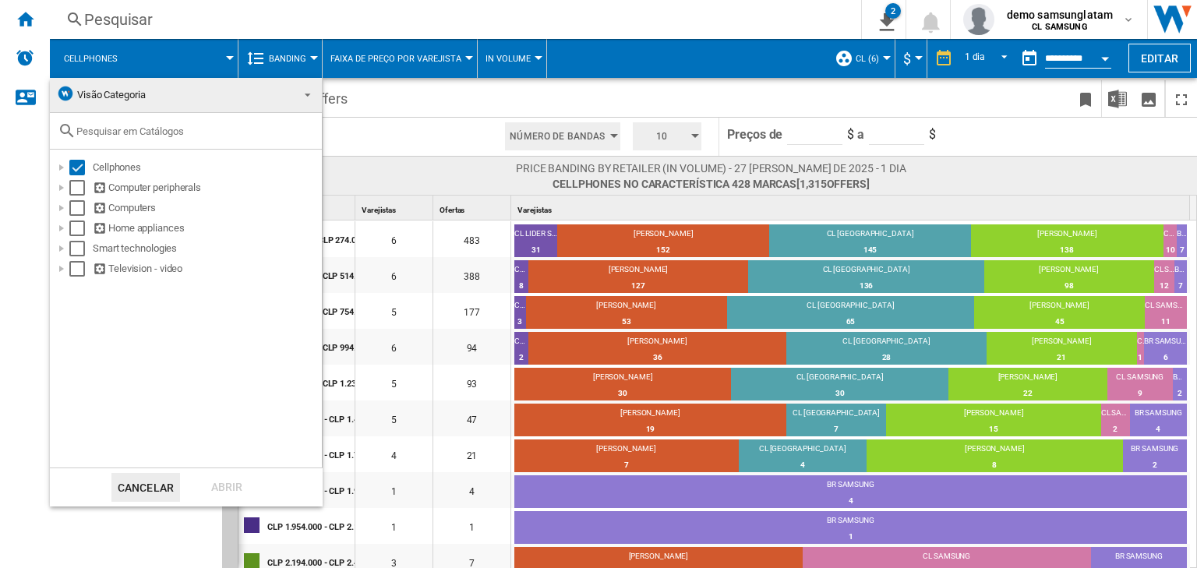
click at [221, 88] on span "Visão Categoria" at bounding box center [173, 95] width 235 height 22
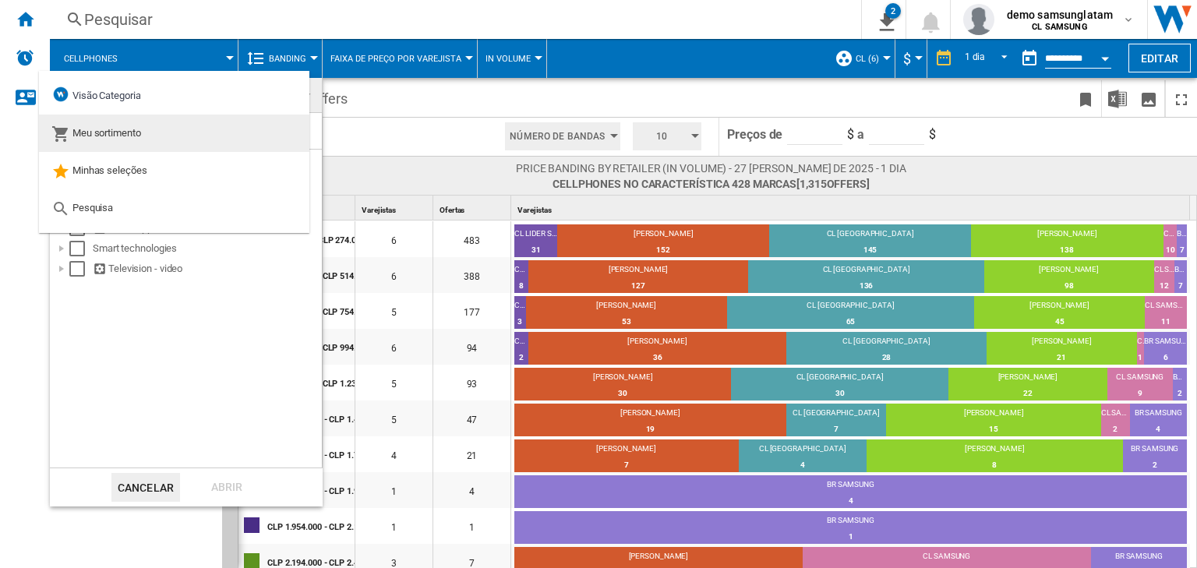
click at [88, 139] on span "Meu sortimento" at bounding box center [106, 133] width 69 height 12
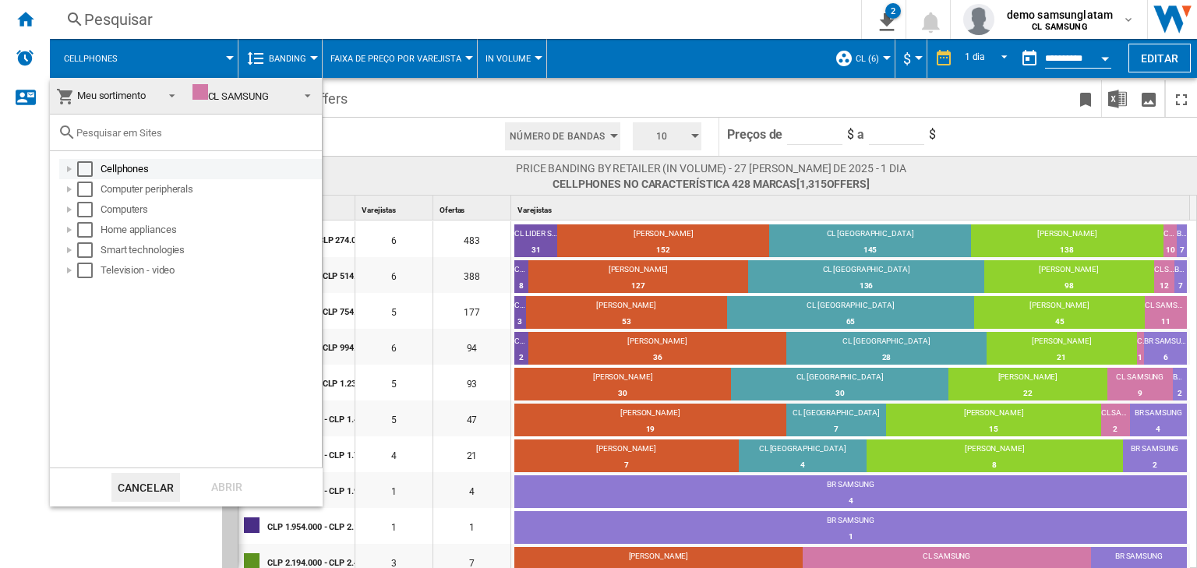
click at [83, 167] on div "Select" at bounding box center [85, 169] width 16 height 16
click at [229, 481] on div "Abrir" at bounding box center [227, 487] width 69 height 29
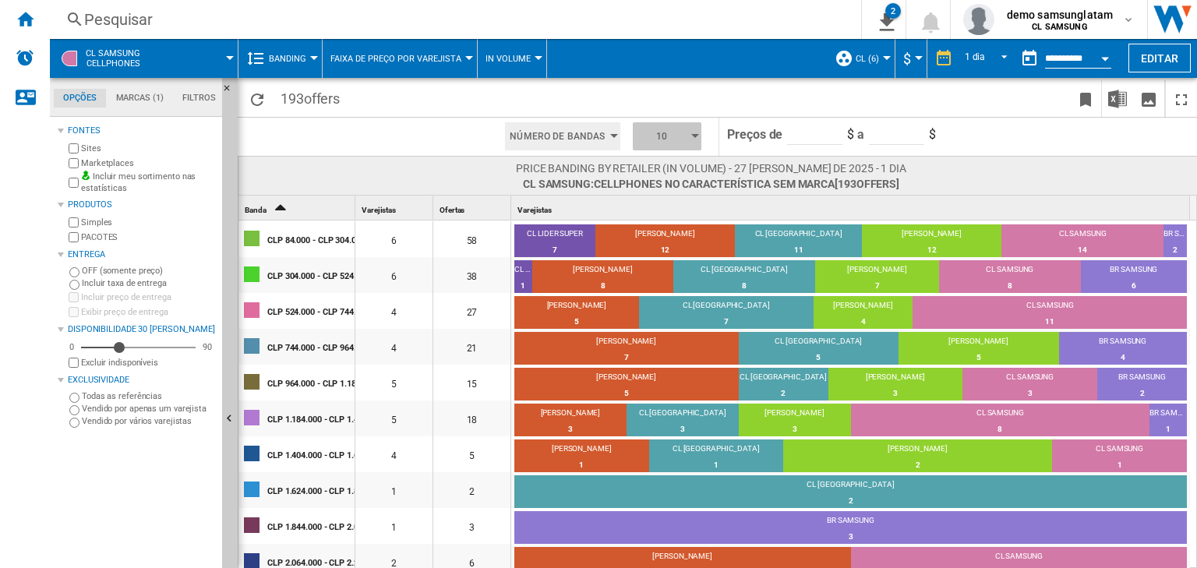
click at [665, 134] on span "10" at bounding box center [662, 136] width 48 height 28
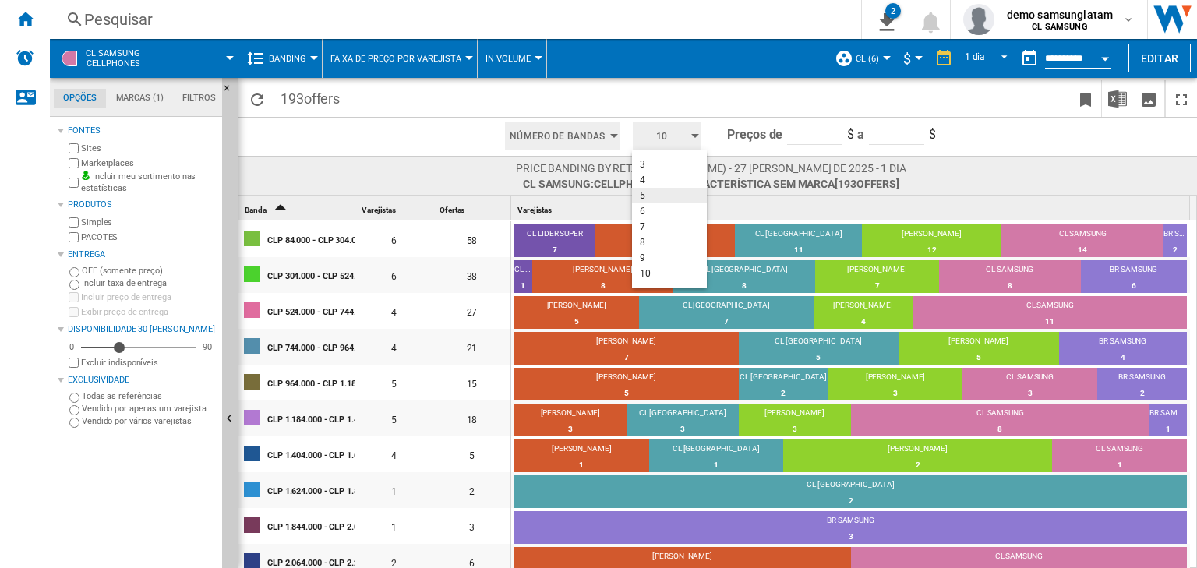
click at [669, 195] on button "5" at bounding box center [669, 196] width 75 height 16
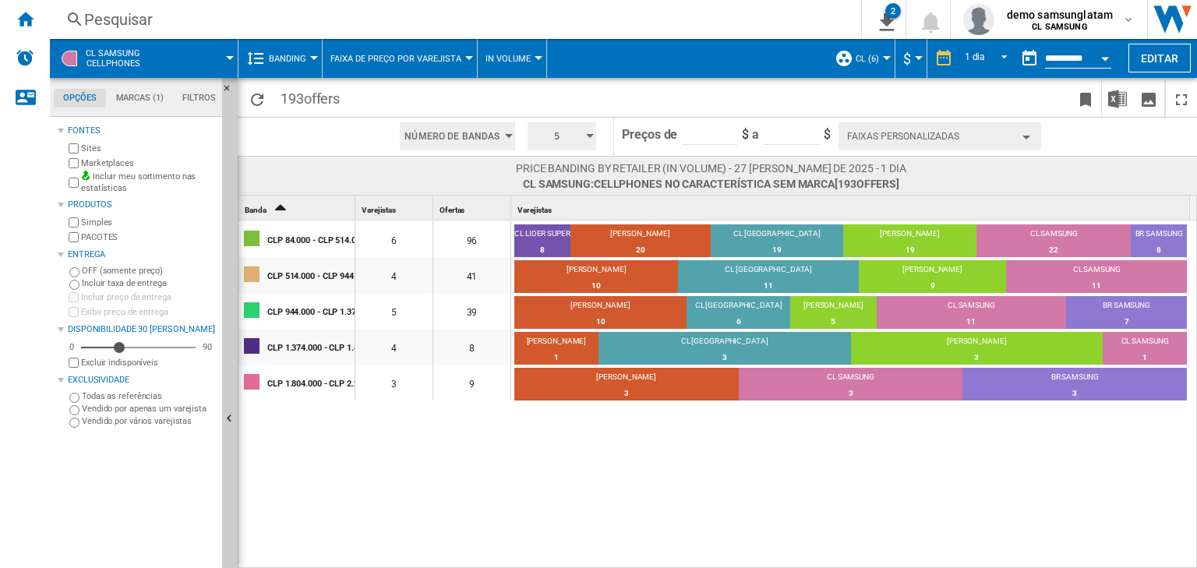
click at [889, 138] on button "Faixas personalizadas" at bounding box center [940, 136] width 203 height 28
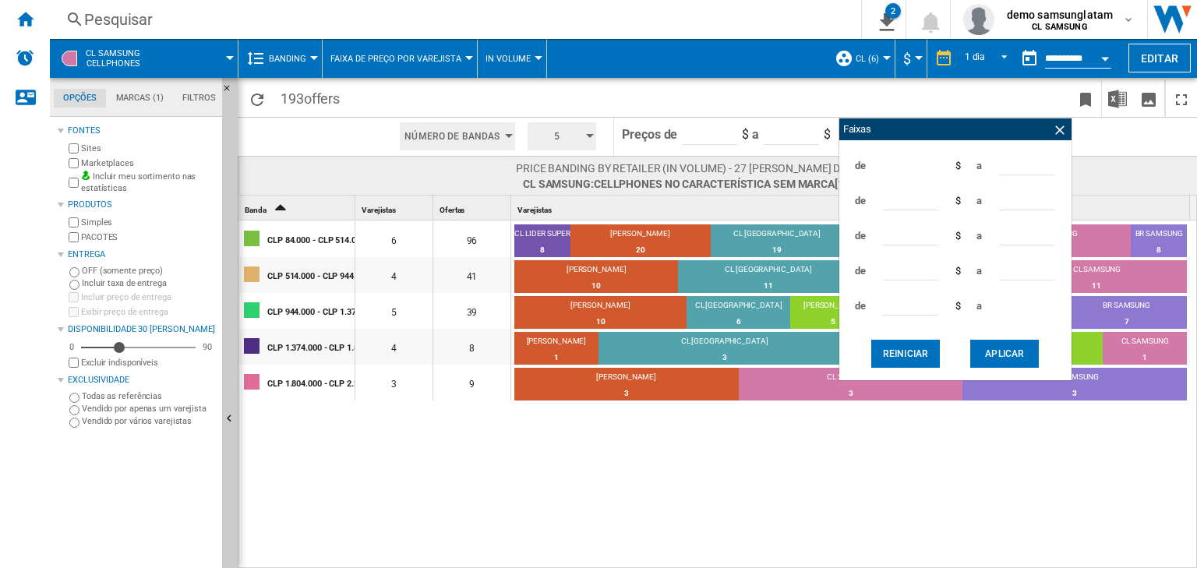
click at [662, 494] on div "CLP 84.000 - CLP 514.000 6 96 [PERSON_NAME] SUPER 8 8.33% [PERSON_NAME] 20 20.8…" at bounding box center [719, 395] width 960 height 349
click at [1060, 124] on ng-md-icon at bounding box center [1060, 130] width 16 height 16
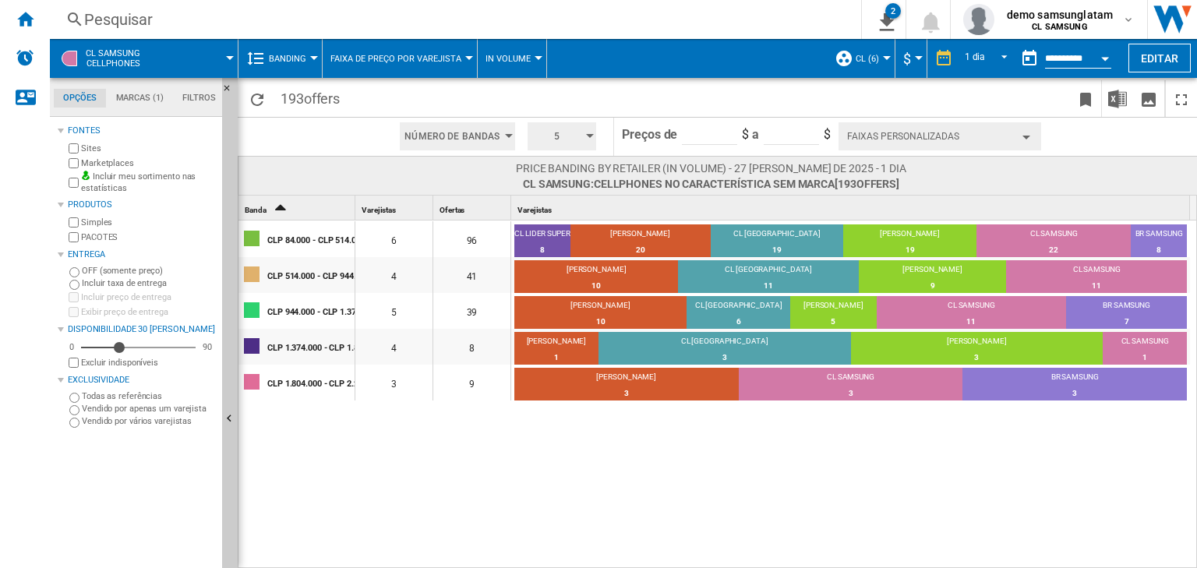
click at [582, 452] on div "CLP 84.000 - CLP 514.000 6 96 [PERSON_NAME] SUPER 8 8.33% [PERSON_NAME] 20 20.8…" at bounding box center [719, 395] width 960 height 349
click at [307, 55] on button "Banding" at bounding box center [291, 58] width 45 height 39
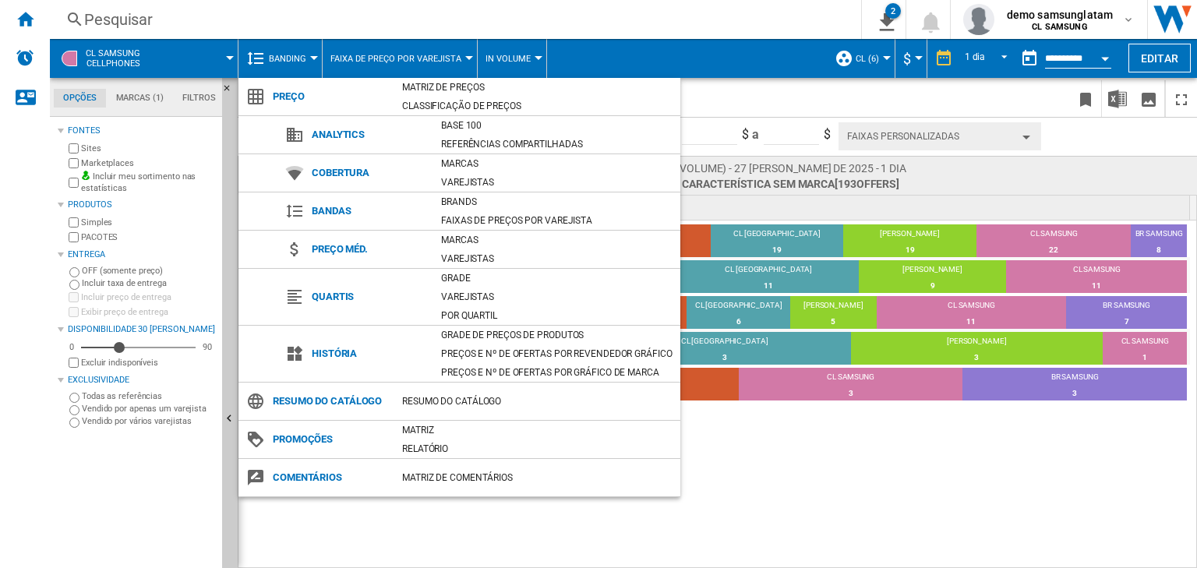
click at [468, 543] on md-backdrop at bounding box center [598, 284] width 1197 height 568
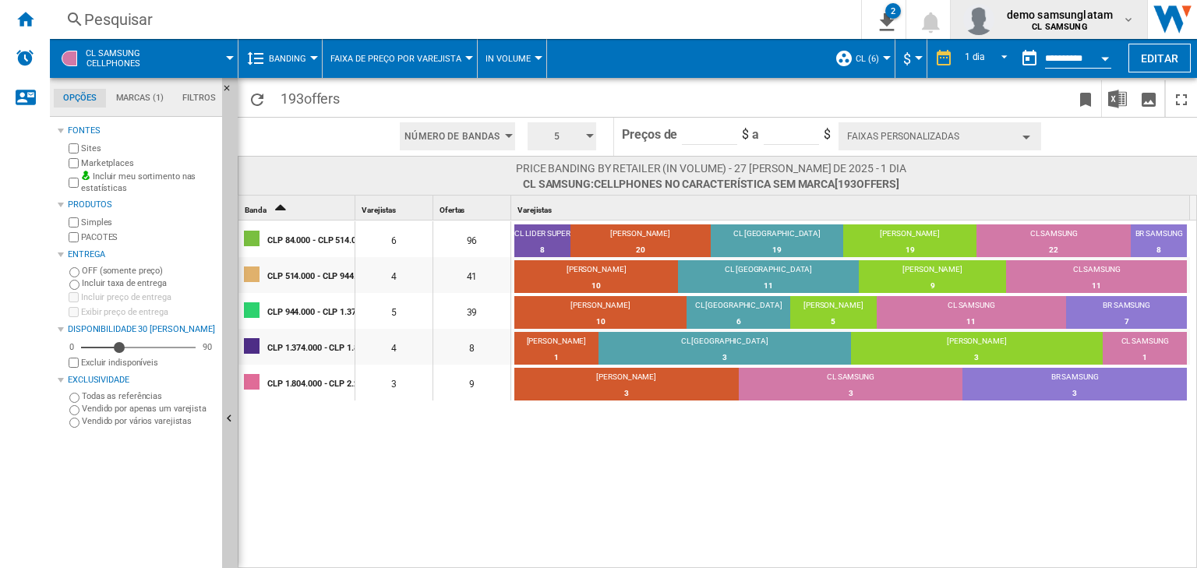
click at [1069, 13] on span "demo samsunglatam" at bounding box center [1060, 15] width 106 height 16
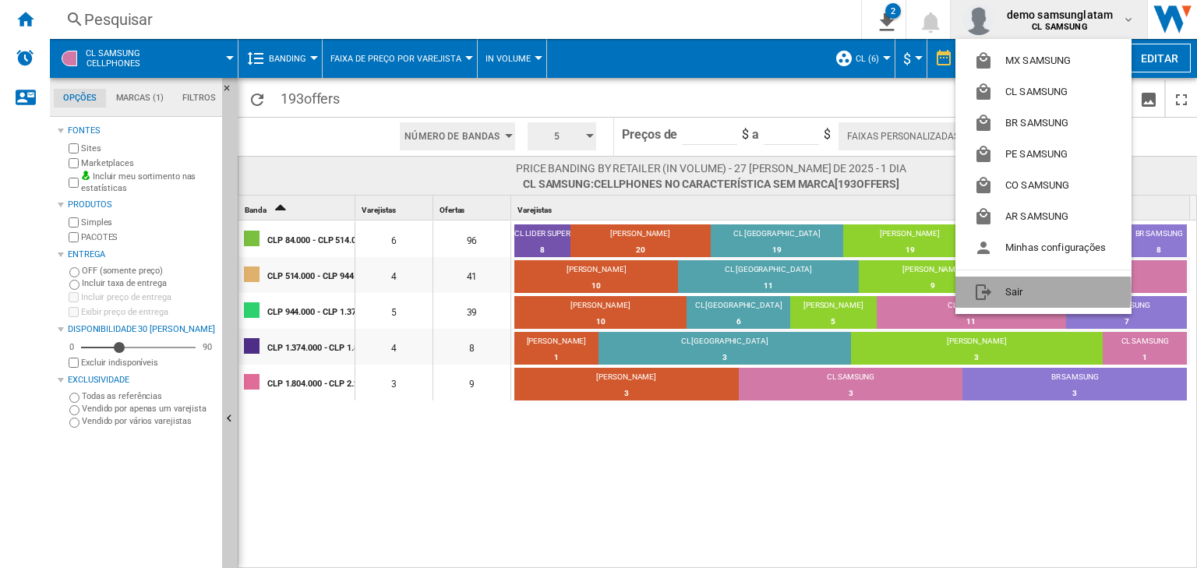
click at [1041, 290] on button "Sair" at bounding box center [1044, 292] width 176 height 31
